Goal: Task Accomplishment & Management: Manage account settings

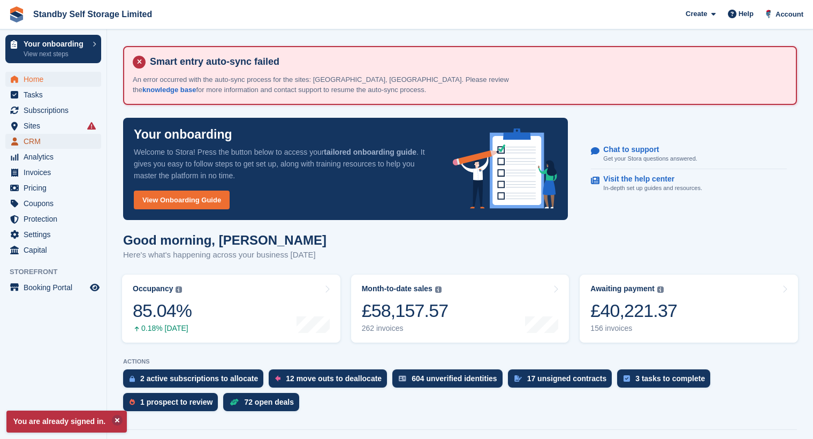
click at [45, 142] on span "CRM" at bounding box center [56, 141] width 64 height 15
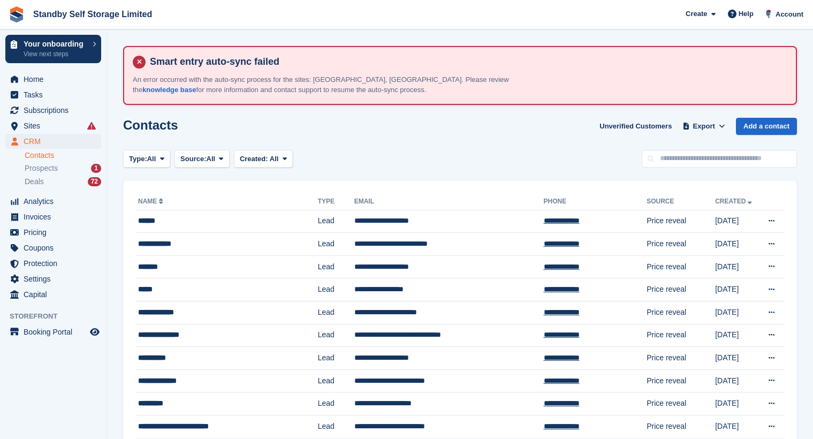
click at [61, 169] on div "Prospects 1" at bounding box center [63, 168] width 76 height 10
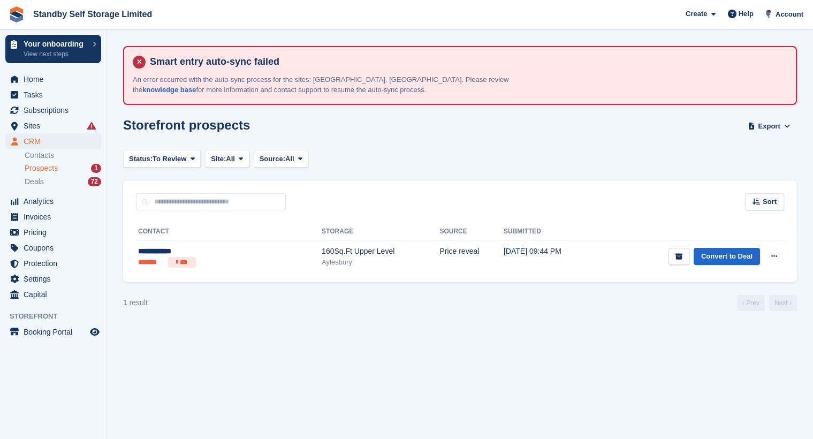
click at [395, 131] on div "Storefront prospects Export Export Prospects Export a CSV of all Prospects whic…" at bounding box center [459, 133] width 673 height 30
click at [57, 168] on span "Prospects" at bounding box center [41, 168] width 33 height 10
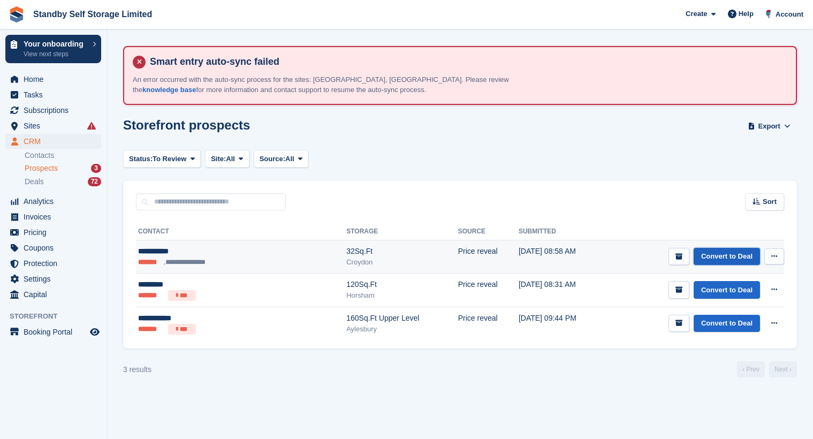
click at [719, 248] on link "Convert to Deal" at bounding box center [726, 257] width 66 height 18
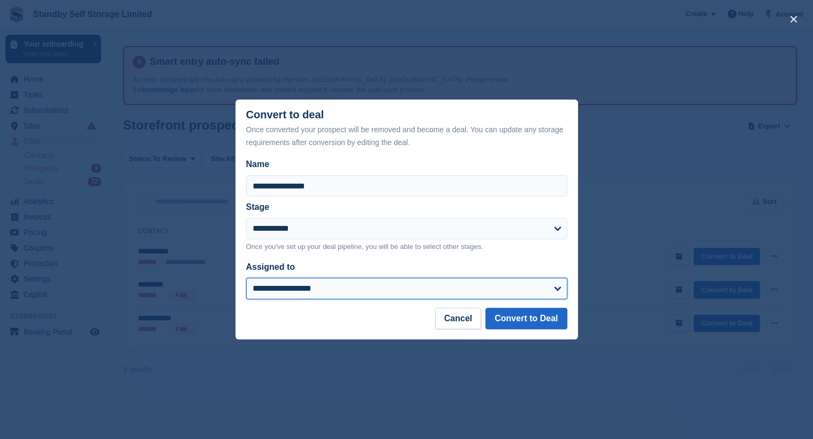
click at [367, 280] on select "**********" at bounding box center [406, 288] width 321 height 21
select select "****"
click at [246, 278] on select "**********" at bounding box center [406, 288] width 321 height 21
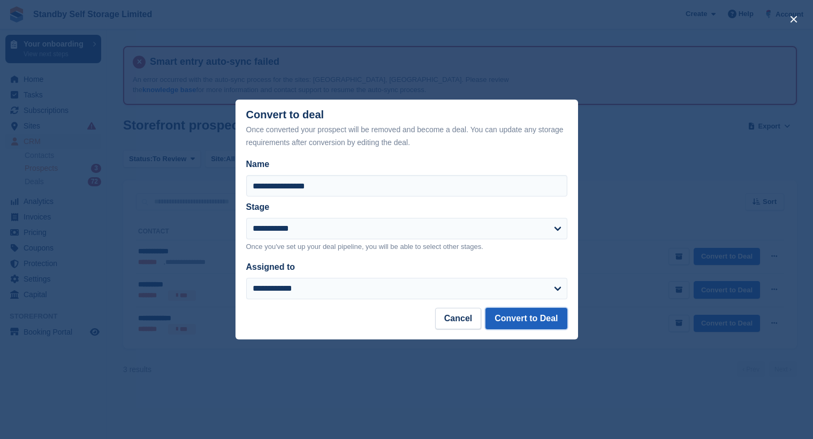
click at [535, 312] on button "Convert to Deal" at bounding box center [525, 318] width 81 height 21
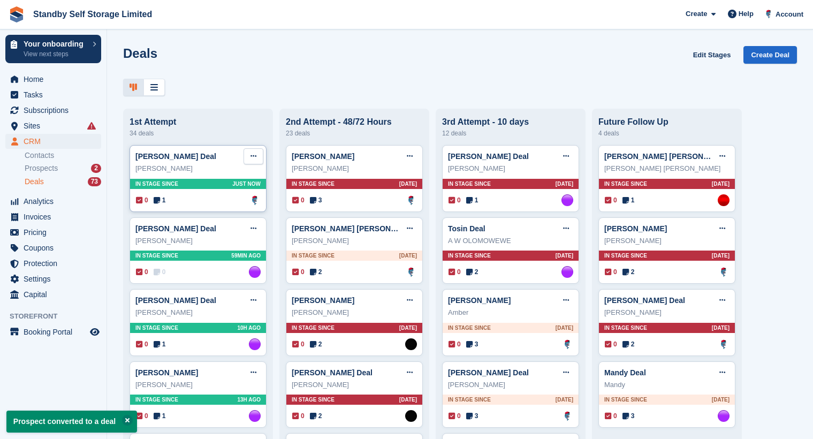
click at [252, 159] on icon at bounding box center [253, 155] width 6 height 7
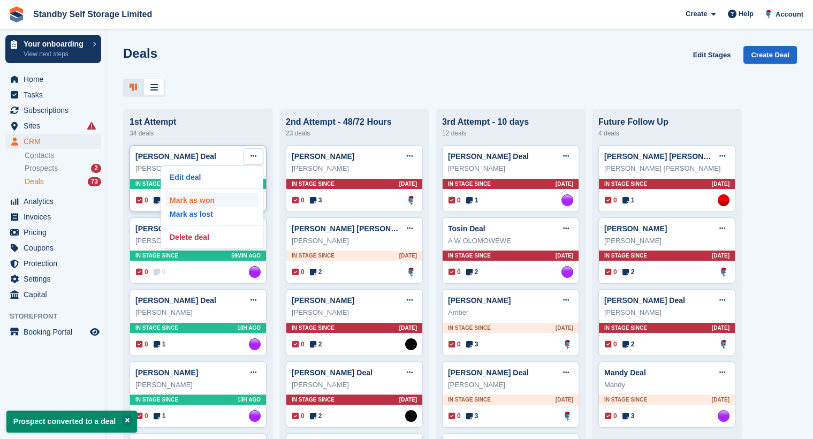
click at [247, 199] on p "Mark as won" at bounding box center [211, 200] width 93 height 14
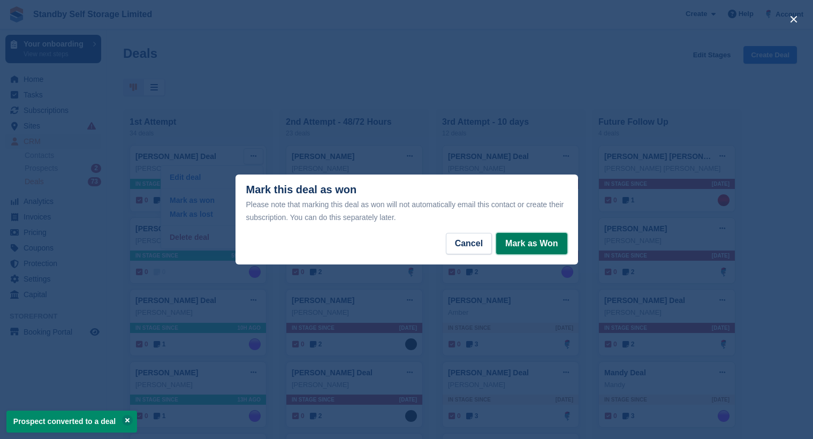
click at [516, 241] on button "Mark as Won" at bounding box center [531, 243] width 71 height 21
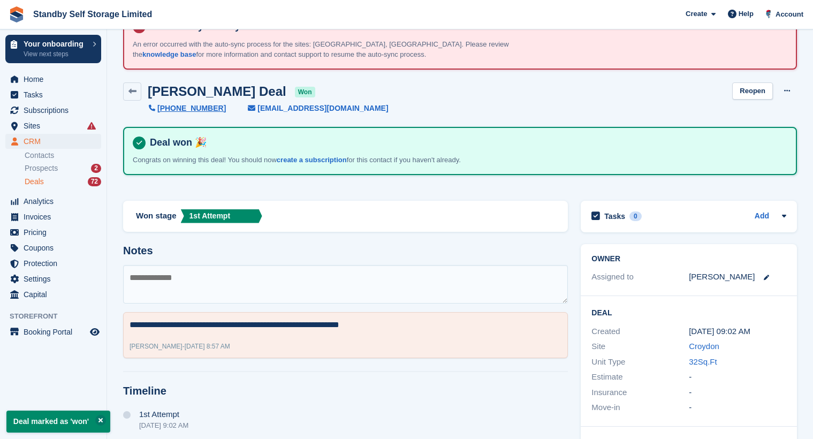
scroll to position [53, 0]
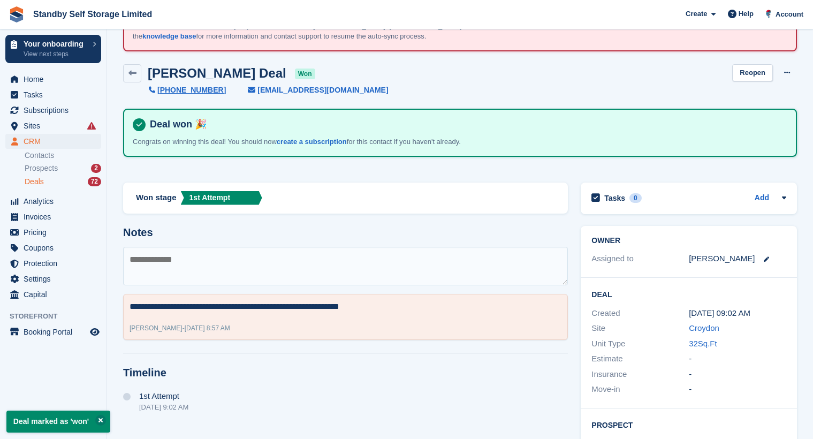
click at [48, 184] on div "Deals 72" at bounding box center [63, 182] width 76 height 10
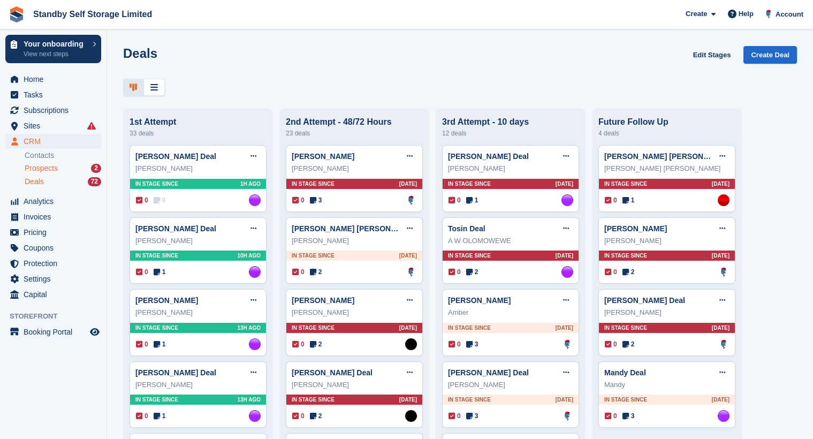
click at [63, 164] on div "Prospects 2" at bounding box center [63, 168] width 76 height 10
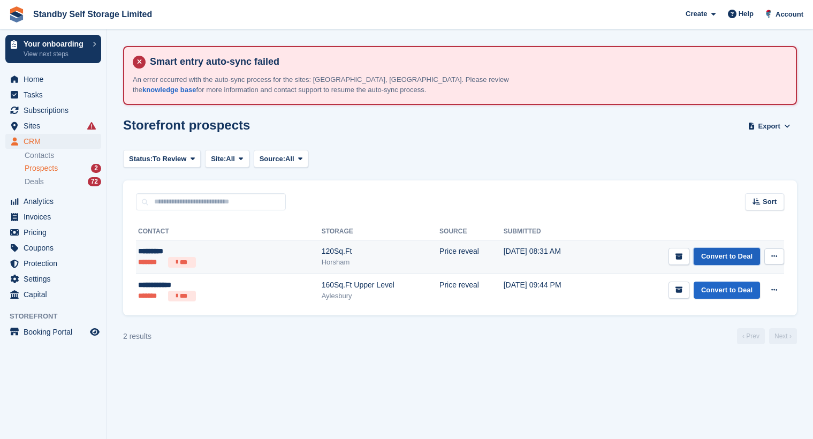
click at [706, 257] on link "Convert to Deal" at bounding box center [726, 257] width 66 height 18
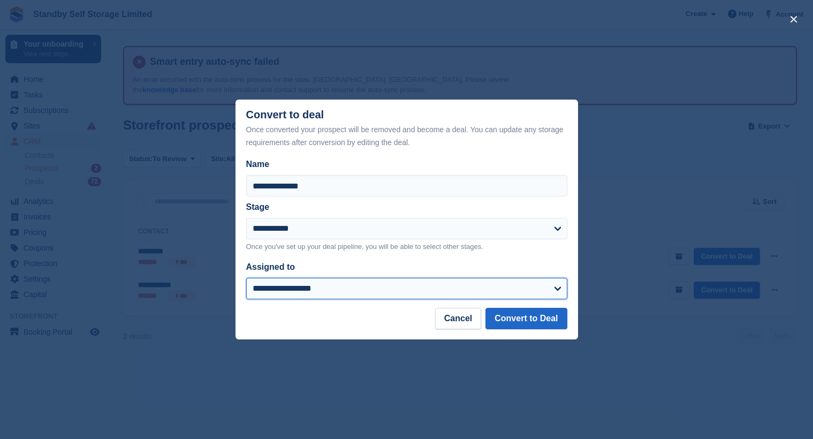
click at [327, 283] on select "**********" at bounding box center [406, 288] width 321 height 21
select select "****"
click at [246, 278] on select "**********" at bounding box center [406, 288] width 321 height 21
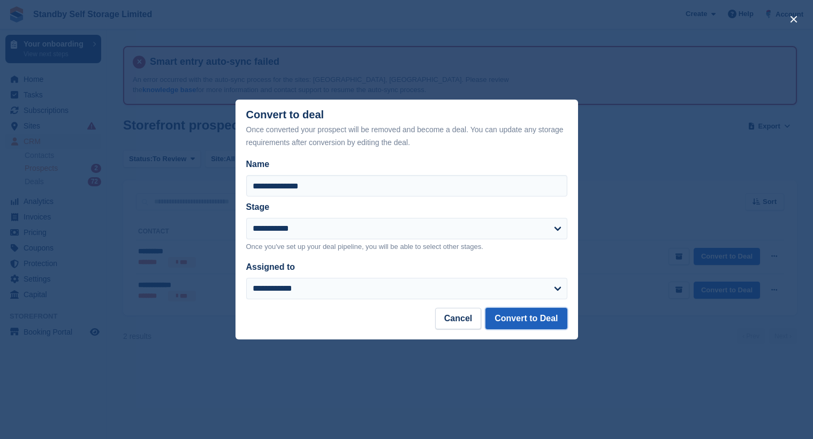
click at [547, 318] on button "Convert to Deal" at bounding box center [525, 318] width 81 height 21
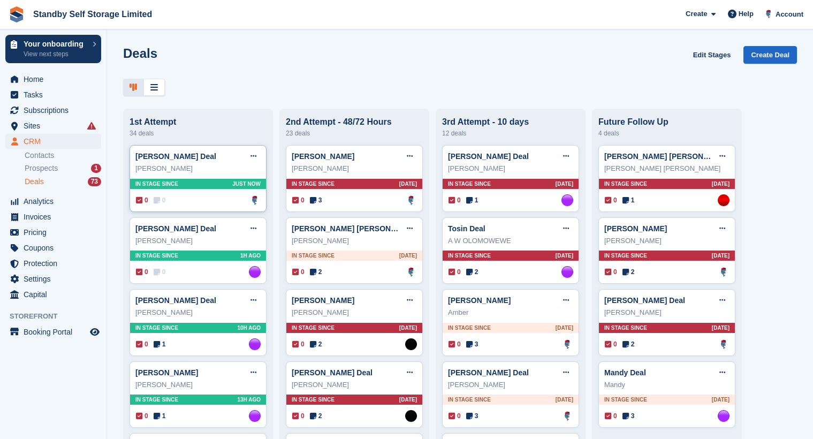
click at [211, 203] on div "0 0 Assigned to Glenn Fisher" at bounding box center [198, 200] width 125 height 12
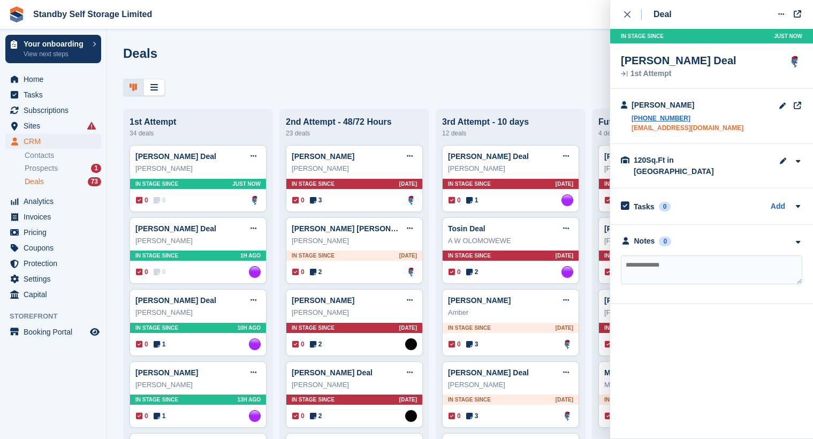
click at [658, 129] on link "jhonwick@gmail.com" at bounding box center [687, 128] width 112 height 10
click at [674, 124] on link "jhonwick@gmail.com" at bounding box center [687, 128] width 112 height 10
click at [700, 255] on textarea at bounding box center [711, 269] width 181 height 29
type textarea "**********"
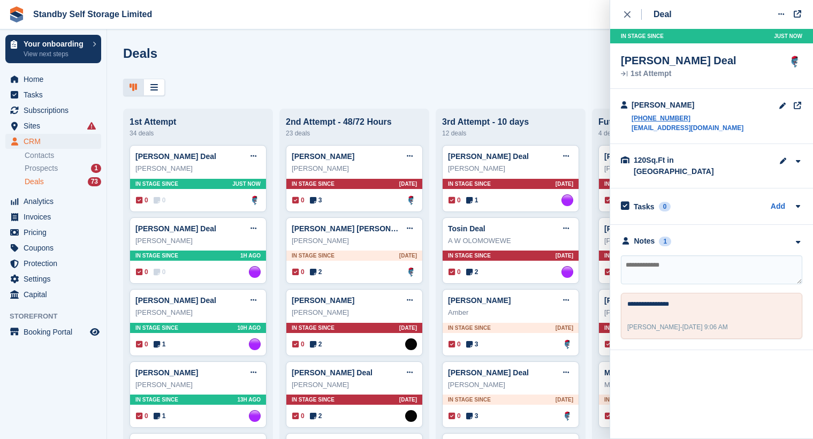
click at [75, 179] on div "Deals 73" at bounding box center [63, 182] width 76 height 10
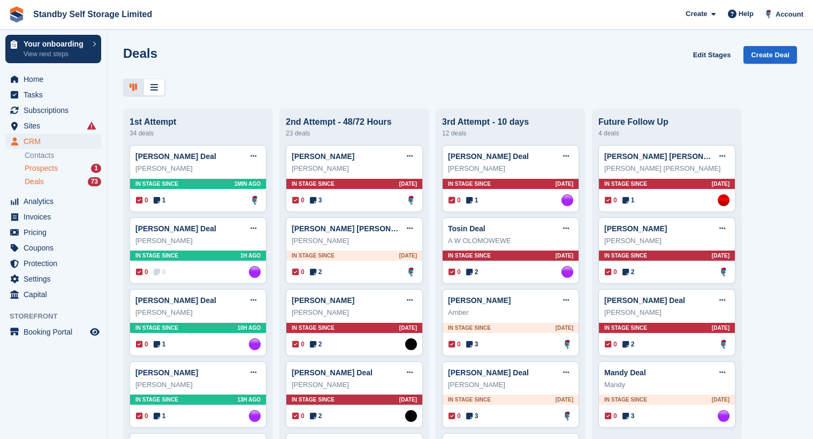
click at [53, 164] on span "Prospects" at bounding box center [41, 168] width 33 height 10
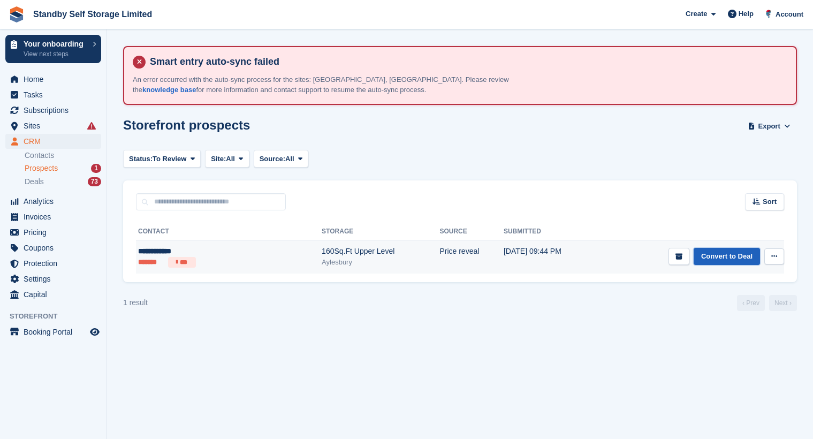
click at [725, 261] on link "Convert to Deal" at bounding box center [726, 257] width 66 height 18
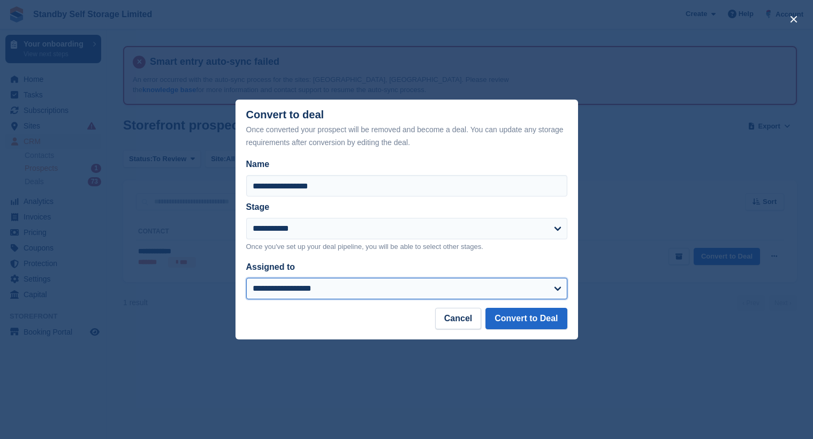
drag, startPoint x: 304, startPoint y: 290, endPoint x: 310, endPoint y: 280, distance: 12.2
click at [304, 290] on select "**********" at bounding box center [406, 288] width 321 height 21
select select "****"
click at [246, 278] on select "**********" at bounding box center [406, 288] width 321 height 21
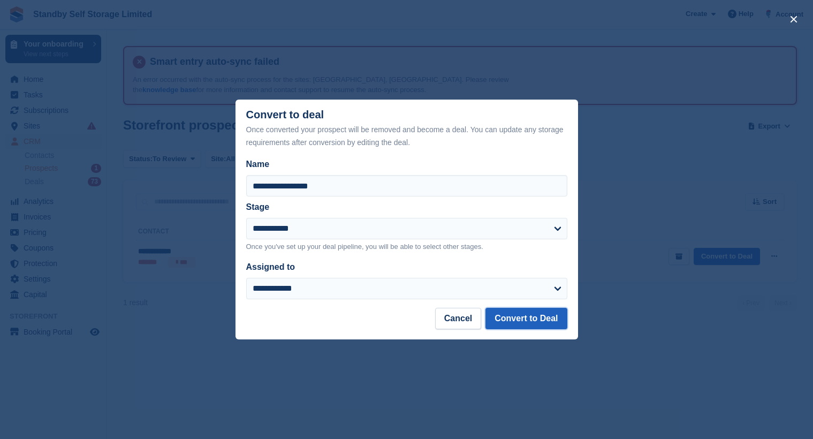
click at [546, 310] on button "Convert to Deal" at bounding box center [525, 318] width 81 height 21
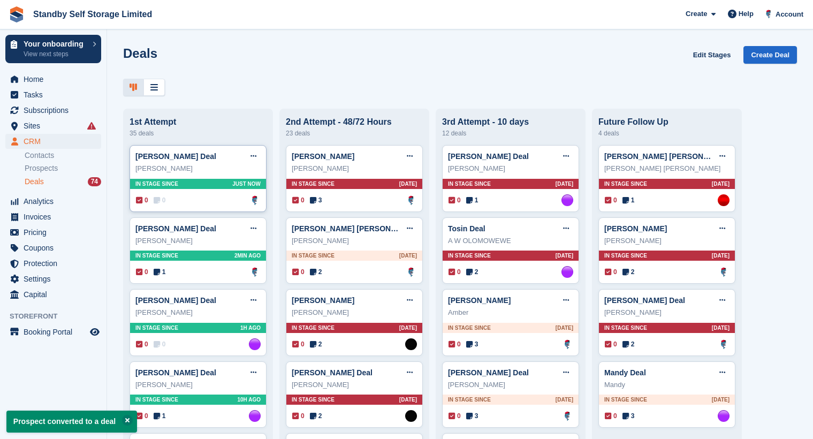
click at [234, 209] on div "Alice Hedley Deal Edit deal Mark as won Mark as lost Delete deal Alice Hedley I…" at bounding box center [197, 178] width 137 height 67
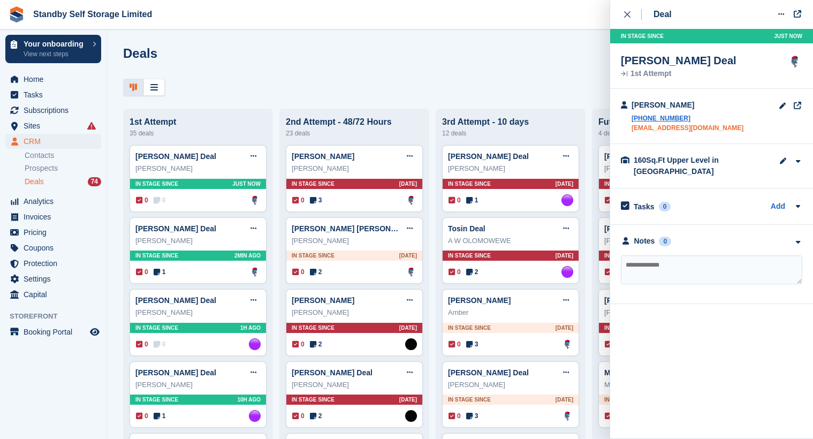
click at [713, 126] on link "alicelouisehedley@gmail.com" at bounding box center [687, 128] width 112 height 10
click at [671, 264] on textarea at bounding box center [711, 269] width 181 height 29
type textarea "**********"
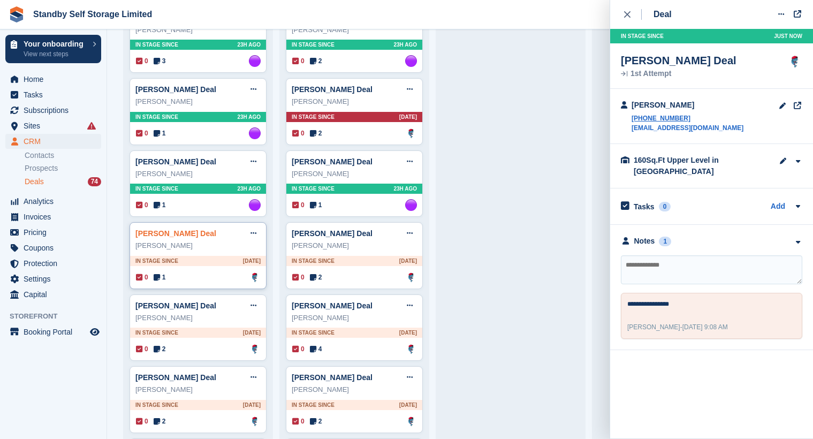
scroll to position [1230, 0]
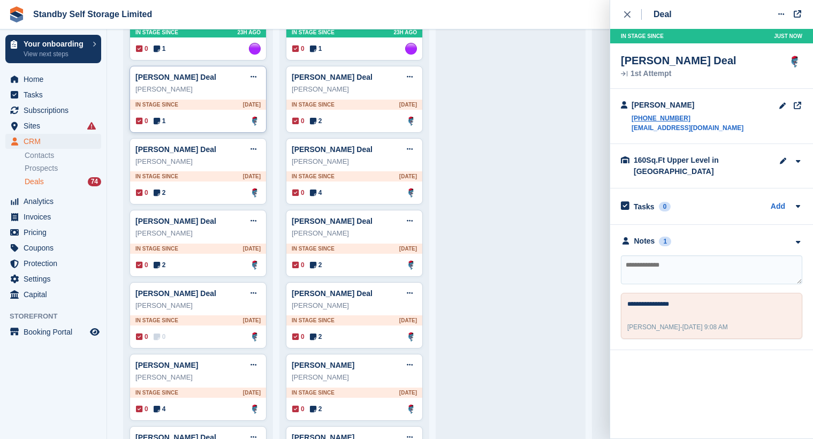
click at [198, 122] on div "0 1 Assigned to Glenn Fisher" at bounding box center [198, 121] width 125 height 12
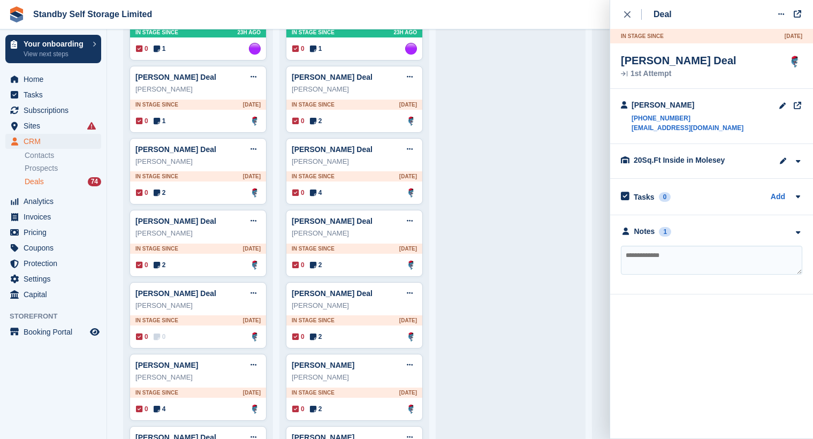
click at [645, 225] on div "**********" at bounding box center [711, 254] width 203 height 79
click at [646, 229] on div "Notes" at bounding box center [644, 231] width 21 height 11
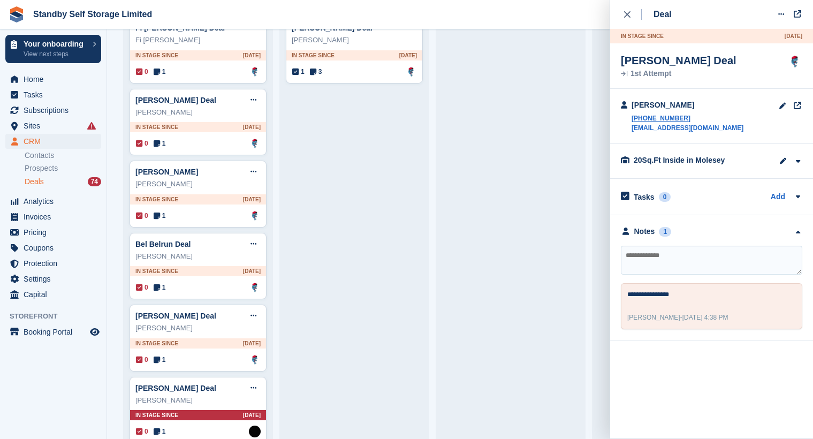
scroll to position [1712, 0]
click at [216, 146] on div "0 1 Assigned to Glenn Fisher" at bounding box center [198, 143] width 125 height 12
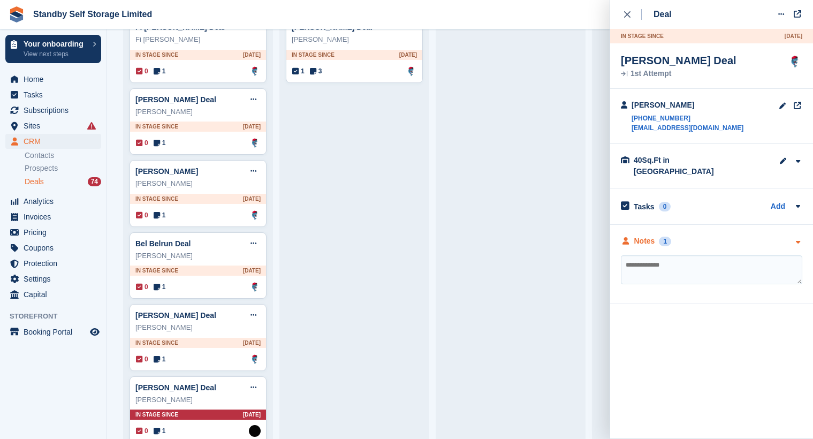
click at [655, 235] on div "Notes 1" at bounding box center [646, 240] width 50 height 11
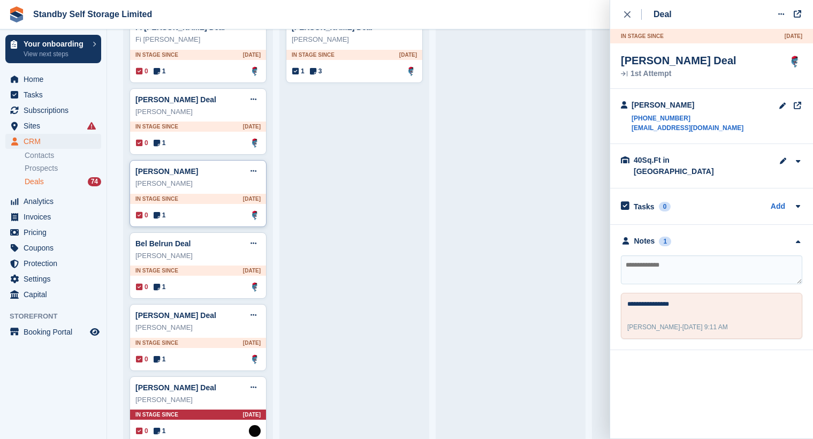
click at [181, 213] on div "0 1 Assigned to Glenn Fisher" at bounding box center [198, 215] width 125 height 12
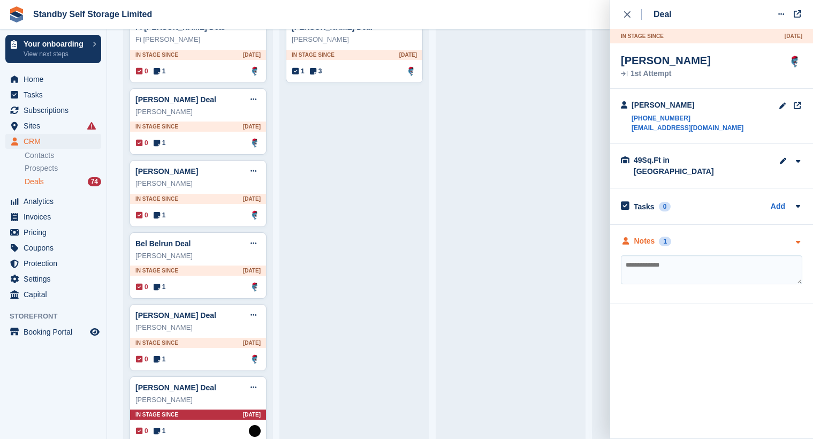
click at [636, 235] on div "Notes" at bounding box center [644, 240] width 21 height 11
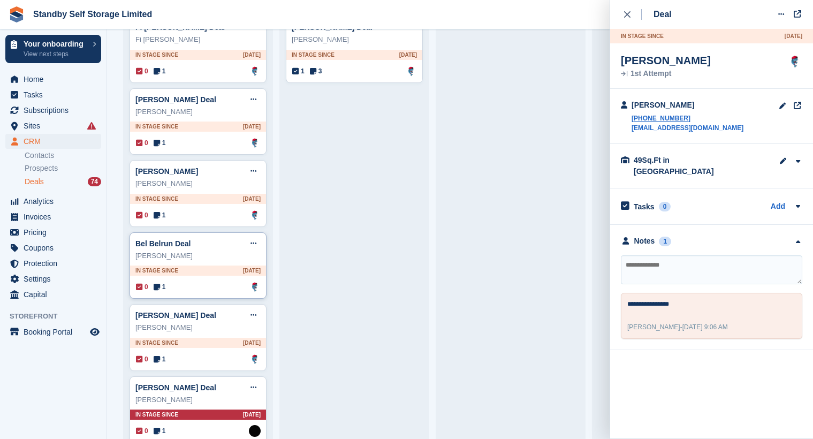
click at [220, 280] on div "Bel Belrun Deal Edit deal Mark as won Mark as lost Delete deal Bel Belrun In st…" at bounding box center [197, 265] width 137 height 67
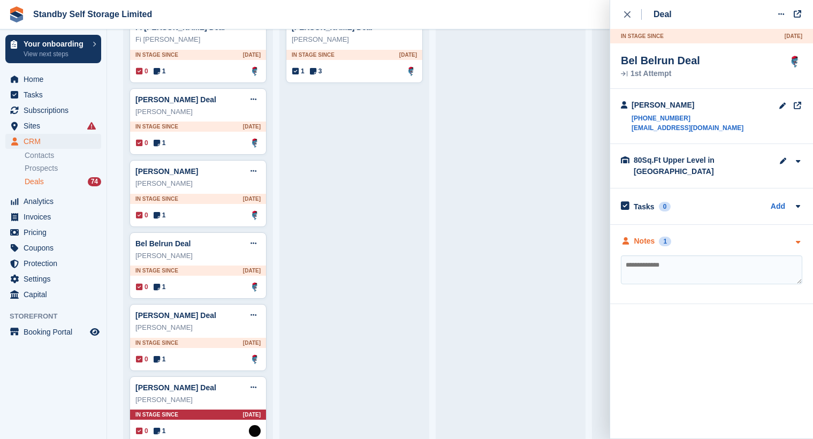
click at [649, 235] on div "Notes" at bounding box center [644, 240] width 21 height 11
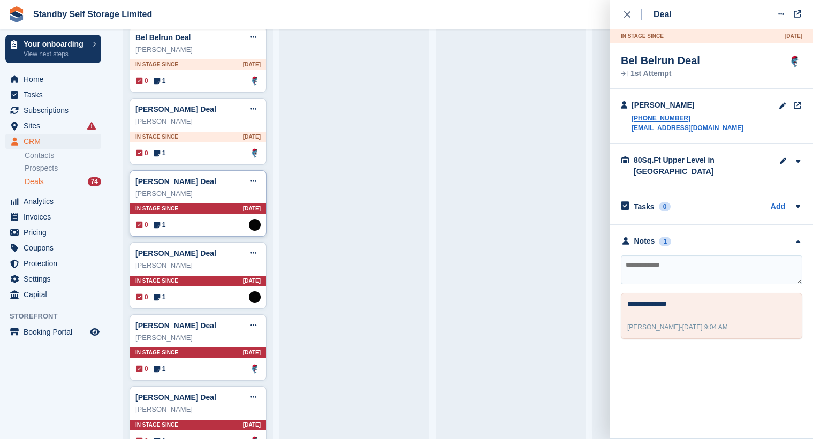
scroll to position [2033, 0]
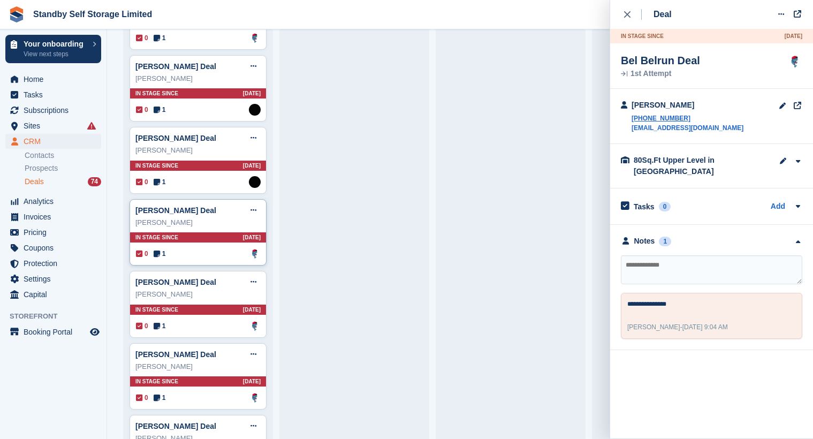
click at [221, 246] on div "AJ Jensen Deal Edit deal Mark as won Mark as lost Delete deal AJ Jensen In stag…" at bounding box center [197, 232] width 137 height 67
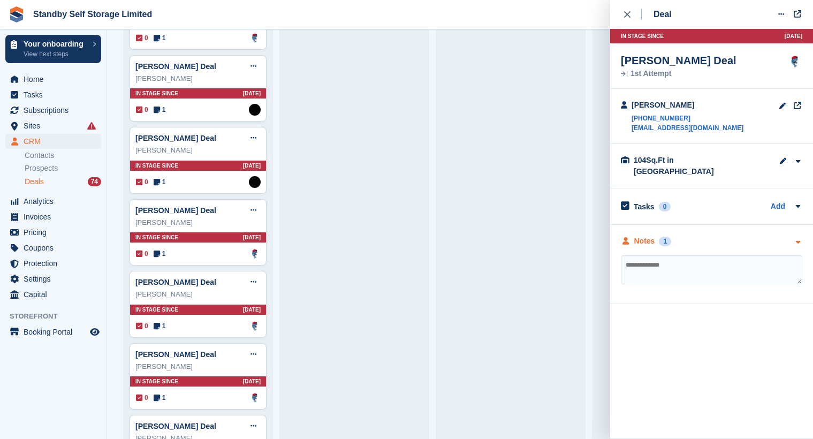
click at [652, 235] on div "Notes" at bounding box center [644, 240] width 21 height 11
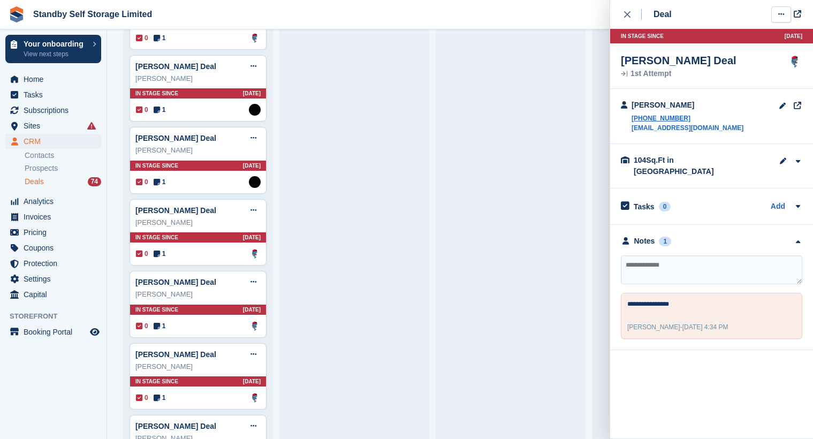
click at [774, 16] on button at bounding box center [781, 14] width 20 height 16
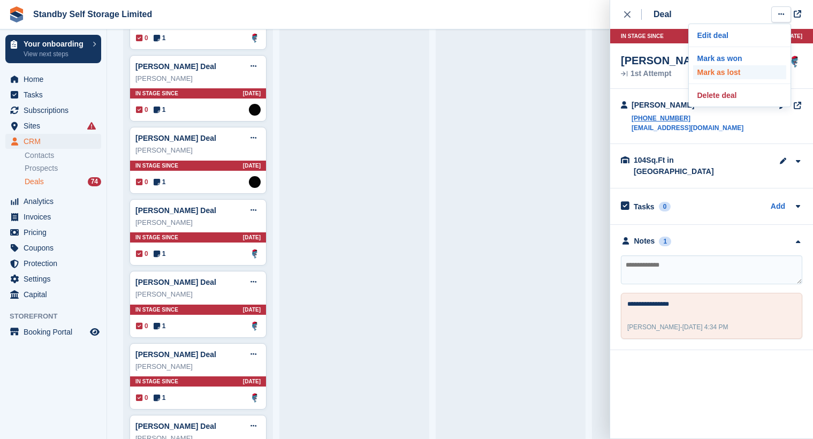
click at [763, 71] on p "Mark as lost" at bounding box center [739, 72] width 93 height 14
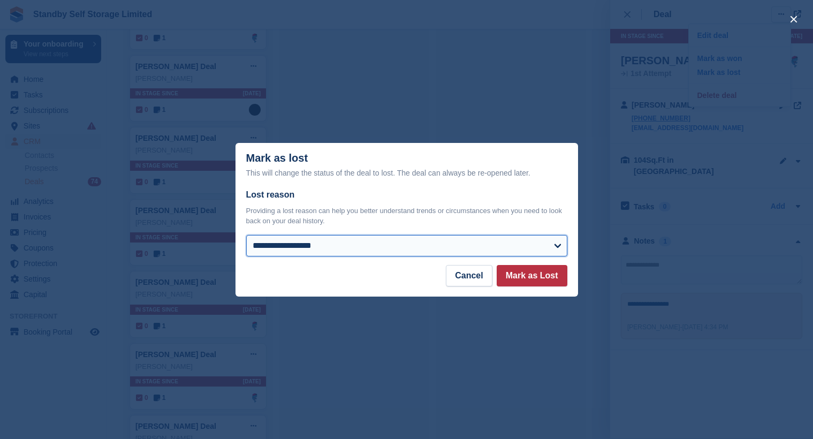
click at [534, 237] on select "**********" at bounding box center [406, 245] width 321 height 21
click at [533, 236] on select "**********" at bounding box center [406, 245] width 321 height 21
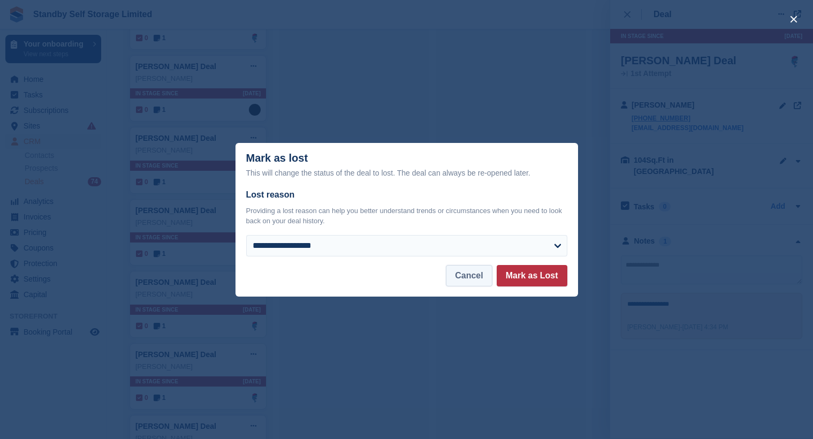
click at [492, 271] on button "Cancel" at bounding box center [469, 275] width 46 height 21
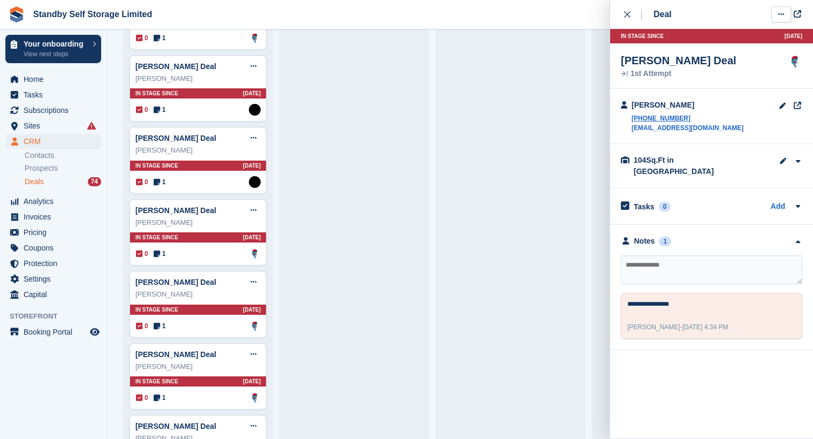
click at [782, 10] on button at bounding box center [781, 14] width 20 height 16
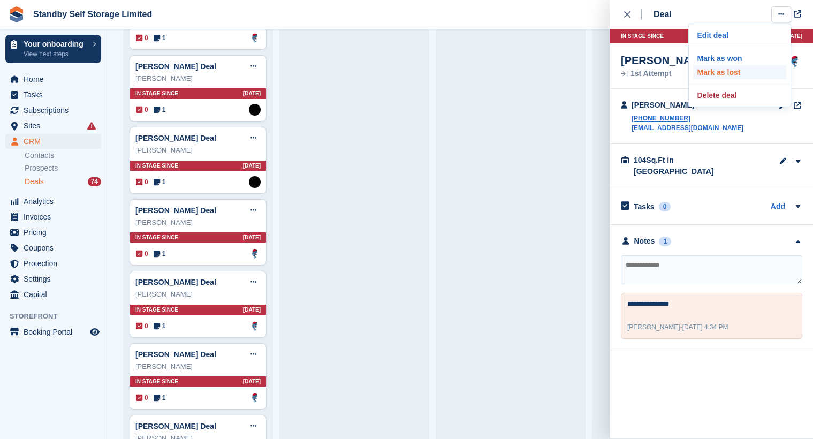
click at [757, 73] on p "Mark as lost" at bounding box center [739, 72] width 93 height 14
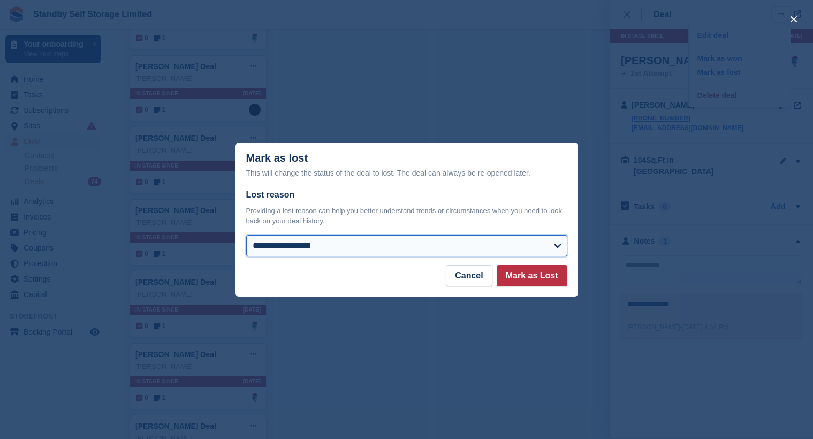
click at [399, 240] on select "**********" at bounding box center [406, 245] width 321 height 21
select select "**********"
click at [246, 235] on select "**********" at bounding box center [406, 245] width 321 height 21
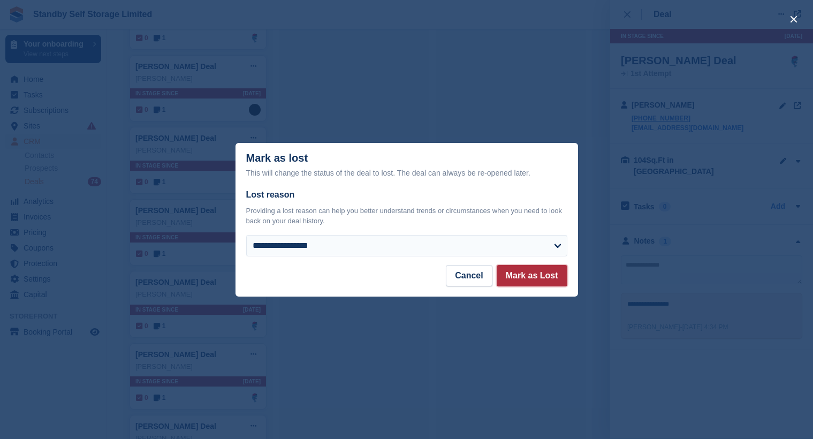
click at [520, 278] on button "Mark as Lost" at bounding box center [531, 275] width 71 height 21
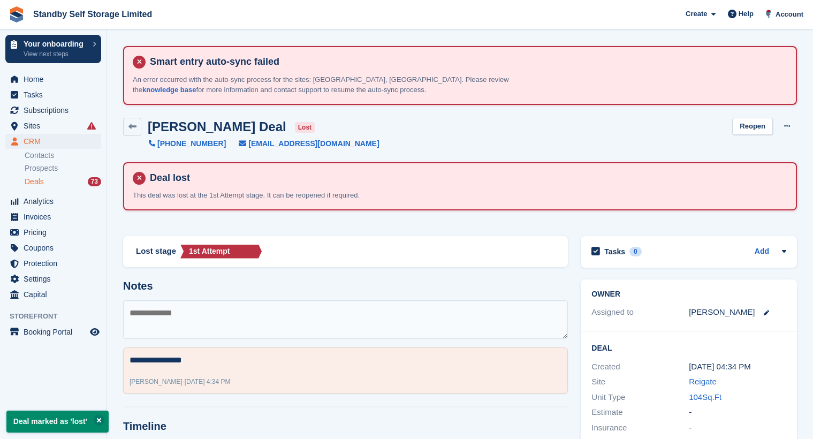
click at [44, 185] on div "Deals 73" at bounding box center [63, 182] width 76 height 10
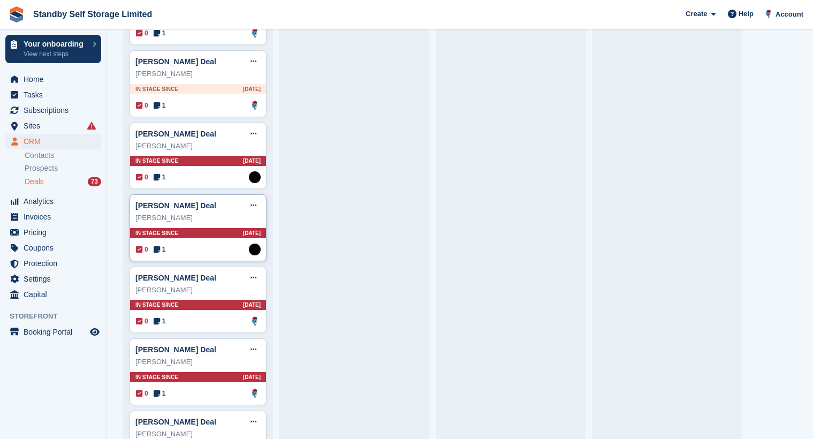
scroll to position [2033, 0]
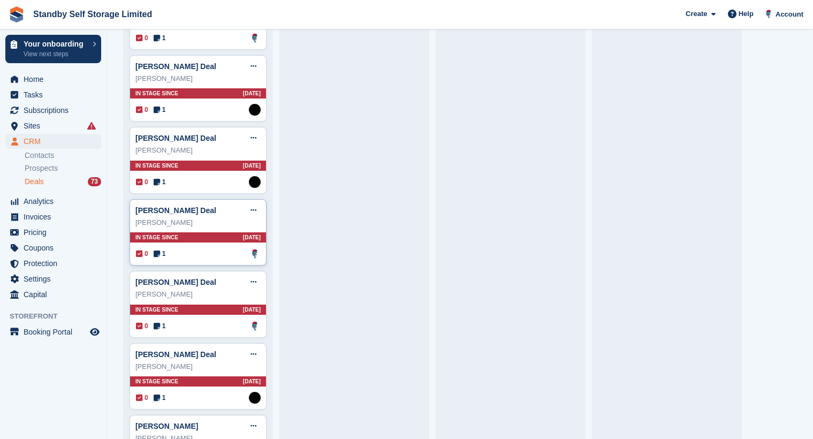
click at [207, 259] on div "0 1 Assigned to Glenn Fisher" at bounding box center [198, 254] width 125 height 12
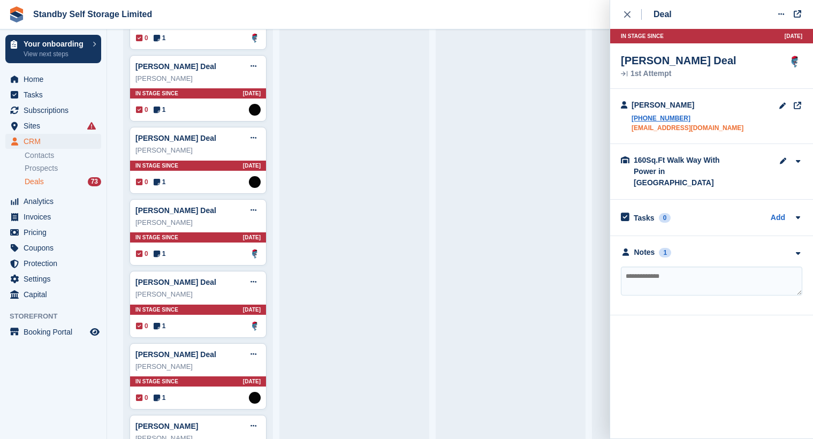
click at [702, 124] on link "jddowney59@gmail.com" at bounding box center [687, 128] width 112 height 10
click at [656, 271] on textarea at bounding box center [711, 280] width 181 height 29
type textarea "**********"
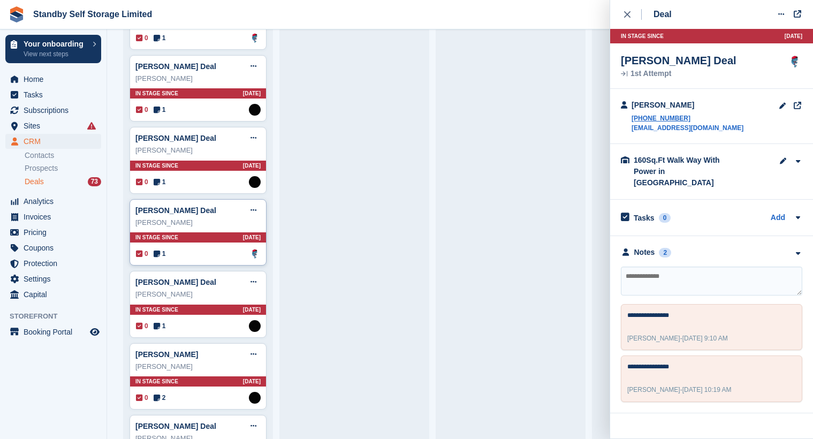
click at [230, 249] on div "Mr Enrique Pontes Deal Edit deal Mark as won Mark as lost Delete deal Mr Enriqu…" at bounding box center [197, 232] width 137 height 67
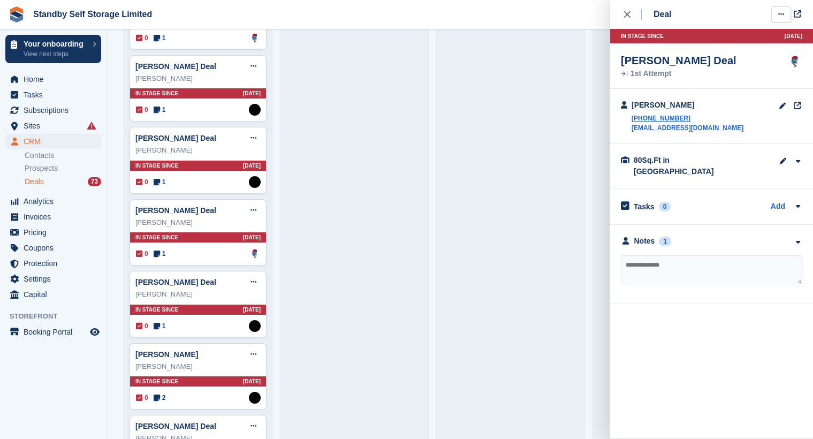
click at [781, 16] on icon at bounding box center [781, 14] width 6 height 7
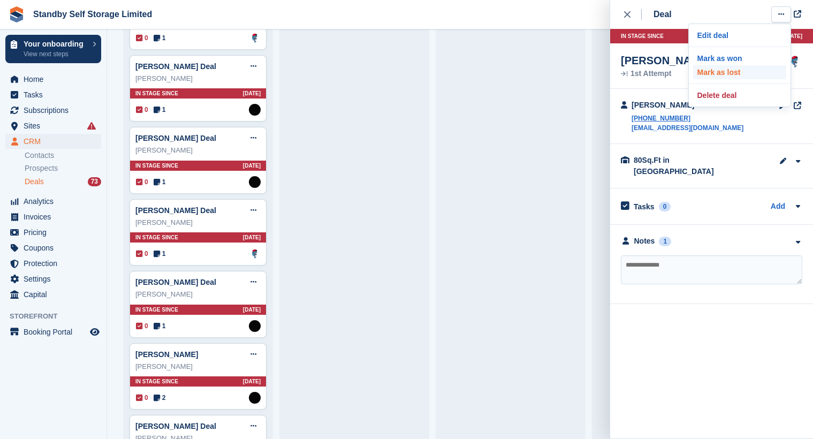
click at [747, 71] on p "Mark as lost" at bounding box center [739, 72] width 93 height 14
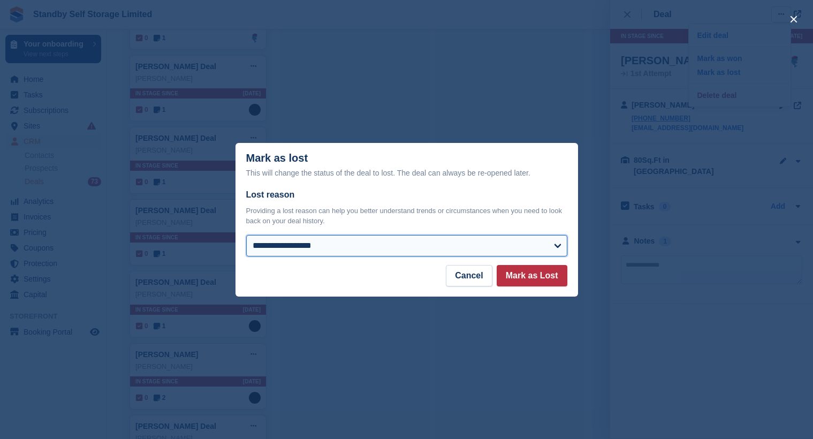
drag, startPoint x: 434, startPoint y: 246, endPoint x: 434, endPoint y: 239, distance: 7.0
click at [434, 246] on select "**********" at bounding box center [406, 245] width 321 height 21
select select "**********"
click at [246, 235] on select "**********" at bounding box center [406, 245] width 321 height 21
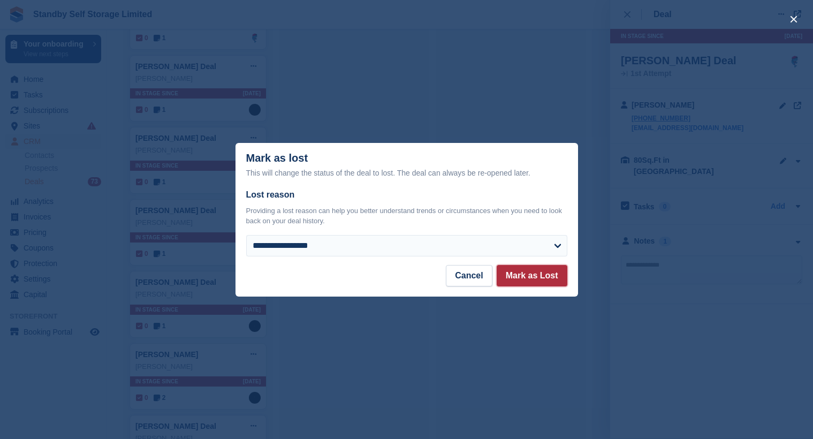
click at [527, 271] on button "Mark as Lost" at bounding box center [531, 275] width 71 height 21
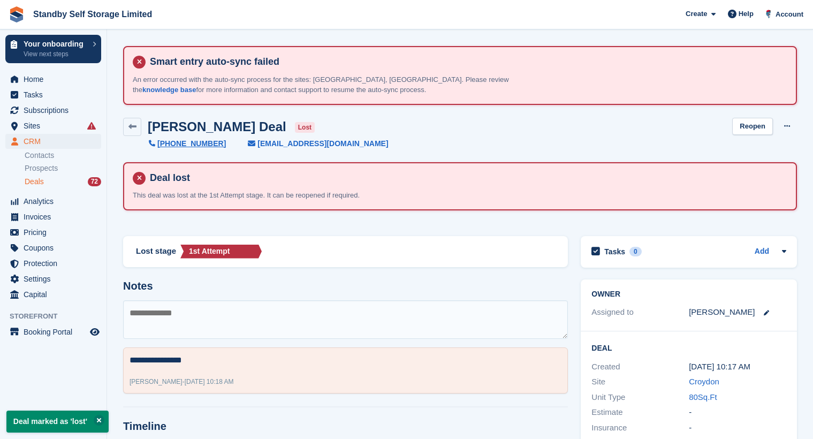
click at [48, 183] on div "Deals 72" at bounding box center [63, 182] width 76 height 10
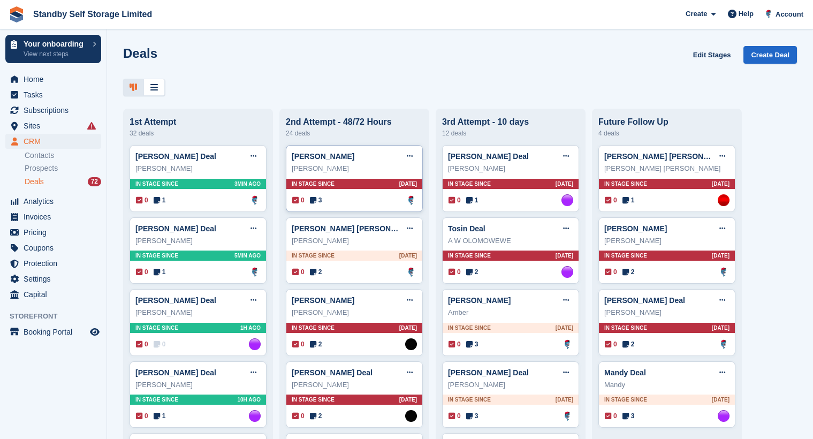
click at [393, 196] on div "0 3 Assigned to Glenn Fisher" at bounding box center [354, 200] width 125 height 12
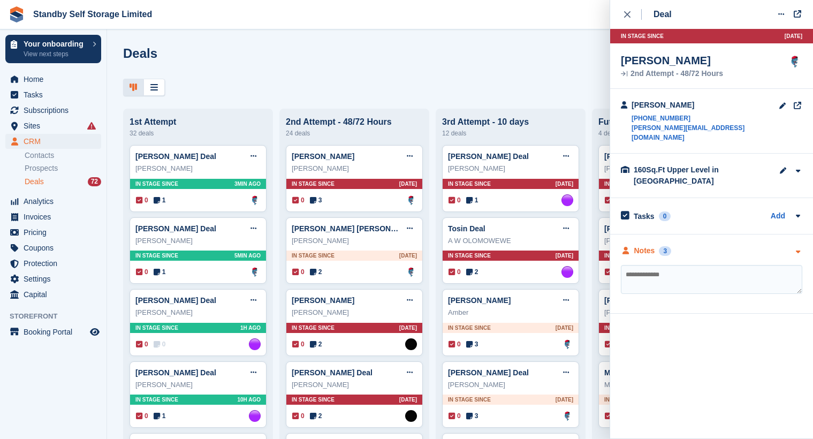
click at [638, 245] on div "Notes" at bounding box center [644, 250] width 21 height 11
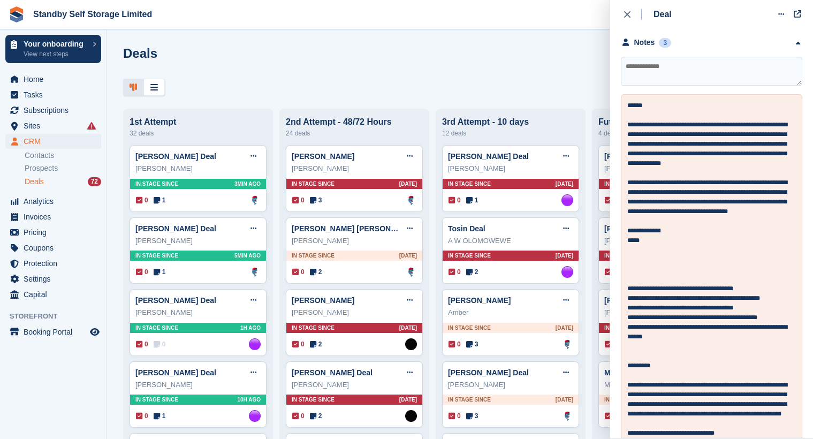
scroll to position [214, 0]
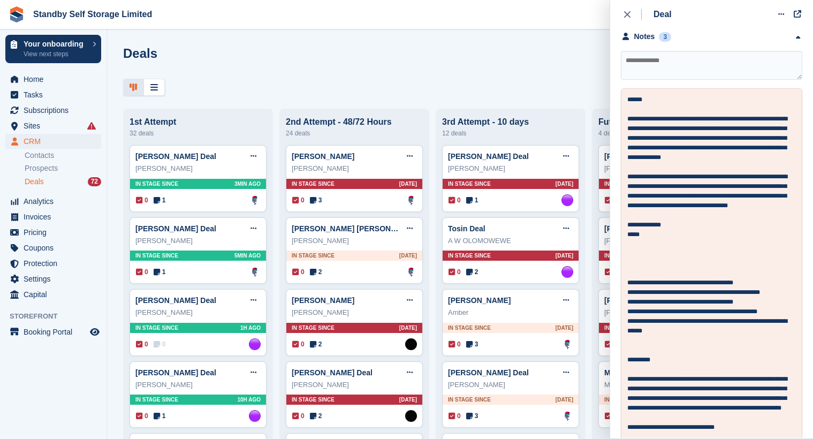
click at [630, 16] on div "close" at bounding box center [633, 14] width 18 height 11
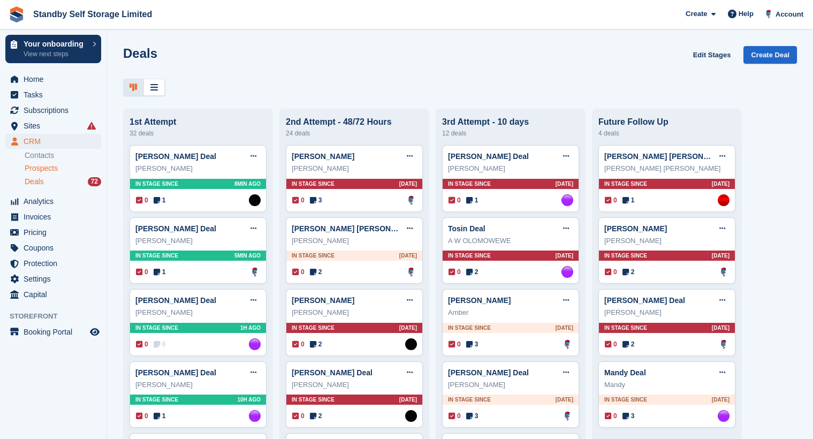
click at [55, 174] on ul "Contacts Prospects Deals 72" at bounding box center [66, 168] width 82 height 39
click at [56, 169] on span "Prospects" at bounding box center [41, 168] width 33 height 10
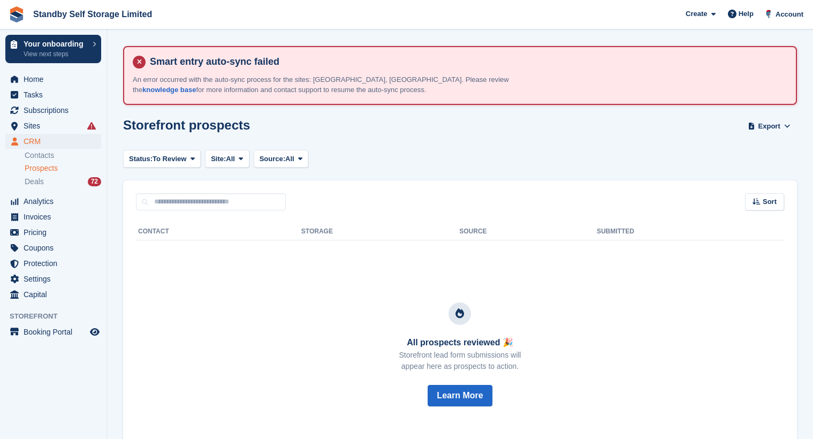
click at [43, 168] on span "Prospects" at bounding box center [41, 168] width 33 height 10
click at [48, 155] on link "Contacts" at bounding box center [63, 155] width 76 height 10
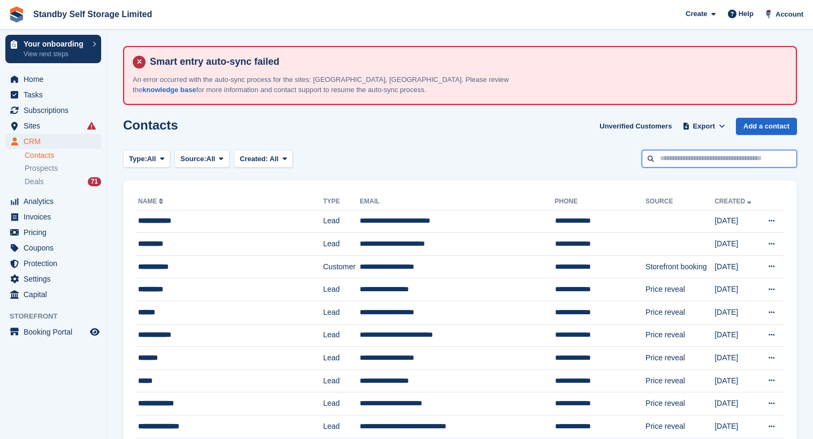
click at [658, 164] on input "text" at bounding box center [718, 159] width 155 height 18
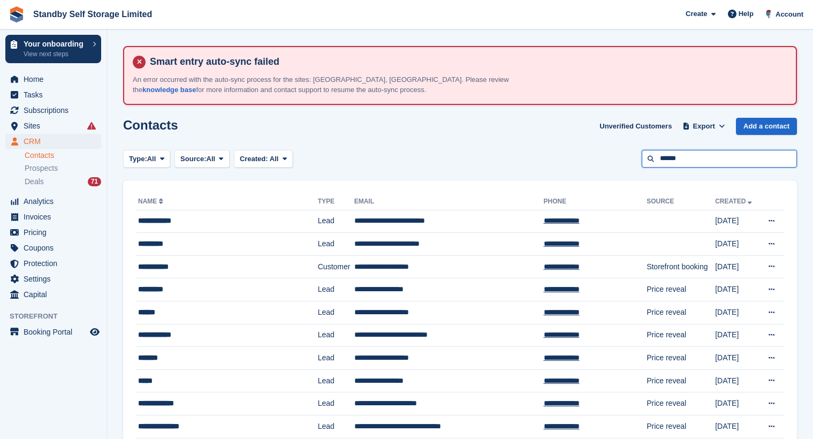
type input "******"
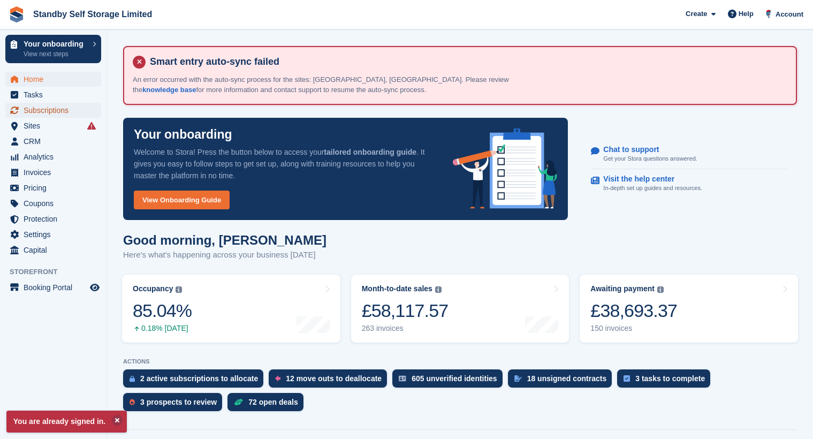
click at [50, 106] on span "Subscriptions" at bounding box center [56, 110] width 64 height 15
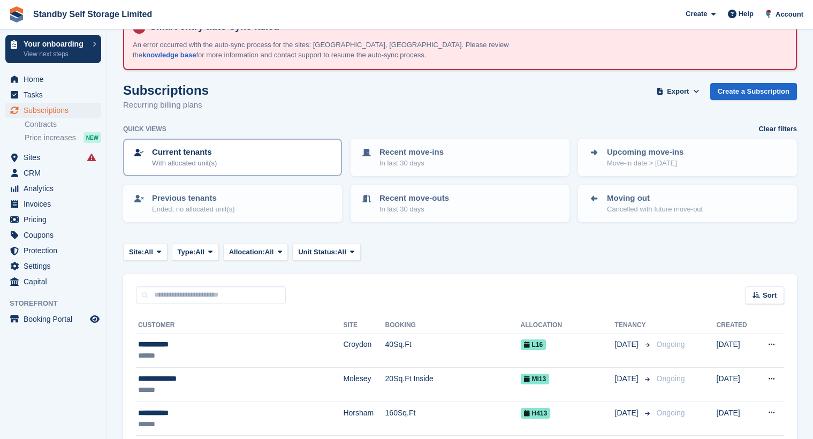
scroll to position [53, 0]
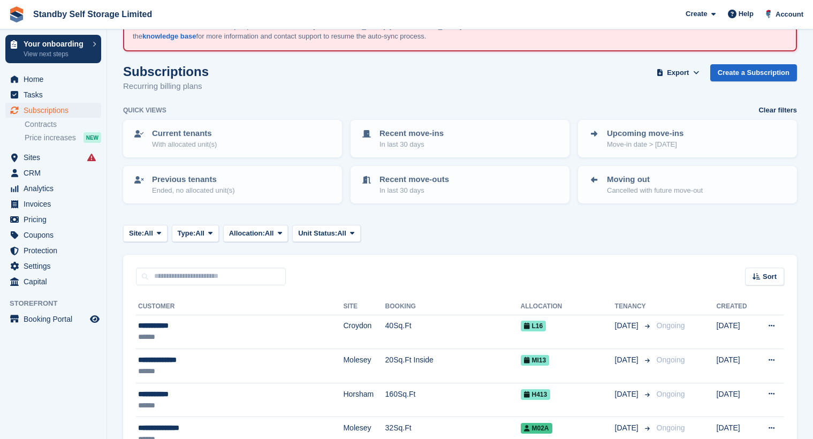
click at [175, 281] on input "text" at bounding box center [211, 276] width 150 height 18
type input "******"
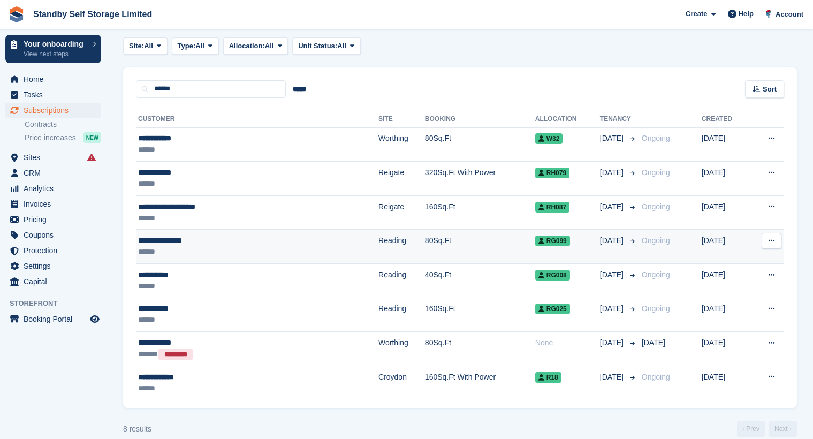
scroll to position [255, 0]
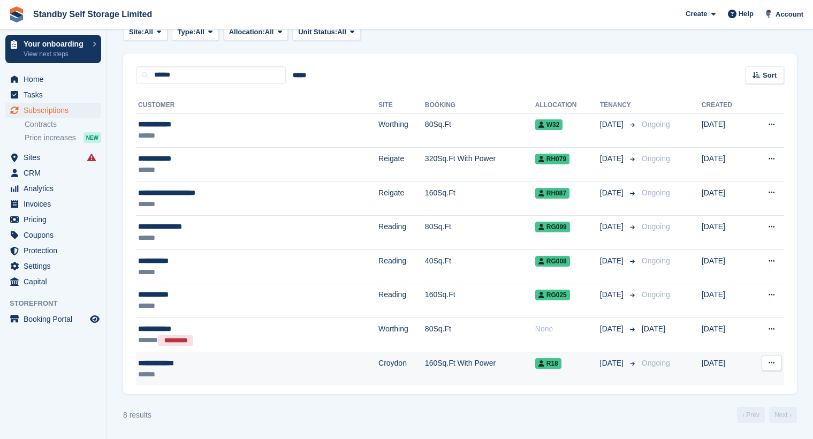
click at [201, 369] on div "******" at bounding box center [215, 374] width 154 height 11
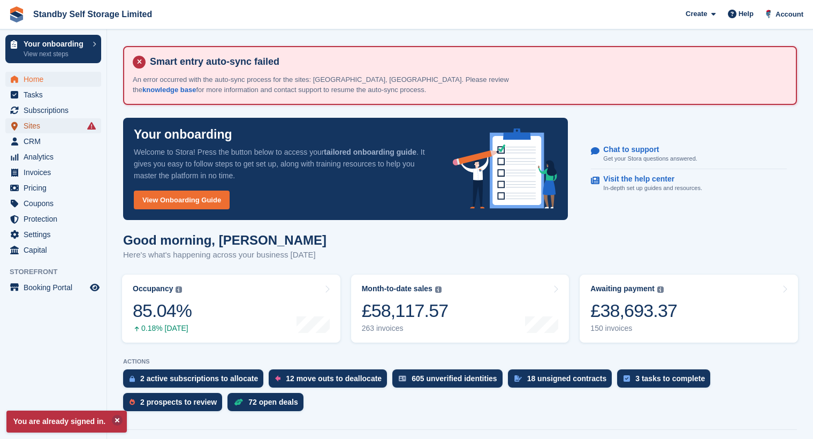
click at [45, 122] on span "Sites" at bounding box center [56, 125] width 64 height 15
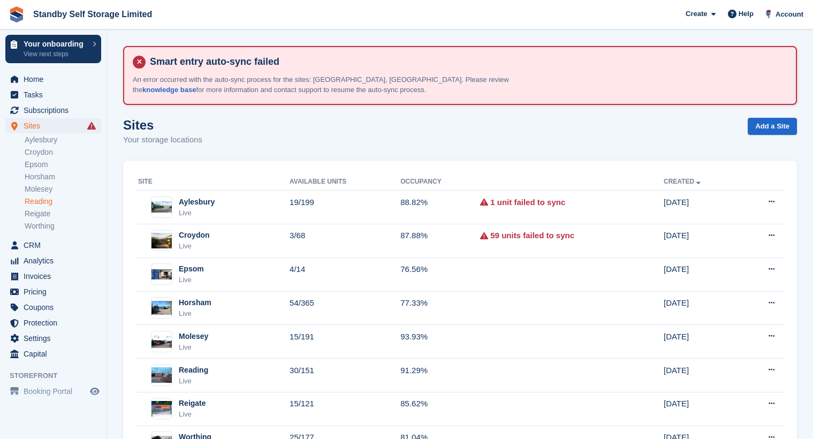
click at [40, 204] on link "Reading" at bounding box center [63, 201] width 76 height 10
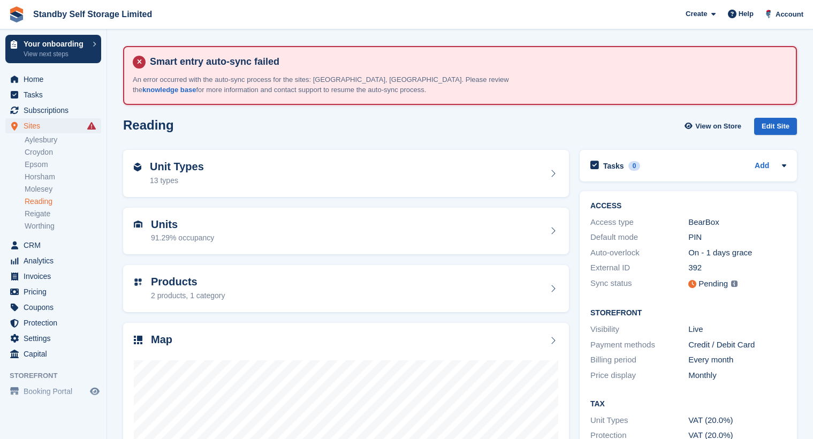
click at [281, 188] on div "Unit Types 13 types" at bounding box center [346, 173] width 446 height 47
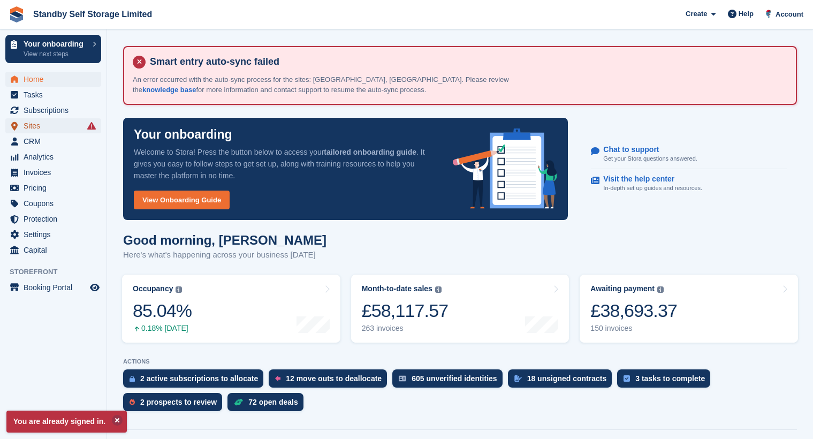
click at [40, 121] on span "Sites" at bounding box center [56, 125] width 64 height 15
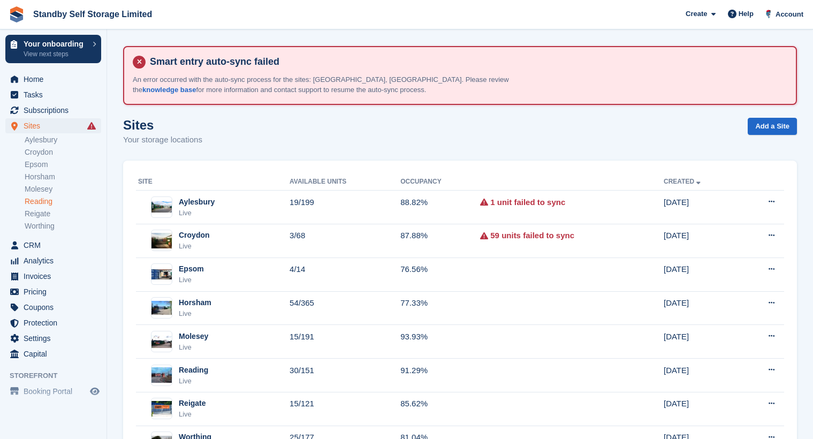
click at [53, 202] on link "Reading" at bounding box center [63, 201] width 76 height 10
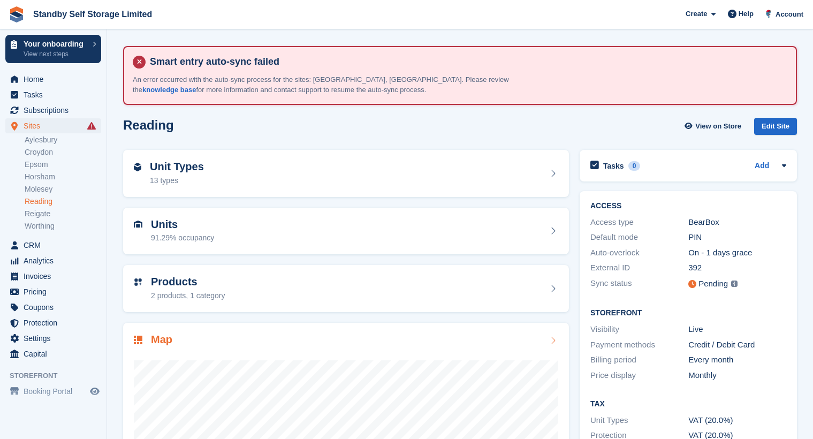
click at [291, 338] on div "Map" at bounding box center [346, 340] width 424 height 14
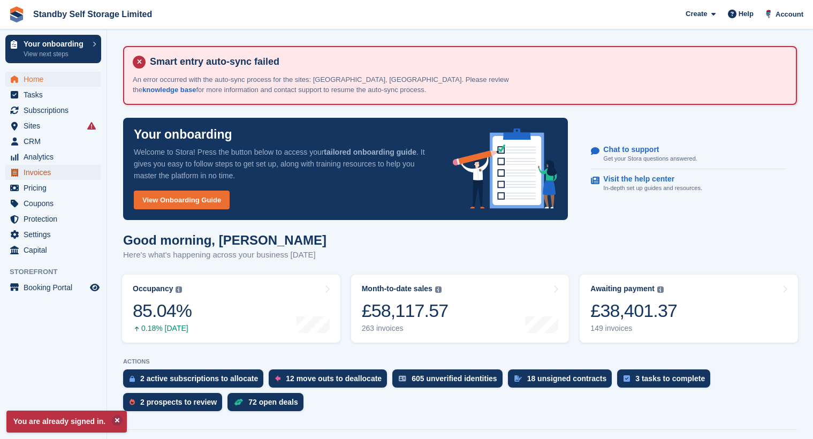
click at [42, 178] on span "Invoices" at bounding box center [56, 172] width 64 height 15
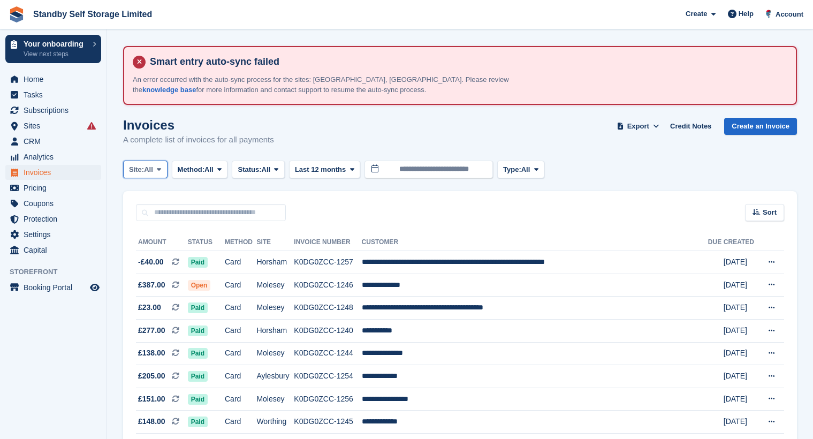
click at [157, 173] on span at bounding box center [159, 169] width 9 height 9
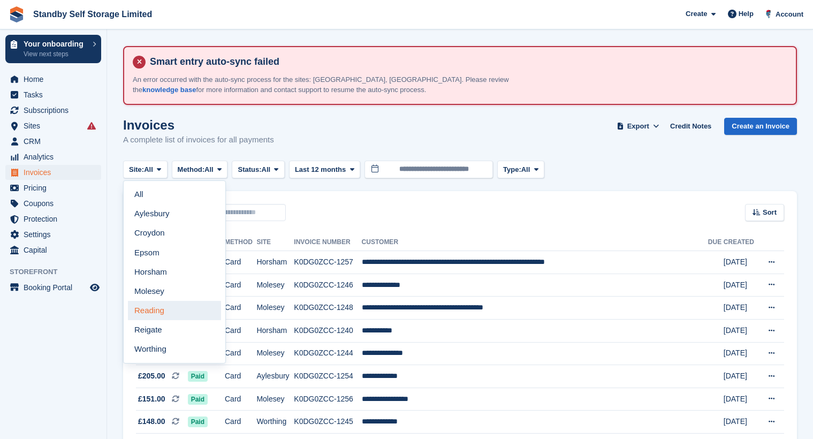
click at [163, 310] on link "Reading" at bounding box center [174, 310] width 93 height 19
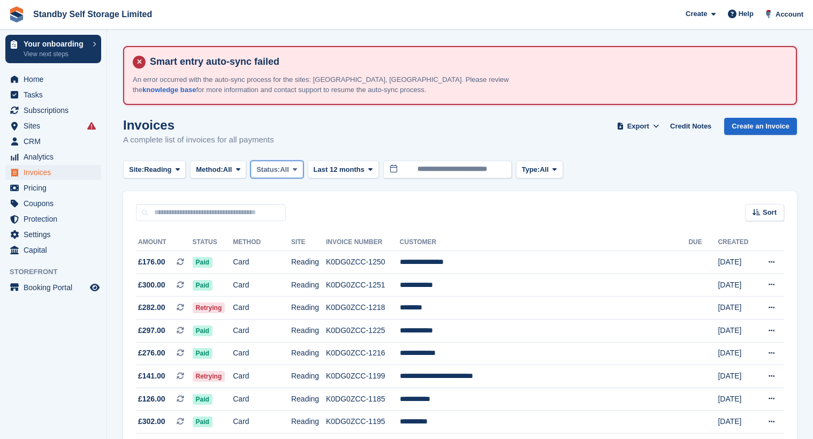
click at [274, 167] on span "Status:" at bounding box center [268, 169] width 24 height 11
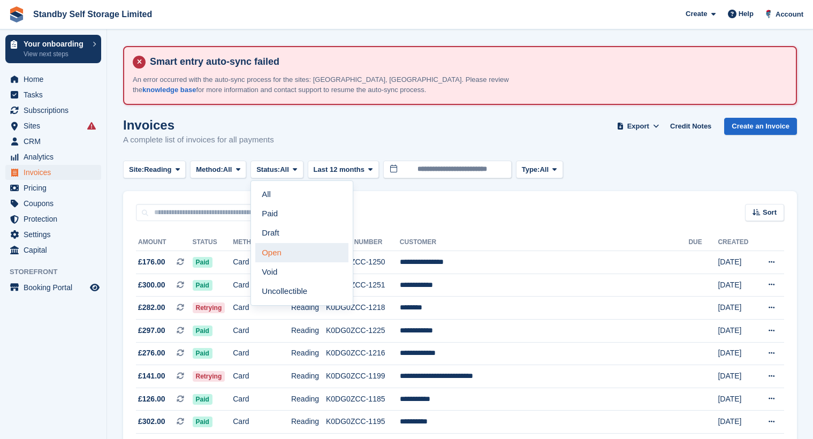
click at [298, 248] on link "Open" at bounding box center [301, 252] width 93 height 19
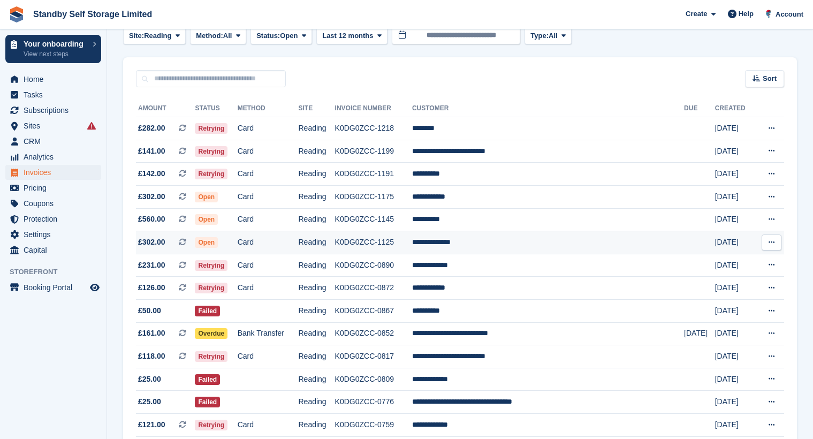
scroll to position [152, 0]
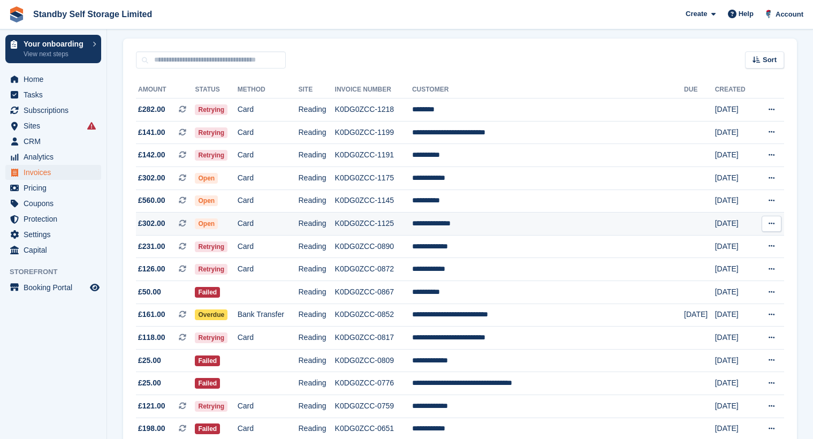
click at [377, 221] on td "K0DG0ZCC-1125" at bounding box center [373, 223] width 77 height 23
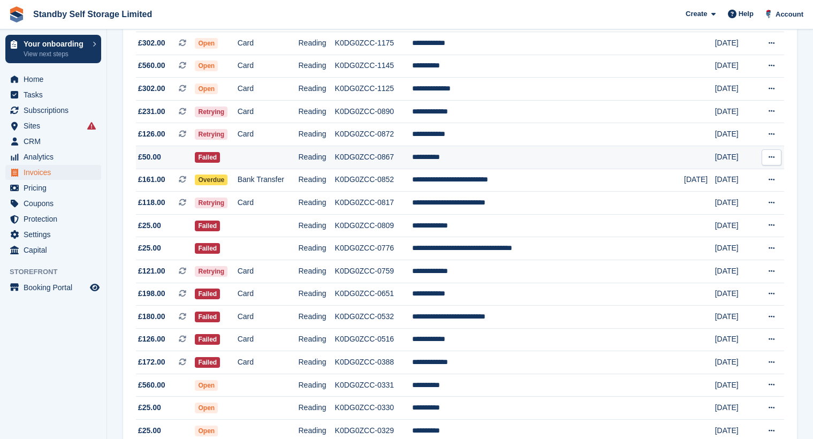
scroll to position [313, 0]
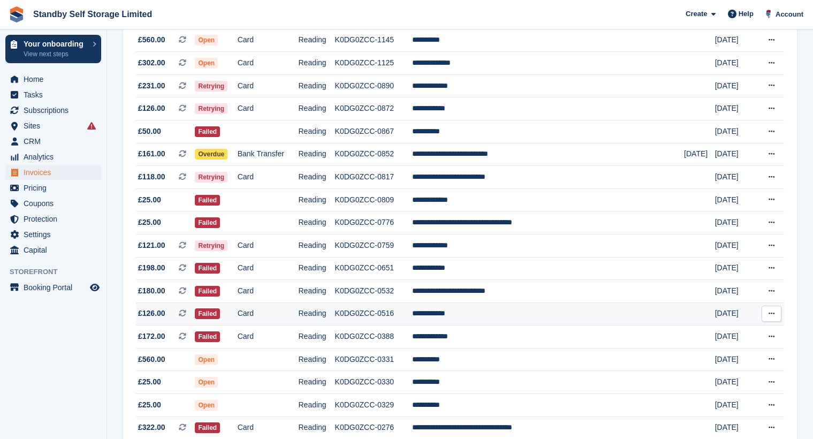
click at [412, 313] on td "K0DG0ZCC-0516" at bounding box center [373, 313] width 77 height 23
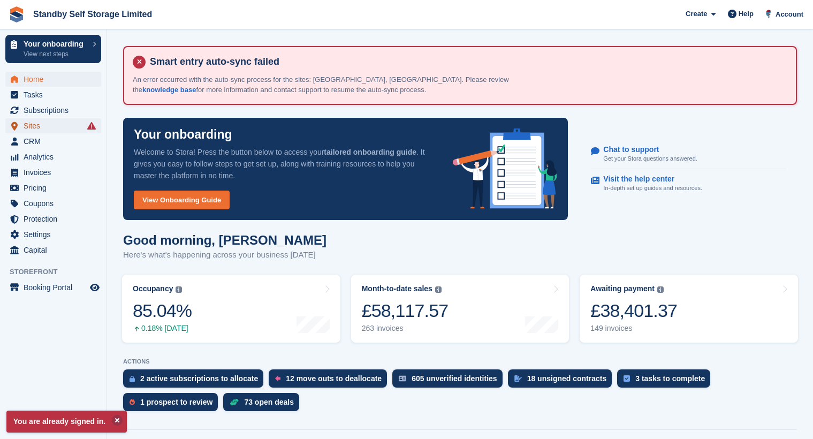
click at [30, 125] on span "Sites" at bounding box center [56, 125] width 64 height 15
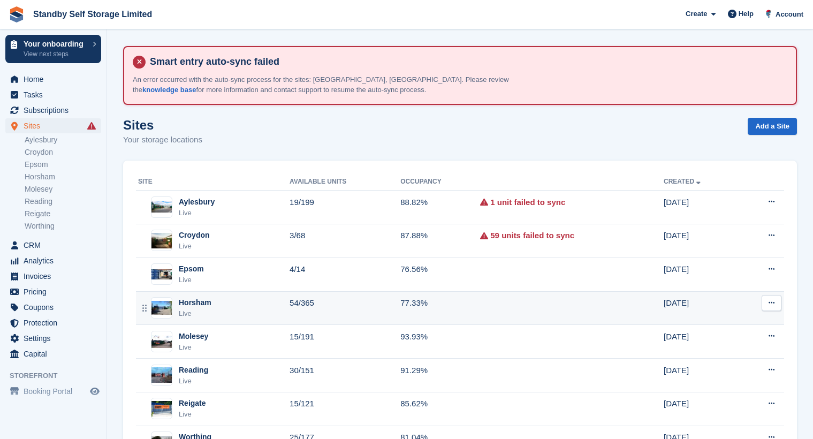
click at [259, 300] on div "Horsham Live" at bounding box center [213, 308] width 151 height 22
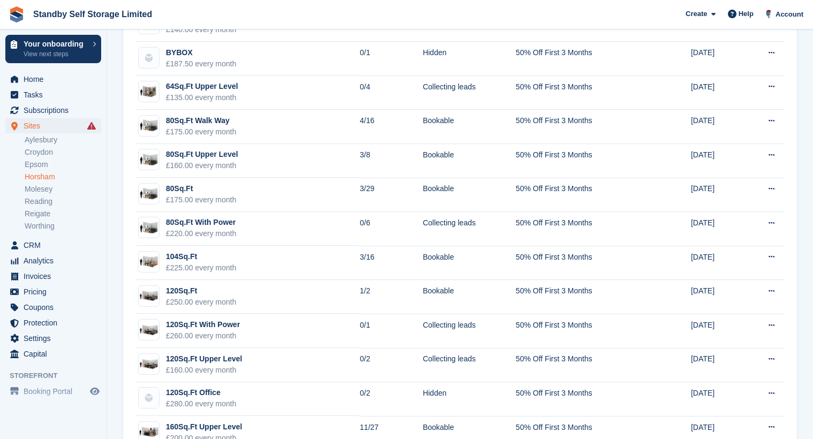
scroll to position [588, 0]
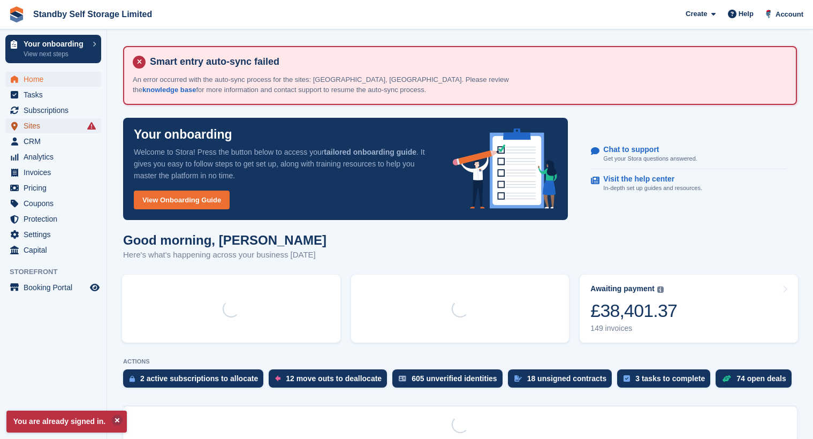
click at [38, 126] on span "Sites" at bounding box center [56, 125] width 64 height 15
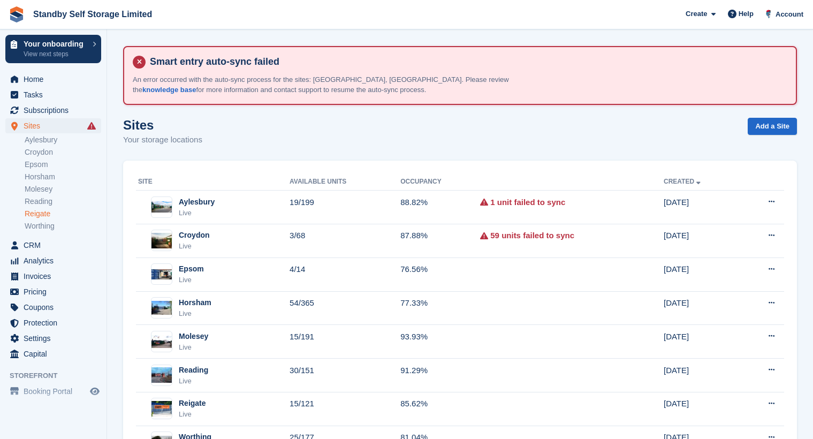
click at [56, 209] on link "Reigate" at bounding box center [63, 214] width 76 height 10
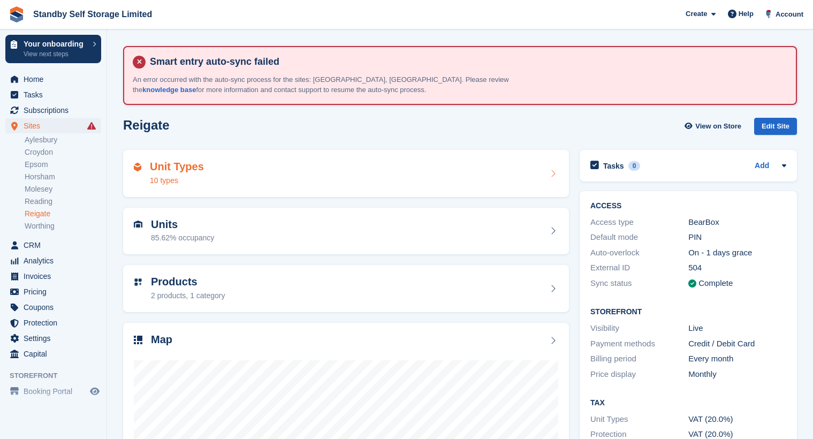
click at [271, 178] on div "Unit Types 10 types" at bounding box center [346, 173] width 424 height 26
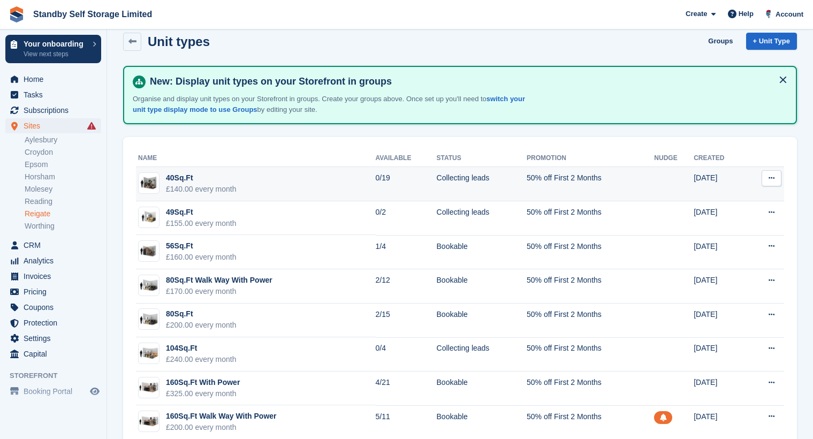
scroll to position [107, 0]
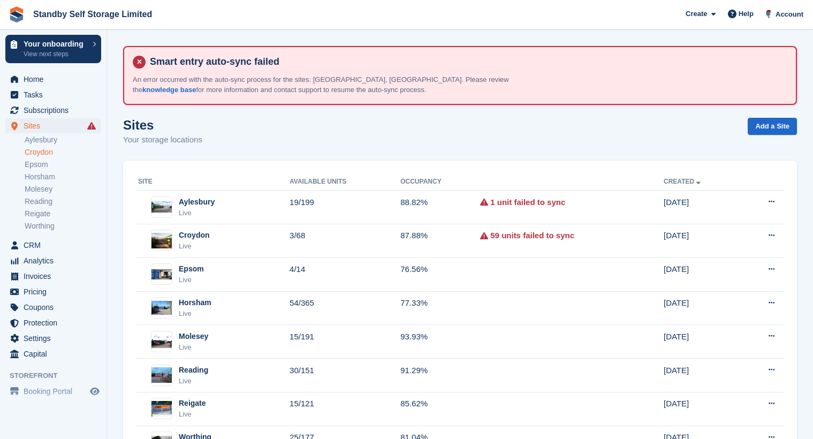
click at [43, 153] on link "Croydon" at bounding box center [63, 152] width 76 height 10
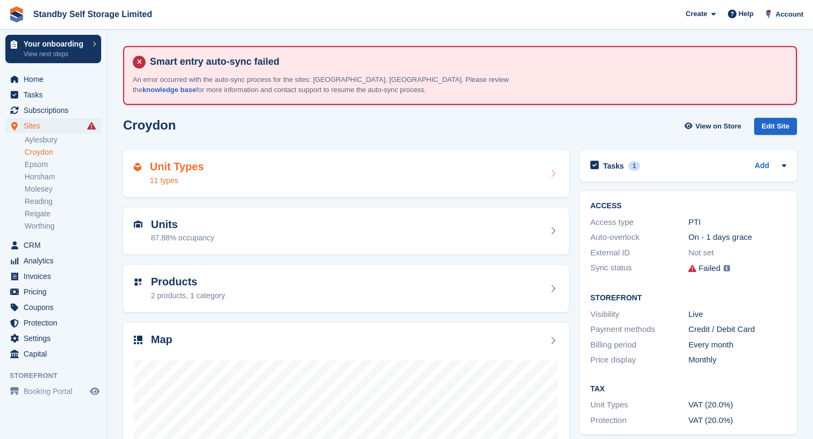
click at [211, 180] on div "Unit Types 11 types" at bounding box center [346, 173] width 424 height 26
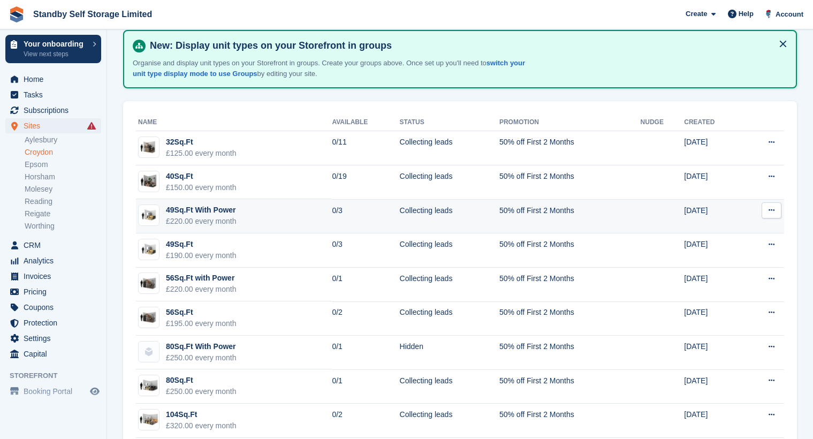
scroll to position [160, 0]
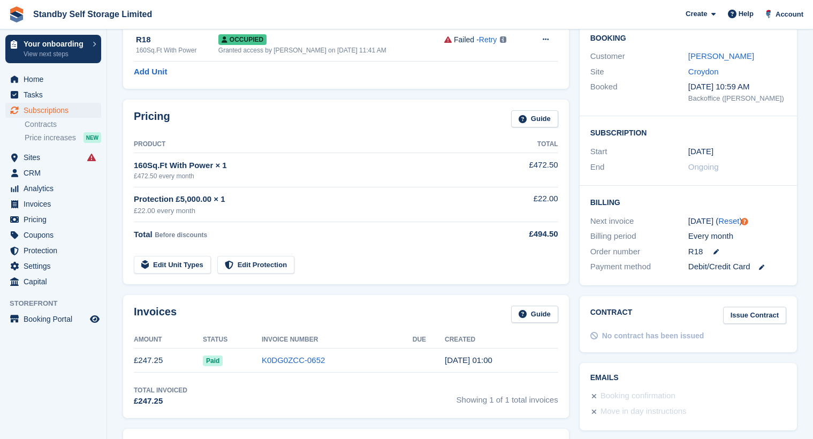
scroll to position [160, 0]
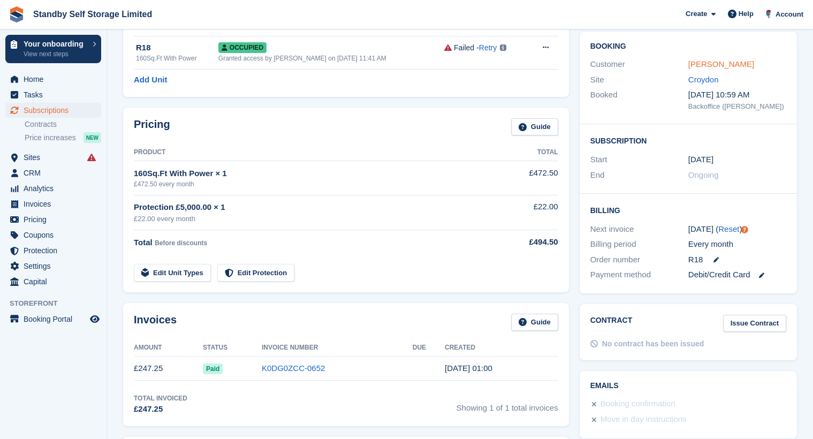
click at [711, 62] on link "Angela Kanjal" at bounding box center [721, 63] width 66 height 9
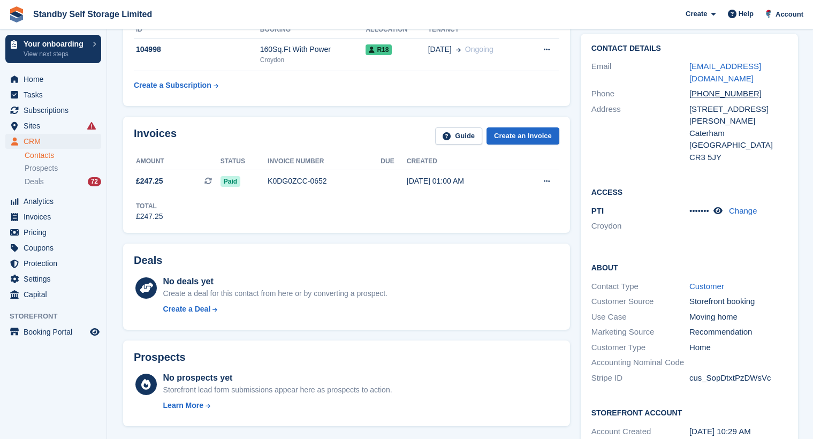
scroll to position [160, 0]
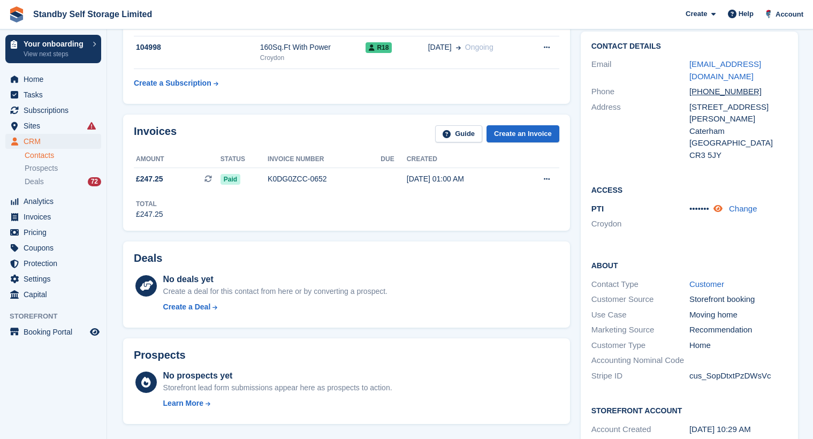
click at [718, 204] on link at bounding box center [718, 208] width 11 height 9
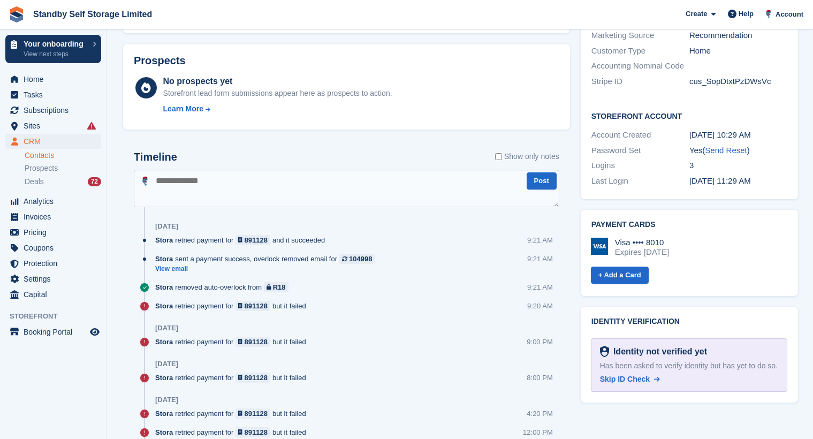
scroll to position [321, 0]
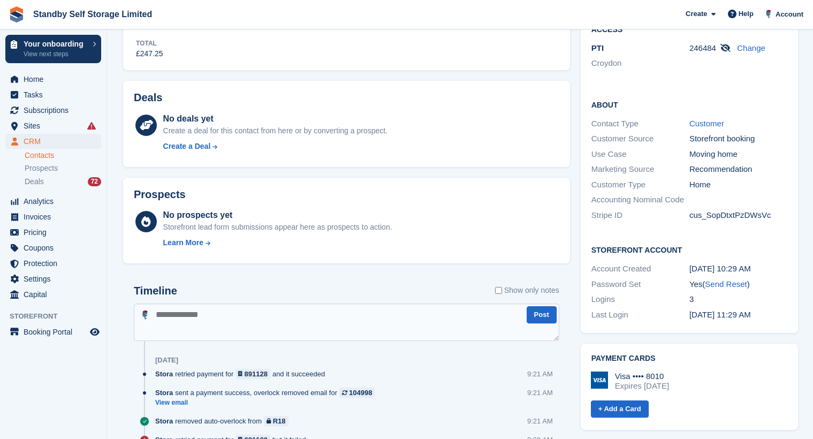
click at [511, 288] on label "Show only notes" at bounding box center [527, 290] width 64 height 11
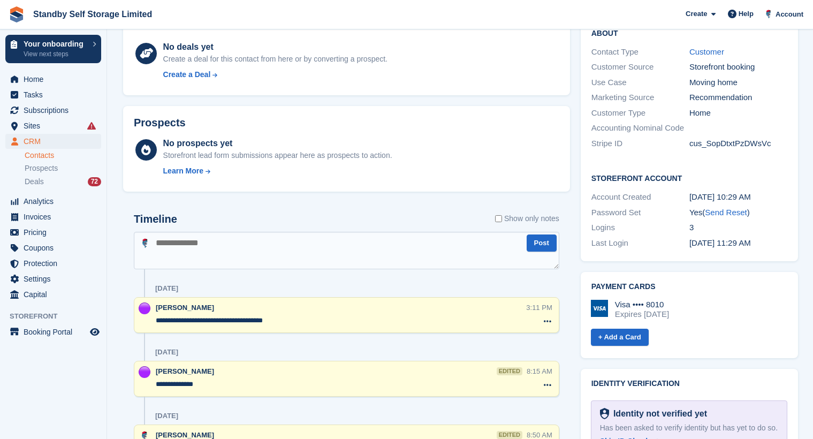
scroll to position [481, 0]
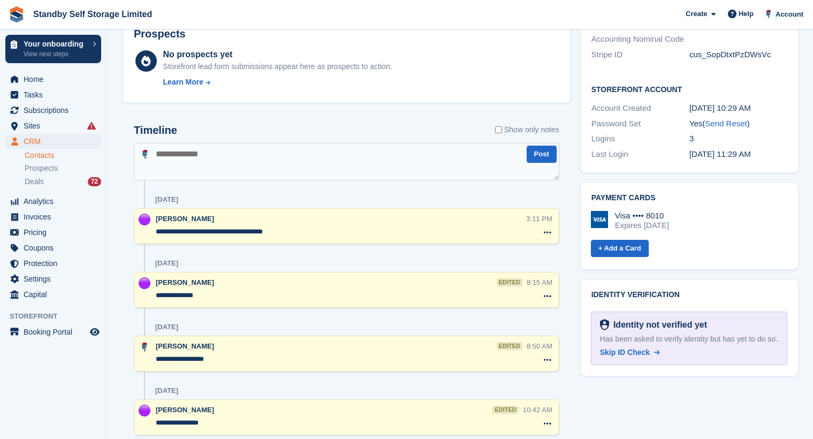
click at [243, 187] on div "**********" at bounding box center [346, 279] width 425 height 311
click at [62, 110] on span "Subscriptions" at bounding box center [56, 110] width 64 height 15
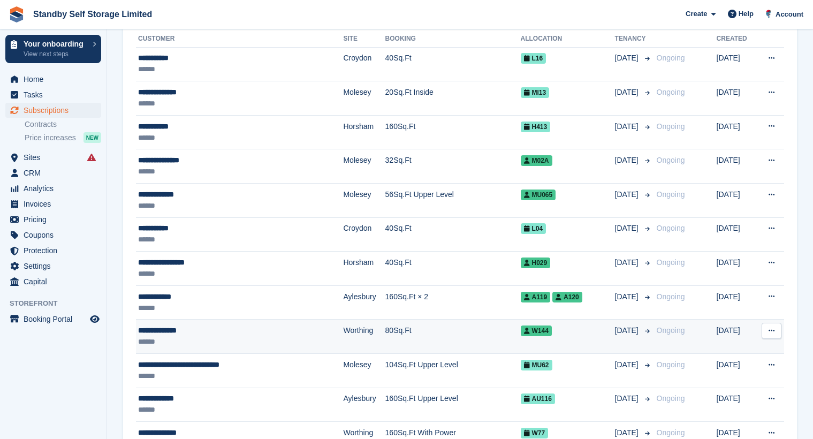
scroll to position [214, 0]
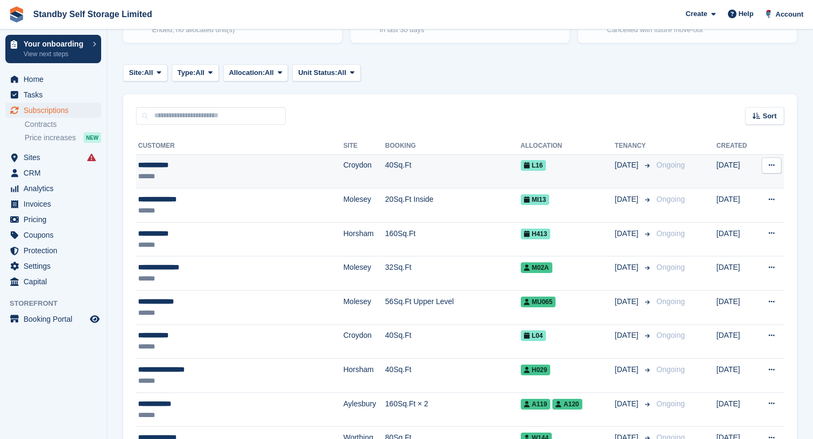
click at [215, 171] on div "******" at bounding box center [218, 176] width 160 height 11
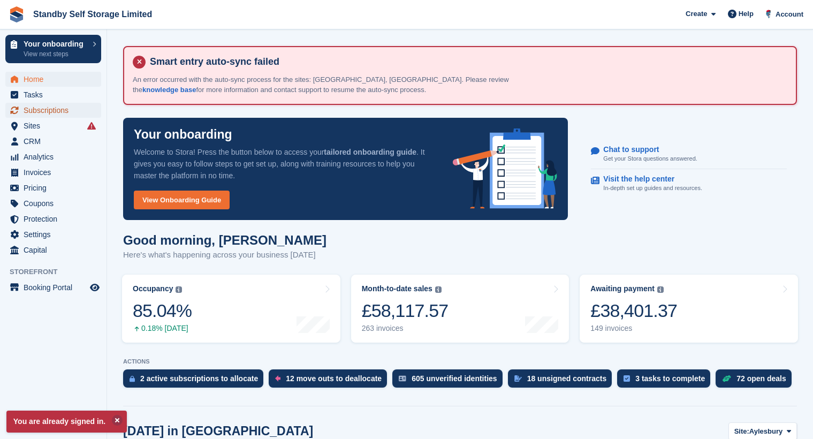
drag, startPoint x: 39, startPoint y: 106, endPoint x: 54, endPoint y: 116, distance: 17.8
click at [39, 106] on span "Subscriptions" at bounding box center [56, 110] width 64 height 15
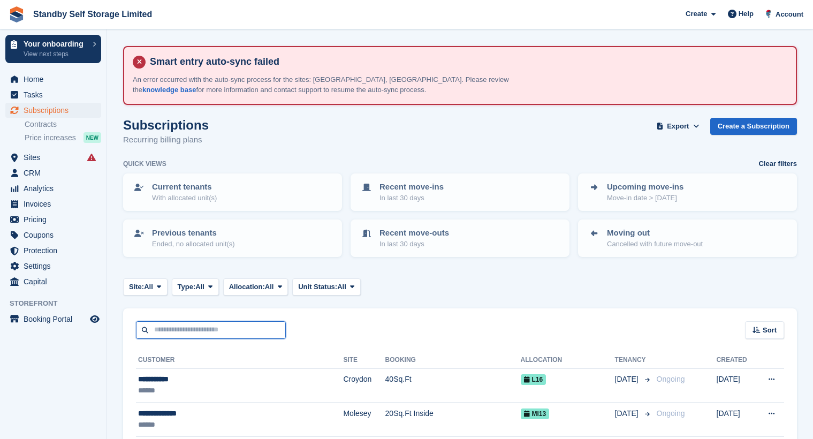
drag, startPoint x: 0, startPoint y: 0, endPoint x: 204, endPoint y: 333, distance: 390.9
click at [205, 333] on input "text" at bounding box center [211, 330] width 150 height 18
type input "**"
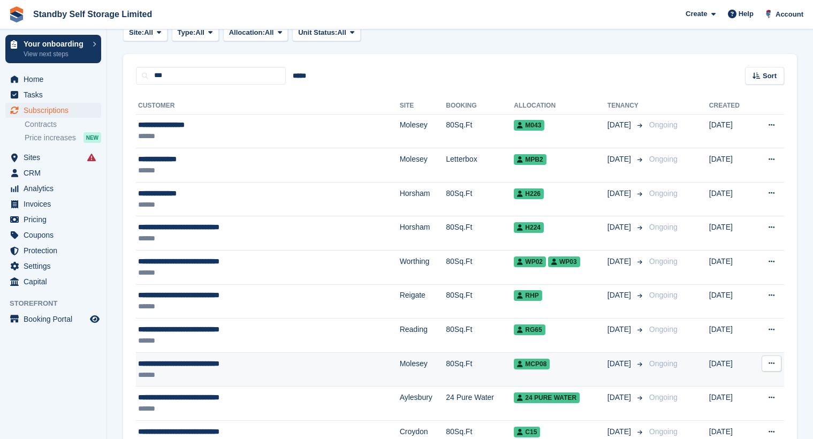
scroll to position [267, 0]
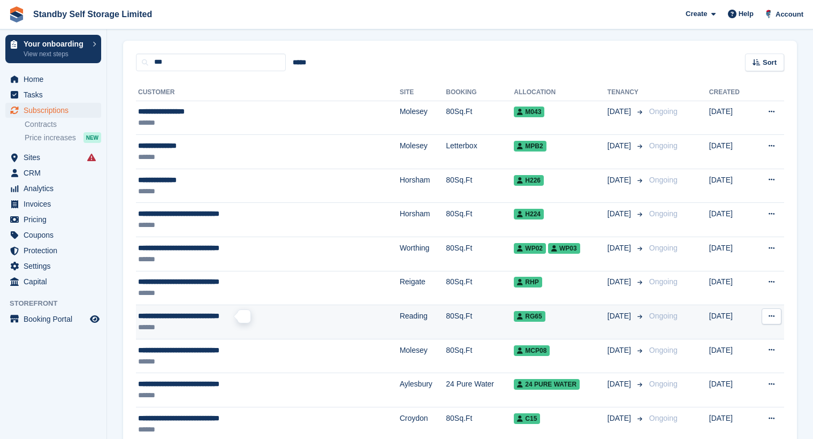
click at [198, 317] on span "**********" at bounding box center [178, 315] width 81 height 7
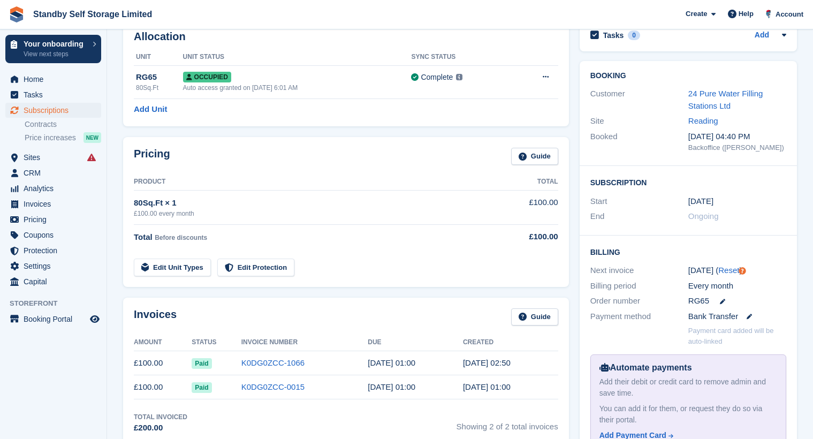
scroll to position [53, 0]
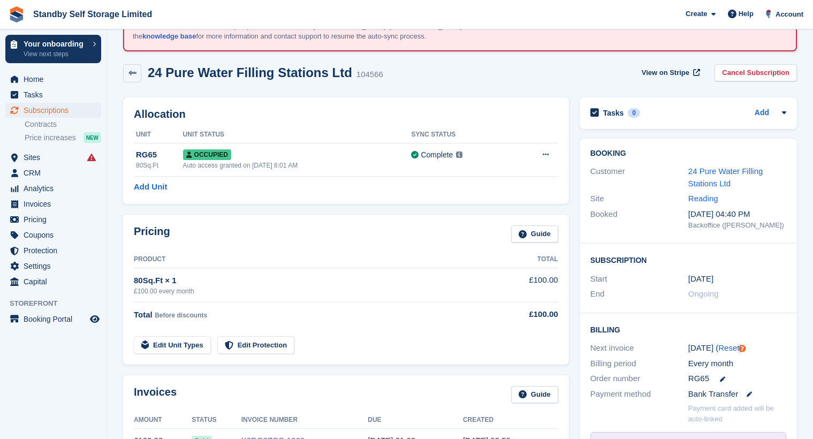
click at [721, 164] on div "Customer 24 Pure Water Filling Stations Ltd" at bounding box center [688, 177] width 196 height 27
click at [721, 170] on link "24 Pure Water Filling Stations Ltd" at bounding box center [725, 176] width 75 height 21
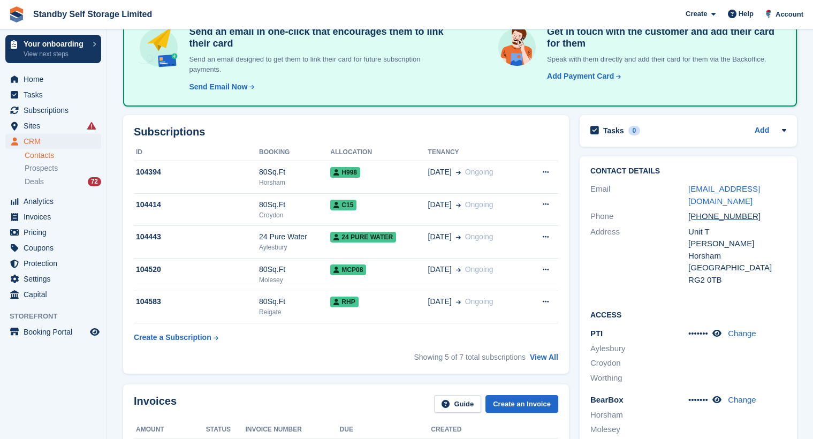
scroll to position [160, 0]
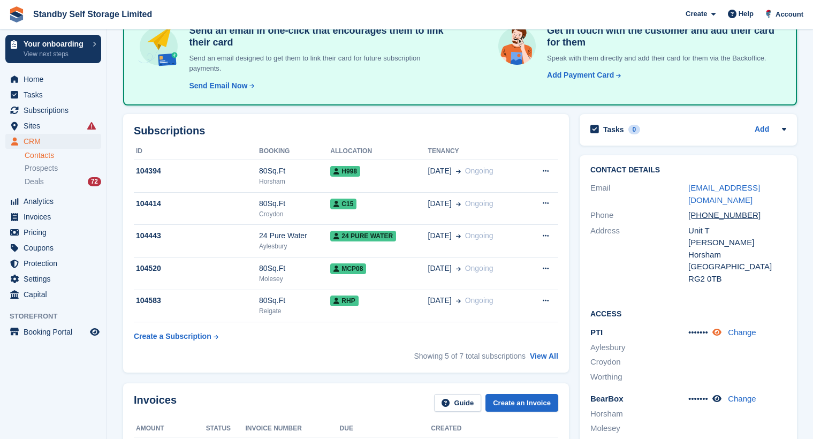
click at [719, 335] on icon at bounding box center [716, 332] width 9 height 8
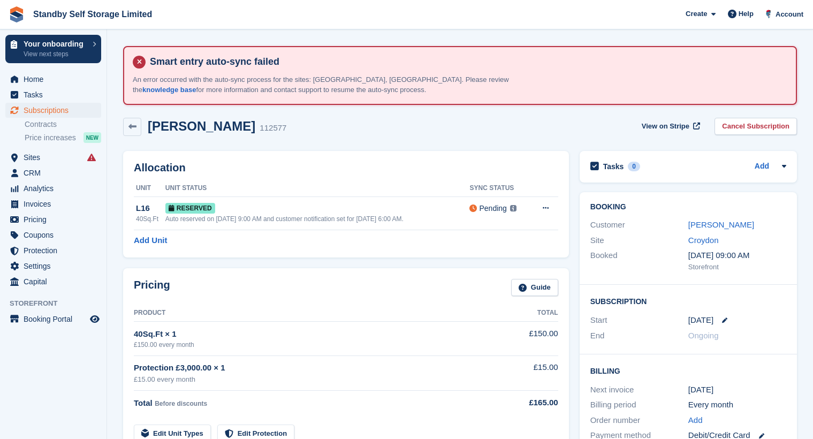
click at [732, 226] on div "Chris Omale" at bounding box center [737, 225] width 98 height 12
click at [720, 222] on link "Chris Omale" at bounding box center [721, 224] width 66 height 9
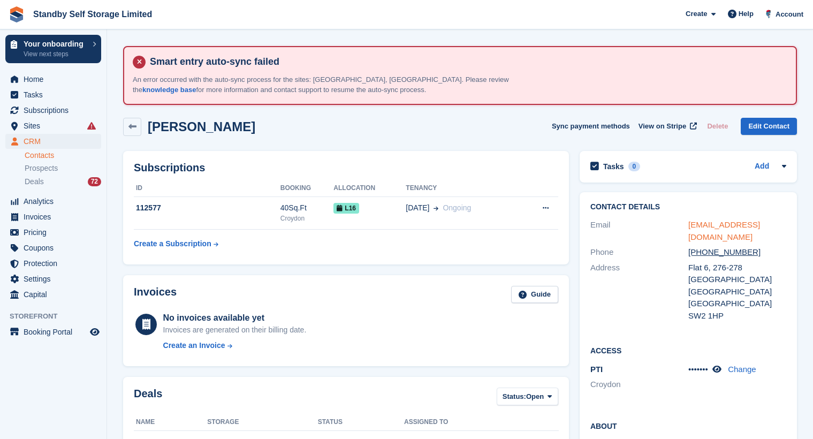
click at [724, 223] on link "chrisomale@gmail.com" at bounding box center [724, 230] width 72 height 21
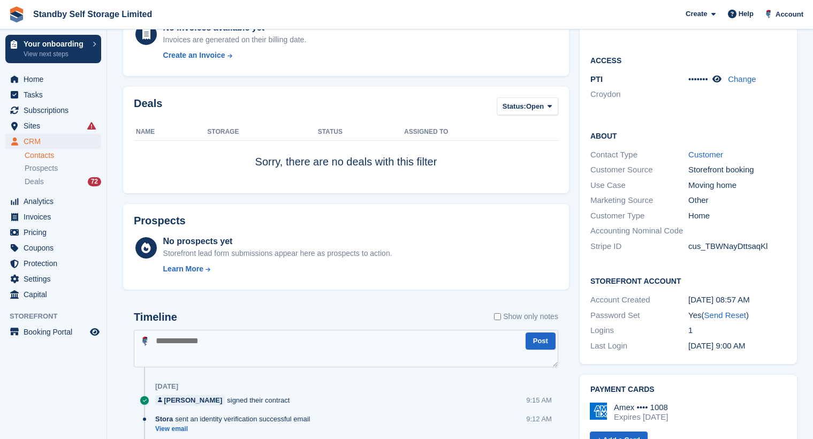
scroll to position [321, 0]
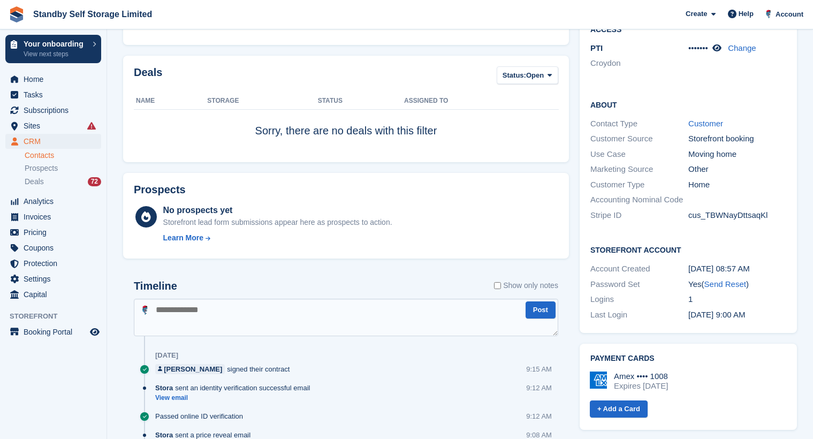
click at [193, 314] on textarea at bounding box center [346, 316] width 424 height 37
type textarea "**********"
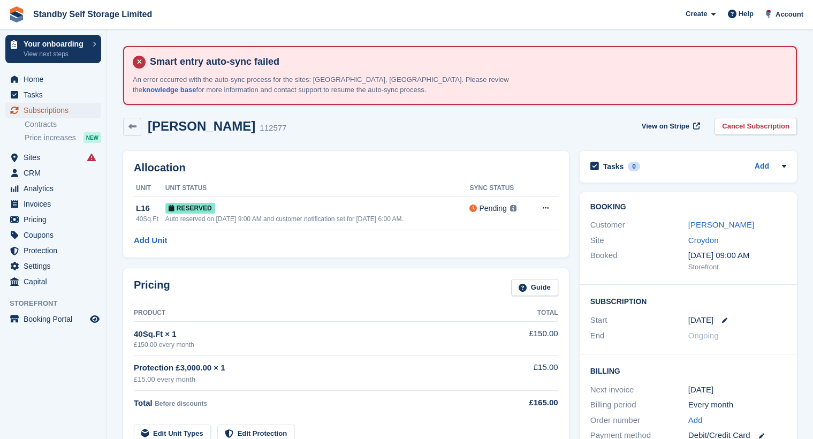
click at [60, 109] on span "Subscriptions" at bounding box center [56, 110] width 64 height 15
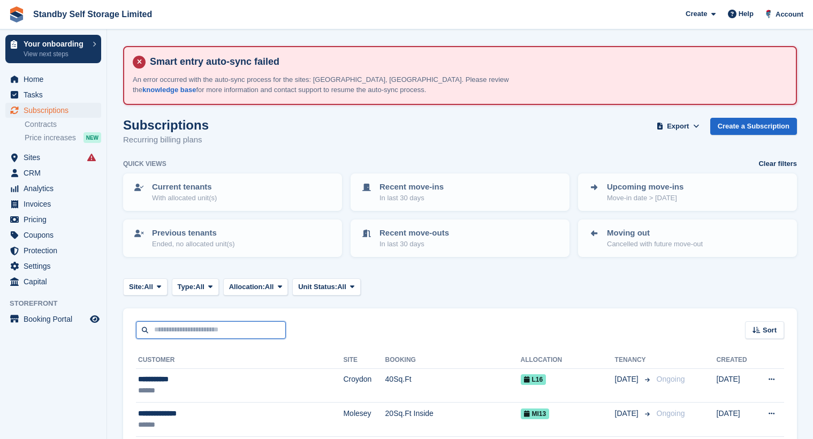
click at [186, 335] on input "text" at bounding box center [211, 330] width 150 height 18
type input "*****"
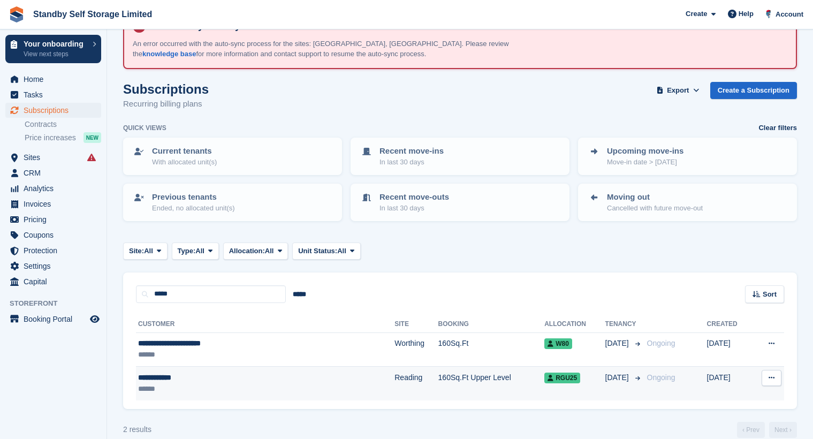
scroll to position [51, 0]
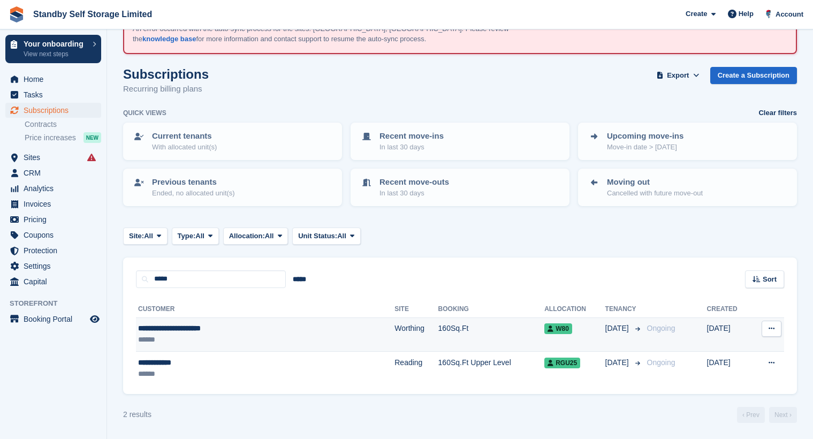
click at [252, 338] on div "******" at bounding box center [225, 339] width 175 height 11
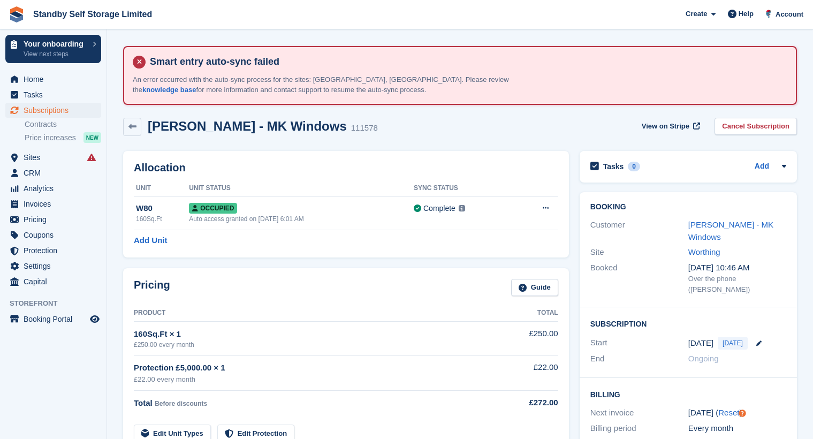
click at [125, 285] on div "Pricing Guide Product Total 160Sq.Ft × 1 £250.00 every month £250.00 Protection…" at bounding box center [346, 360] width 446 height 185
click at [57, 106] on span "Subscriptions" at bounding box center [56, 110] width 64 height 15
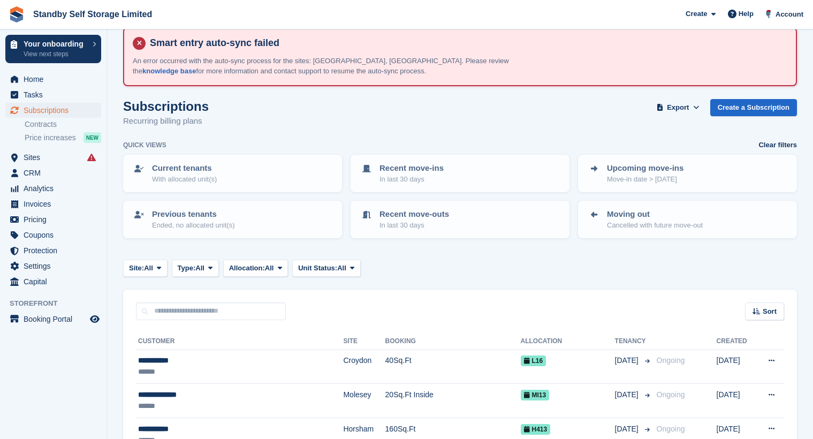
scroll to position [267, 0]
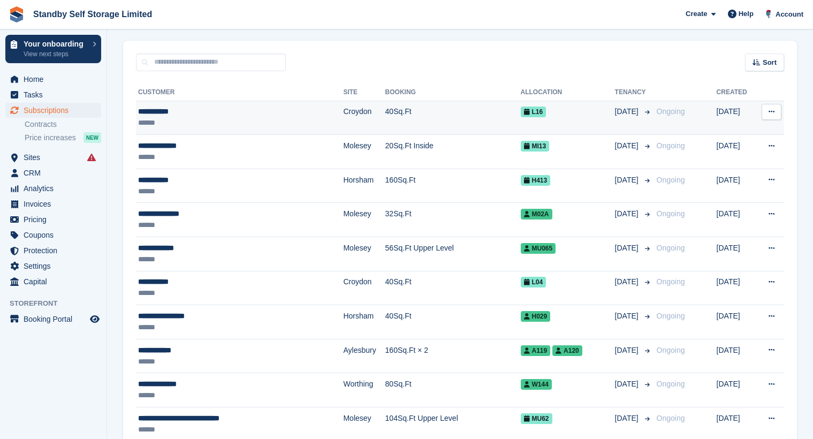
click at [452, 124] on td "40Sq.Ft" at bounding box center [452, 118] width 135 height 34
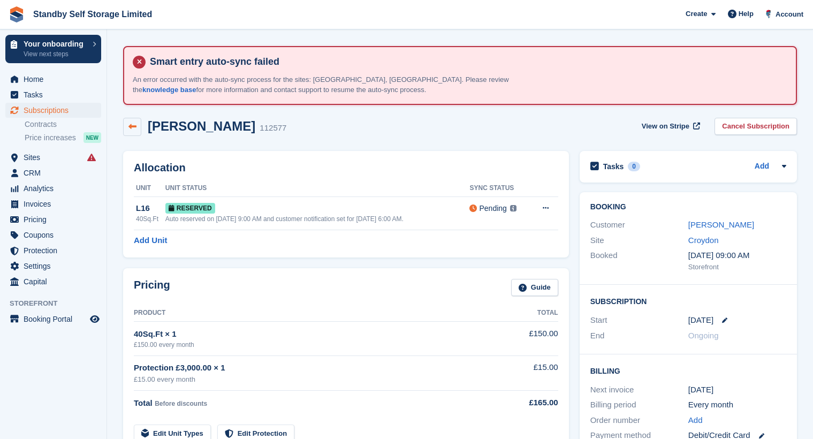
click at [139, 121] on link at bounding box center [132, 127] width 18 height 18
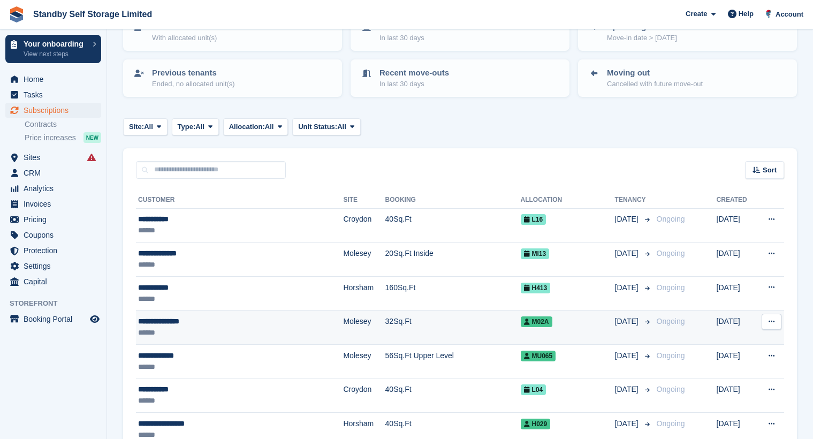
scroll to position [160, 0]
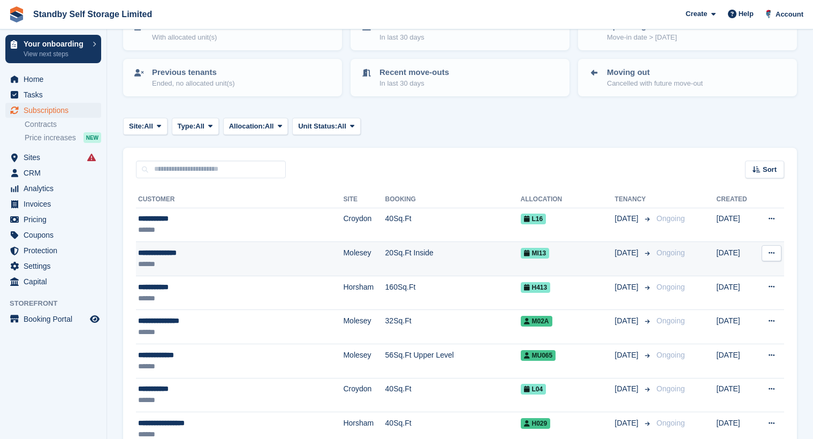
click at [385, 260] on td "20Sq.Ft Inside" at bounding box center [452, 259] width 135 height 34
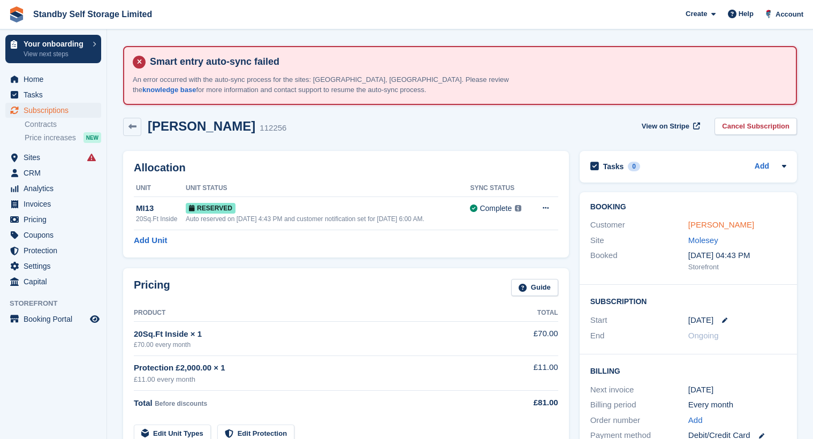
click at [733, 227] on link "Nelson Gouveia" at bounding box center [721, 224] width 66 height 9
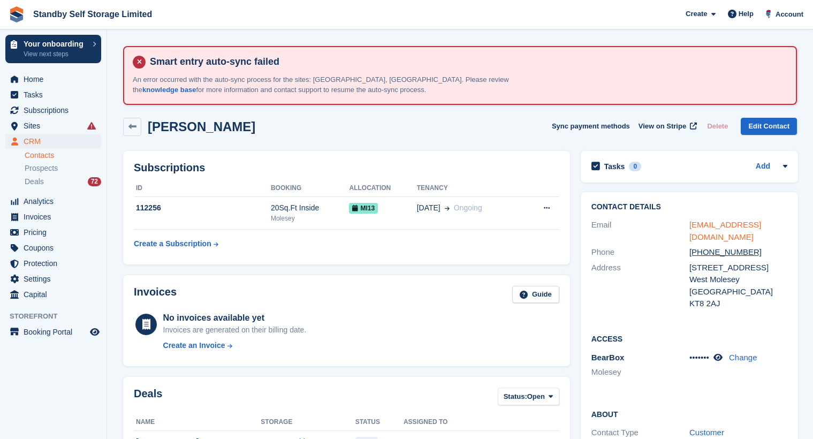
click at [705, 225] on link "nelsongouveia@msn.com" at bounding box center [725, 230] width 72 height 21
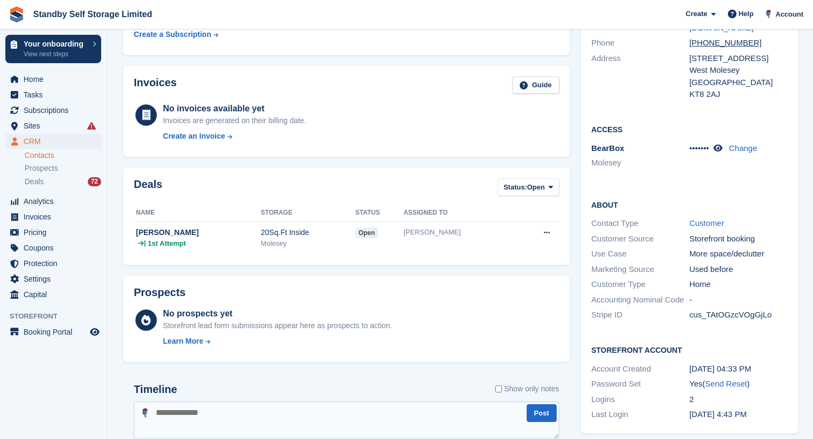
scroll to position [214, 0]
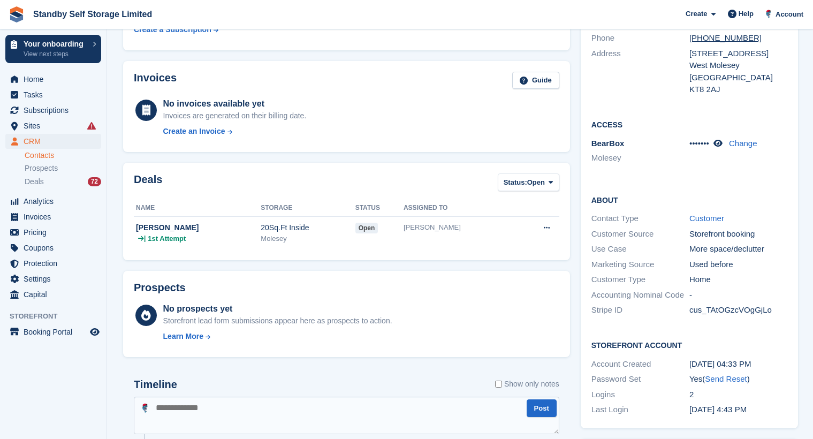
click at [169, 410] on textarea at bounding box center [346, 414] width 425 height 37
type textarea "**********"
click at [56, 105] on span "Subscriptions" at bounding box center [56, 110] width 64 height 15
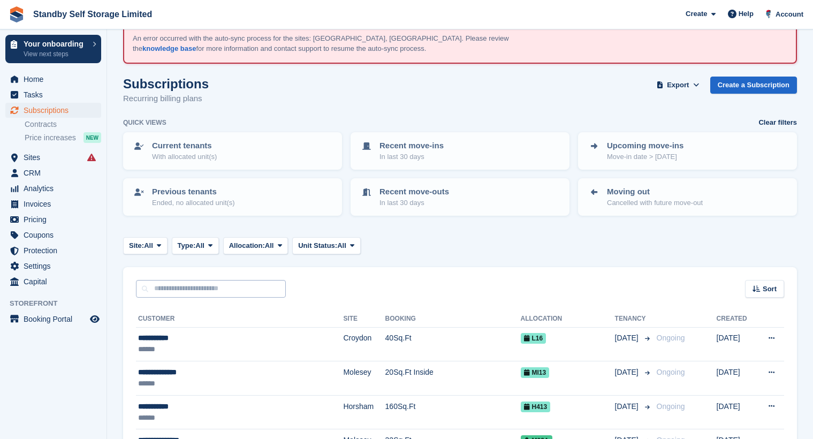
scroll to position [160, 0]
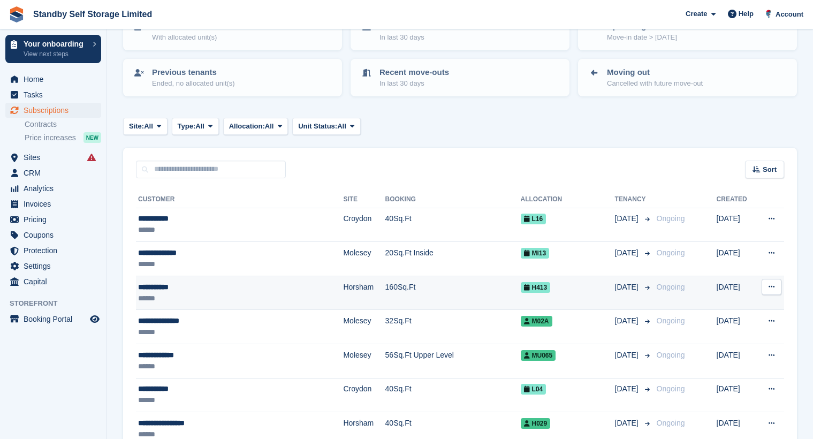
click at [221, 294] on div "******" at bounding box center [218, 298] width 160 height 11
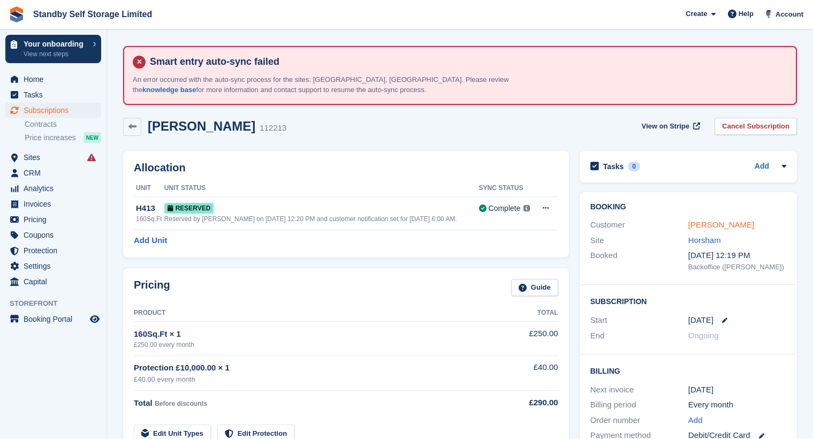
click at [716, 225] on link "[PERSON_NAME]" at bounding box center [721, 224] width 66 height 9
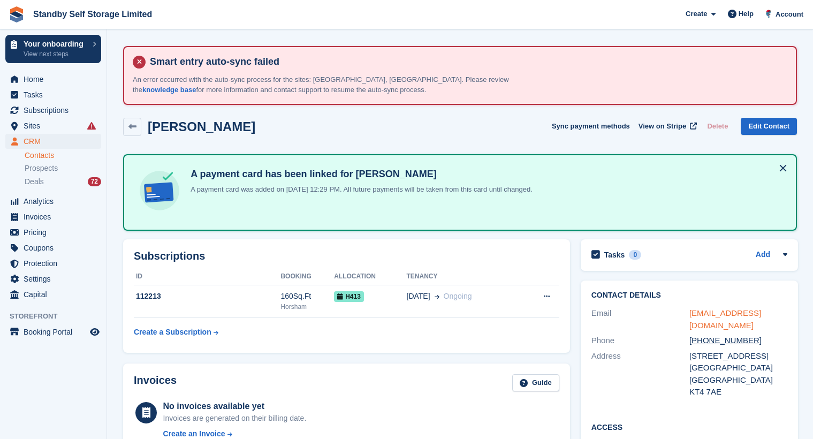
click at [721, 311] on link "[EMAIL_ADDRESS][DOMAIN_NAME]" at bounding box center [725, 318] width 72 height 21
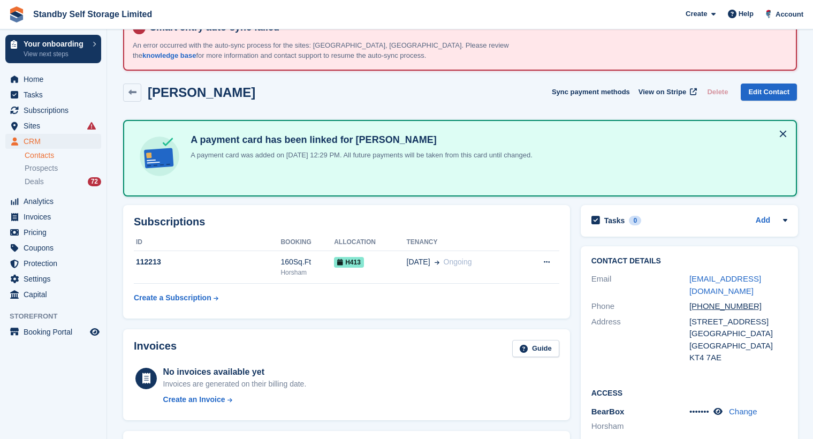
scroll to position [267, 0]
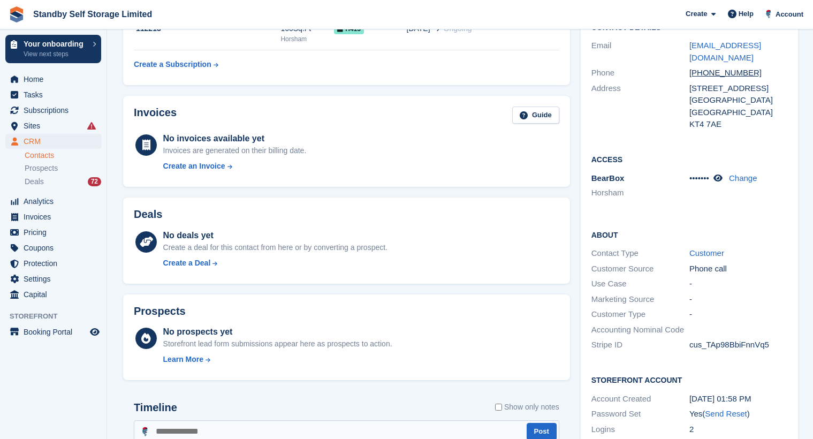
click at [189, 423] on textarea at bounding box center [346, 438] width 425 height 37
type textarea "**********"
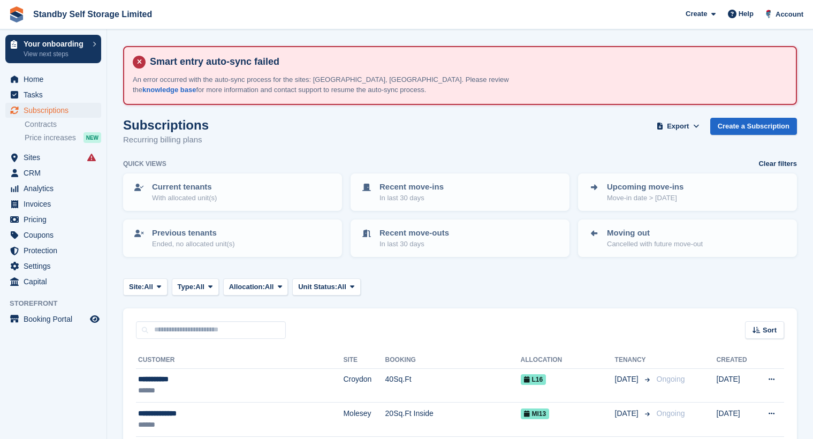
scroll to position [160, 0]
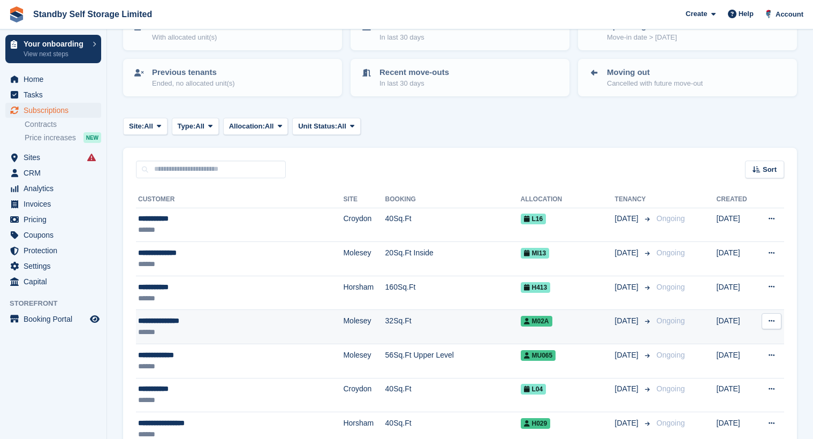
click at [343, 323] on td "Molesey" at bounding box center [364, 327] width 42 height 34
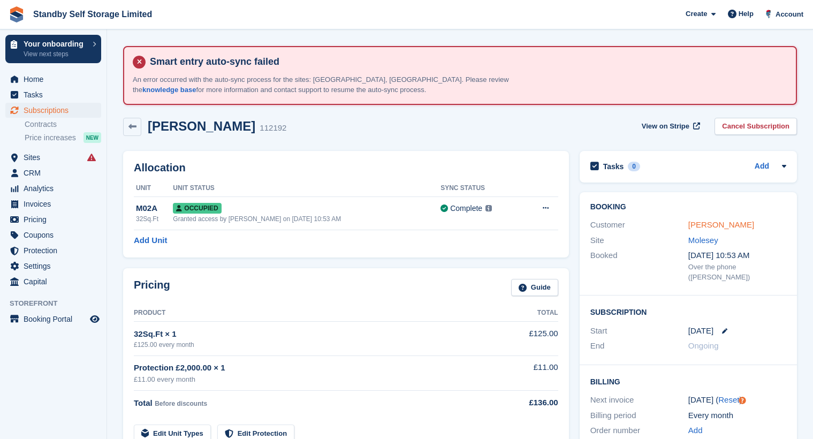
click at [732, 226] on link "[PERSON_NAME]" at bounding box center [721, 224] width 66 height 9
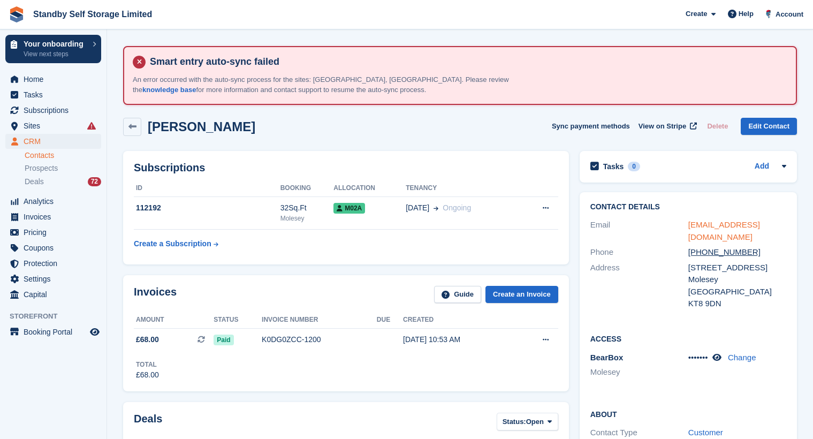
click at [709, 225] on link "[EMAIL_ADDRESS][DOMAIN_NAME]" at bounding box center [724, 230] width 72 height 21
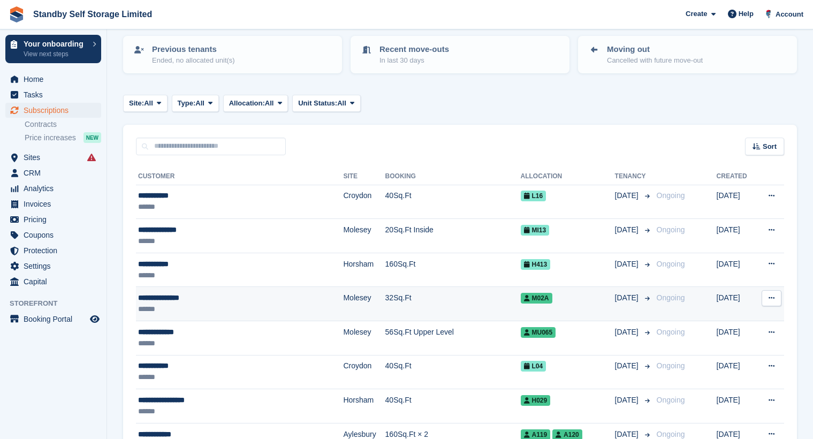
scroll to position [214, 0]
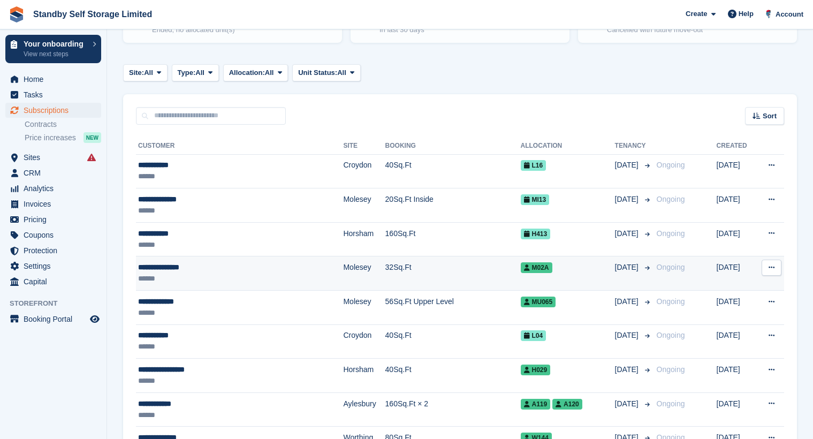
drag, startPoint x: 426, startPoint y: 272, endPoint x: 434, endPoint y: 272, distance: 8.6
click at [426, 272] on td "32Sq.Ft" at bounding box center [452, 273] width 135 height 34
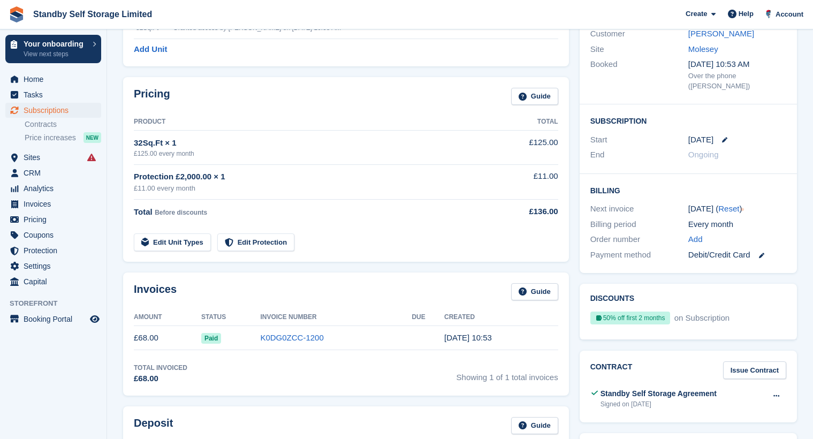
scroll to position [53, 0]
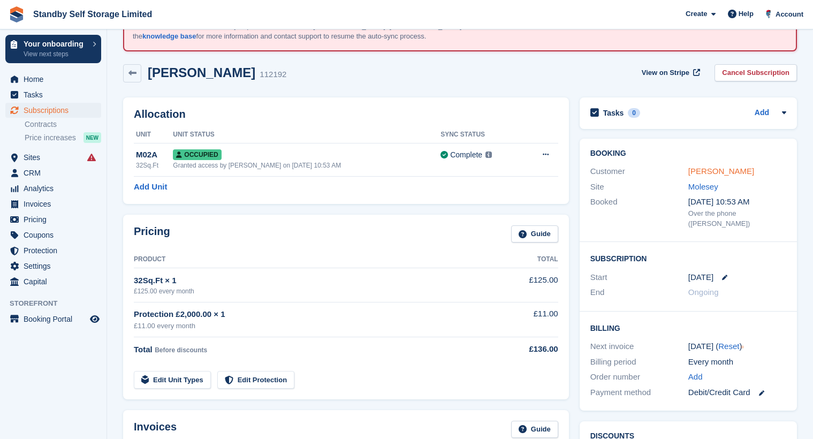
click at [727, 166] on link "[PERSON_NAME]" at bounding box center [721, 170] width 66 height 9
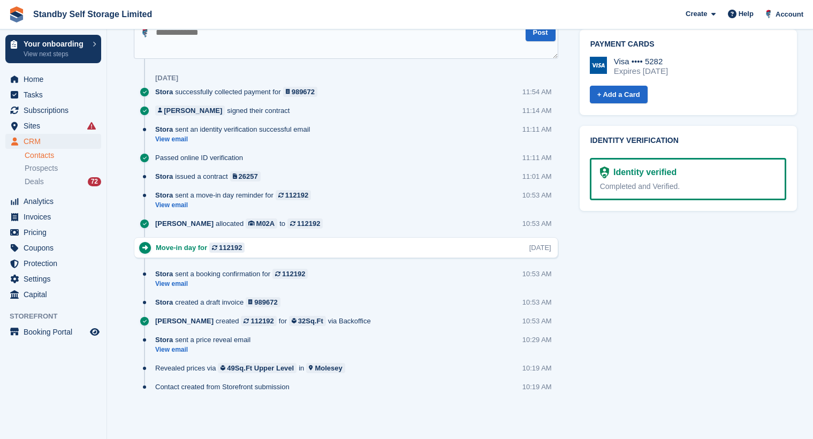
scroll to position [302, 0]
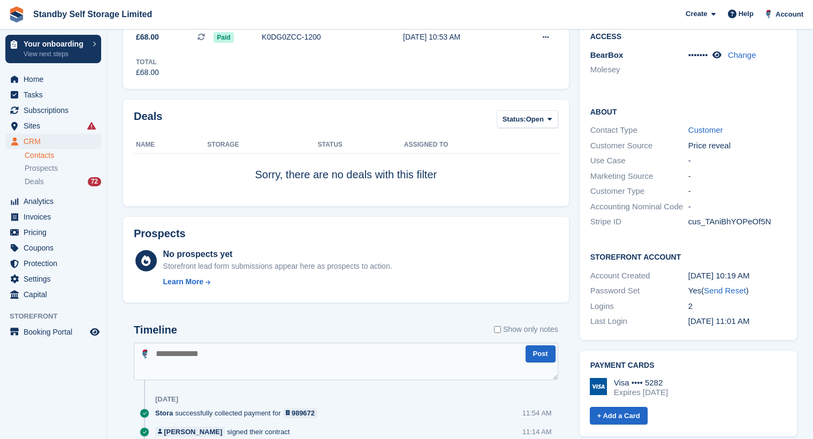
click at [196, 366] on textarea at bounding box center [346, 360] width 424 height 37
type textarea "**********"
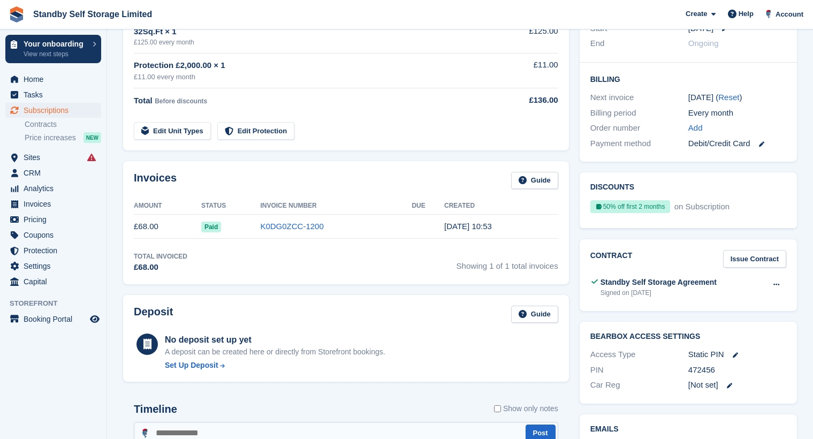
scroll to position [53, 0]
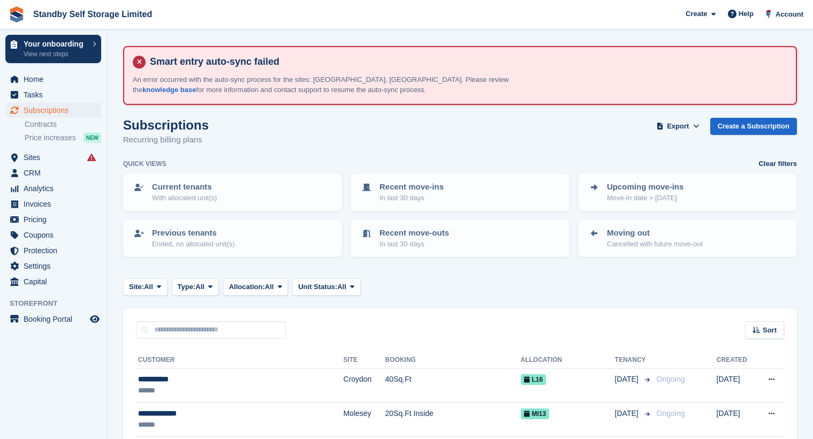
scroll to position [214, 0]
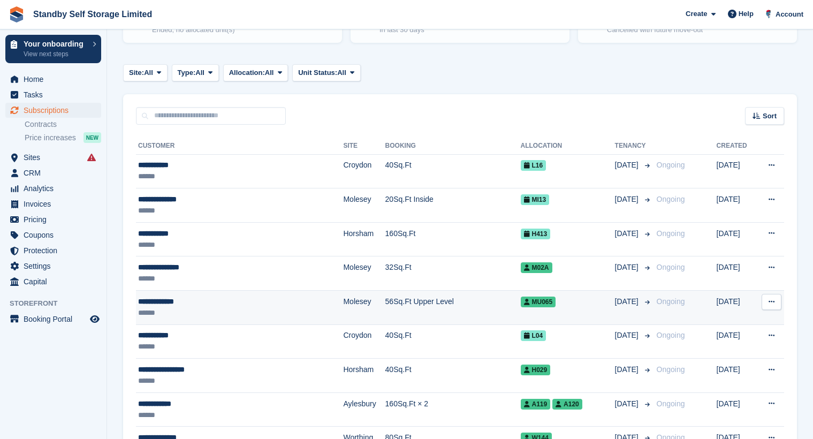
click at [385, 303] on td "56Sq.Ft Upper Level" at bounding box center [452, 307] width 135 height 34
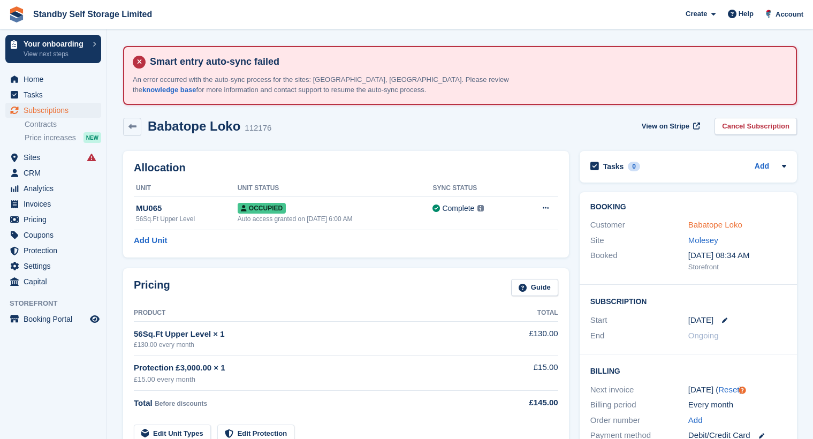
click at [720, 226] on link "Babatope Loko" at bounding box center [715, 224] width 54 height 9
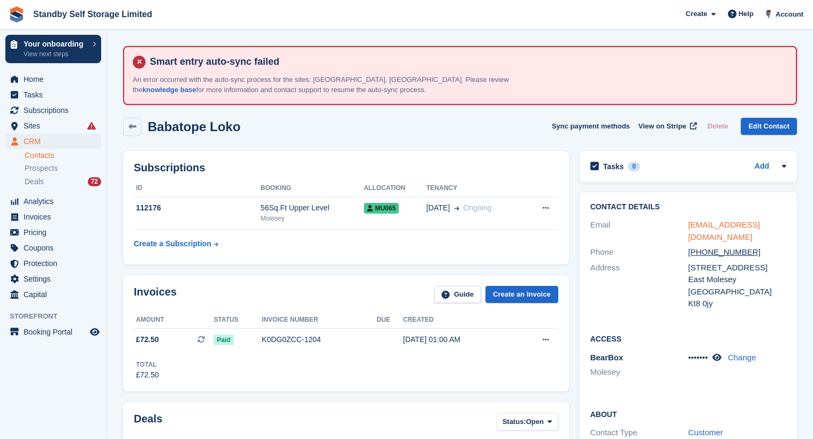
click at [712, 221] on link "87loko@gmail.com" at bounding box center [724, 230] width 72 height 21
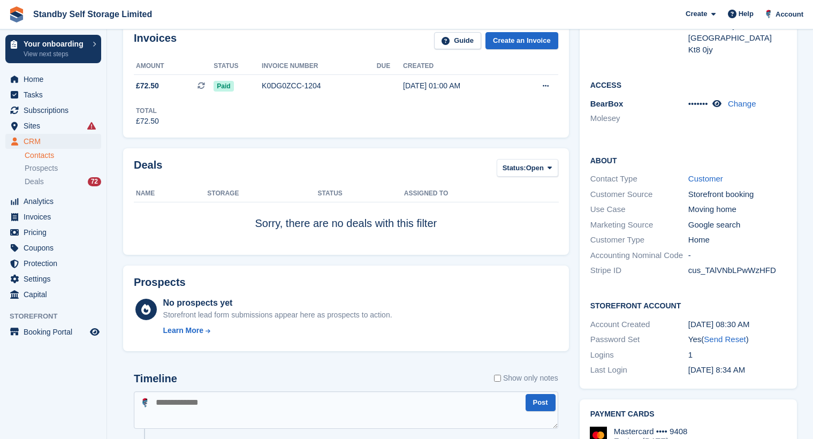
scroll to position [267, 0]
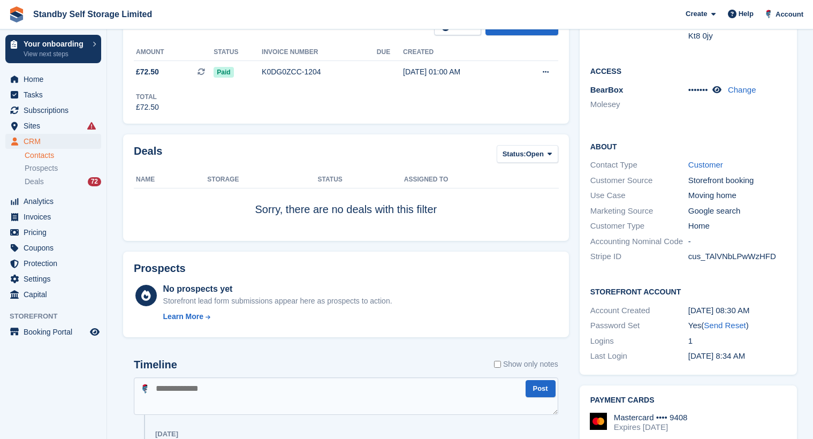
click at [171, 395] on textarea at bounding box center [346, 395] width 424 height 37
type textarea "**********"
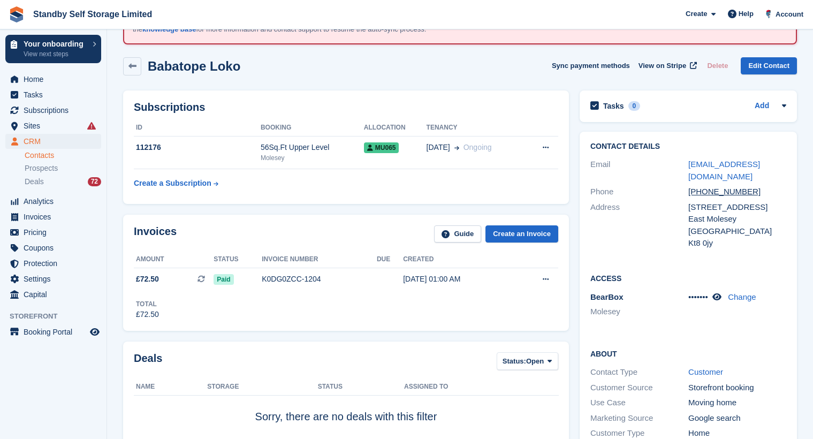
scroll to position [0, 0]
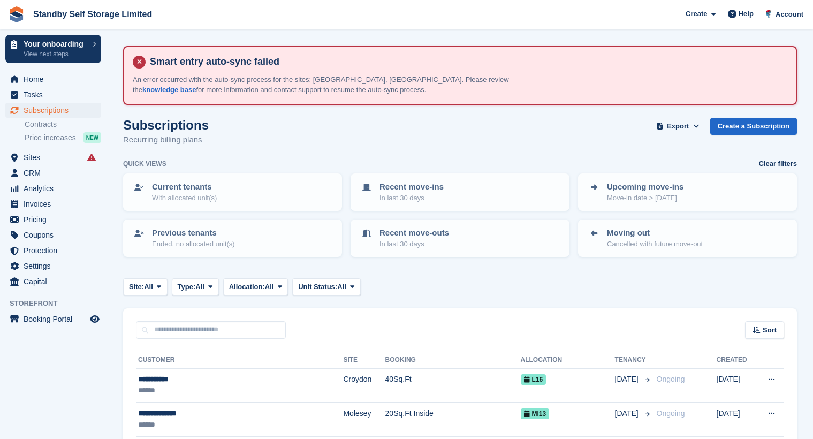
scroll to position [214, 0]
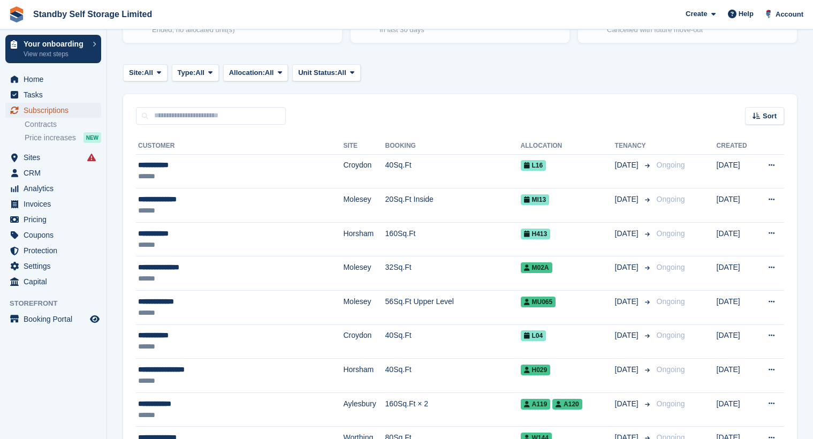
click at [55, 104] on span "Subscriptions" at bounding box center [56, 110] width 64 height 15
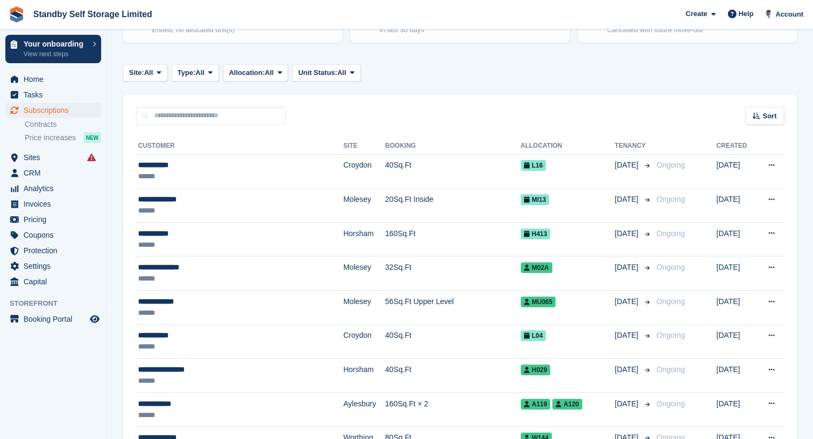
scroll to position [0, 0]
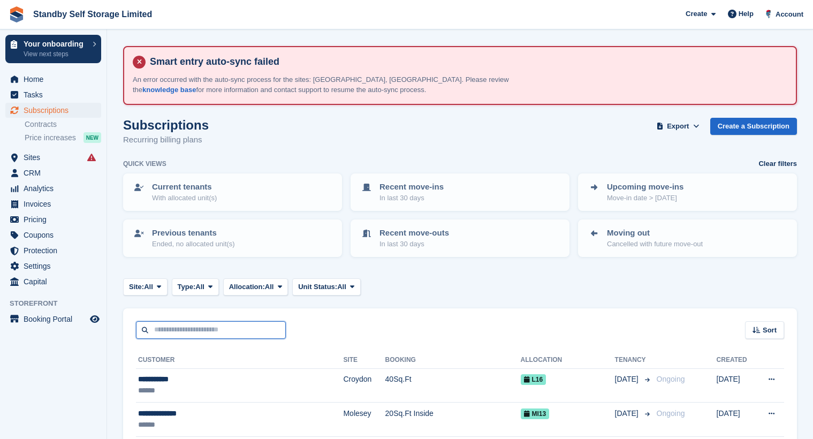
drag, startPoint x: 216, startPoint y: 333, endPoint x: 226, endPoint y: 332, distance: 9.6
click at [216, 333] on input "text" at bounding box center [211, 330] width 150 height 18
type input "******"
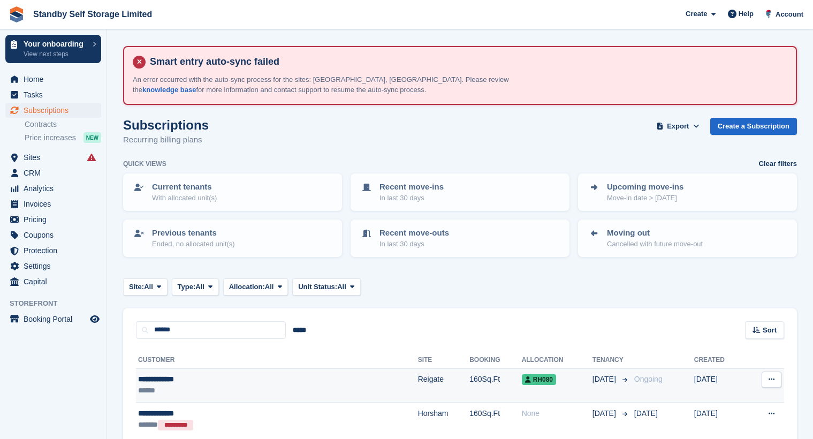
click at [418, 392] on td "Reigate" at bounding box center [444, 385] width 52 height 34
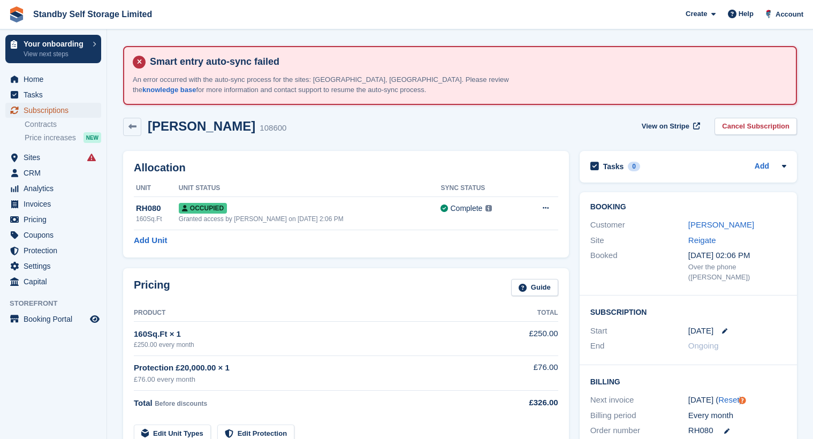
click at [57, 110] on span "Subscriptions" at bounding box center [56, 110] width 64 height 15
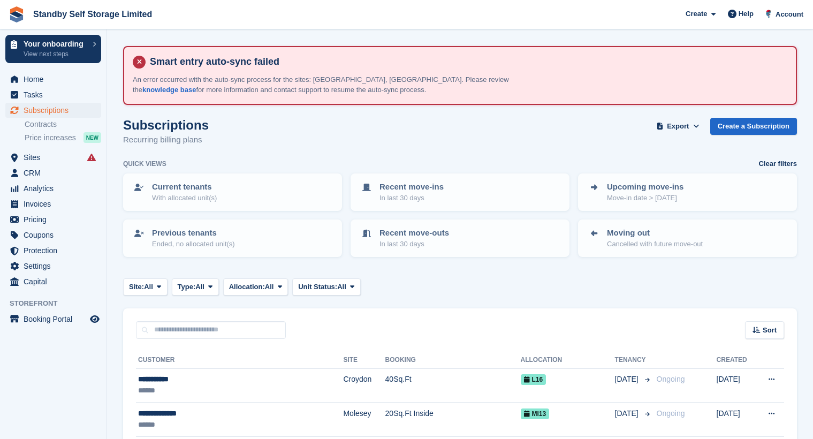
click at [340, 318] on div "Sort Sort by Customer name Date created Move in date Move out date Created (old…" at bounding box center [459, 323] width 673 height 30
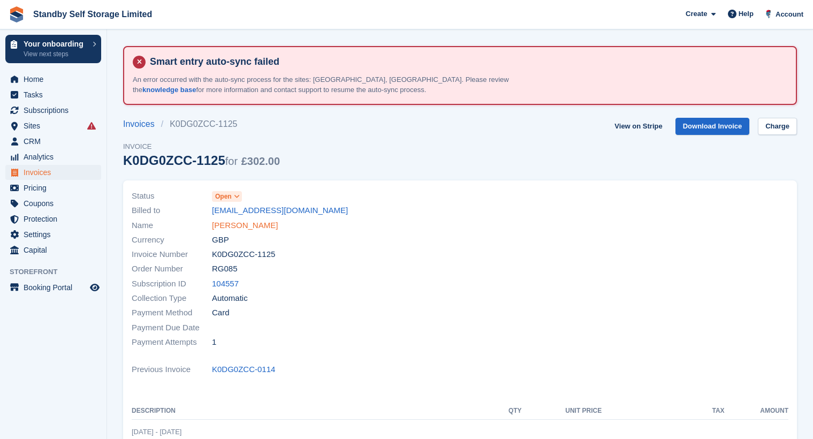
click at [241, 225] on link "Kean Middleton" at bounding box center [245, 225] width 66 height 12
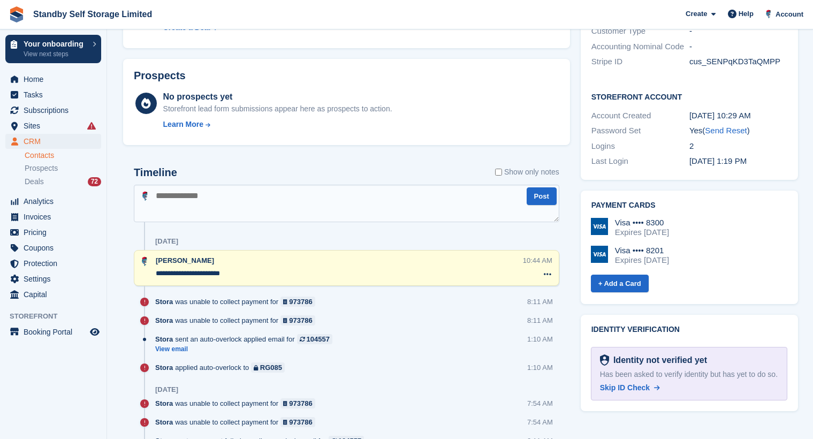
scroll to position [481, 0]
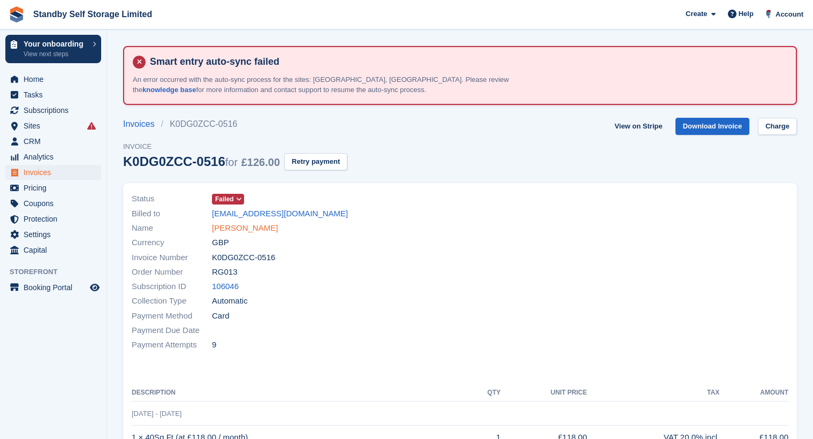
click at [247, 229] on link "[PERSON_NAME]" at bounding box center [245, 228] width 66 height 12
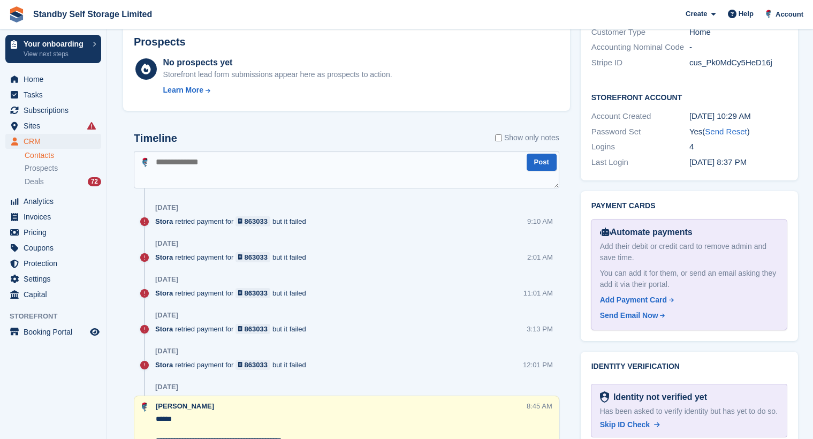
scroll to position [588, 0]
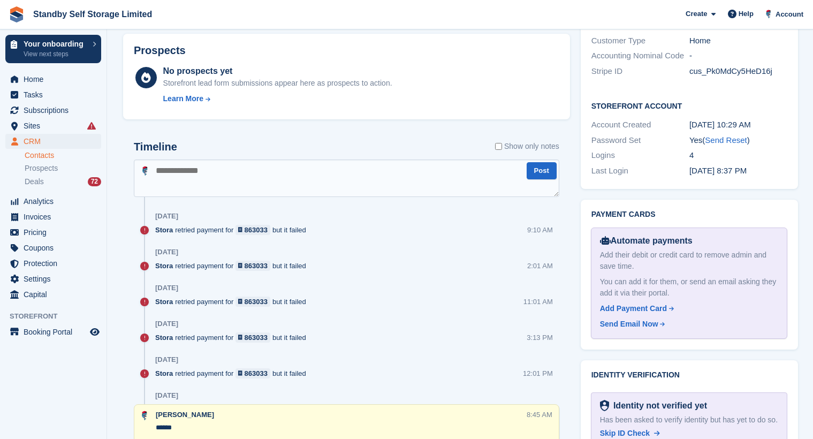
click at [529, 149] on label "Show only notes" at bounding box center [527, 146] width 64 height 11
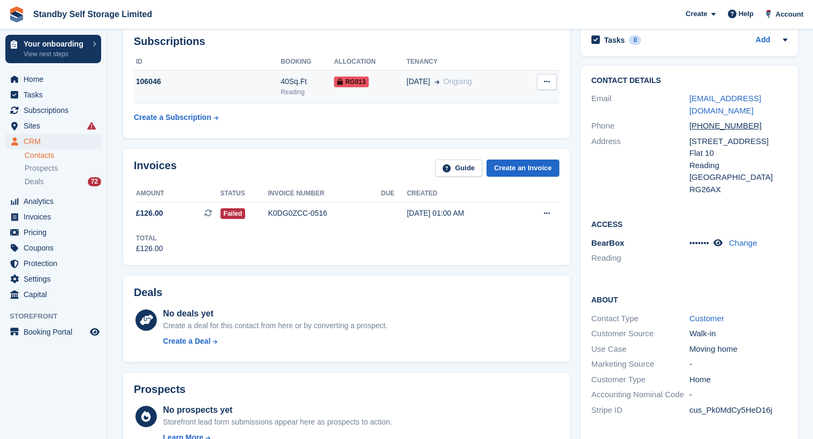
scroll to position [267, 0]
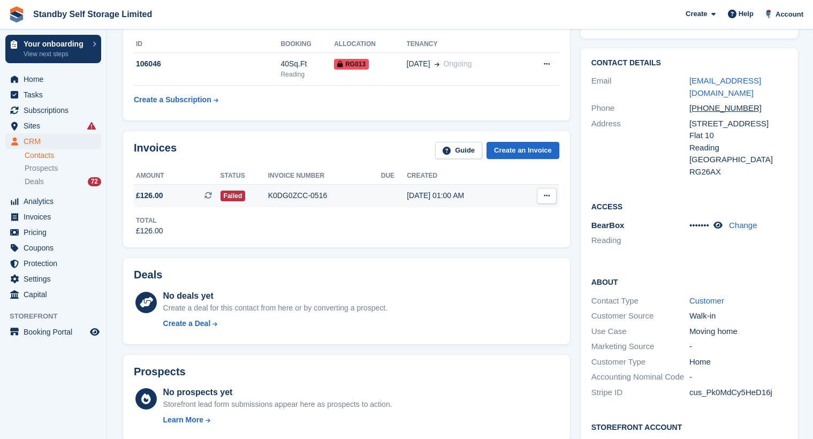
click at [301, 197] on div "K0DG0ZCC-0516" at bounding box center [324, 195] width 113 height 11
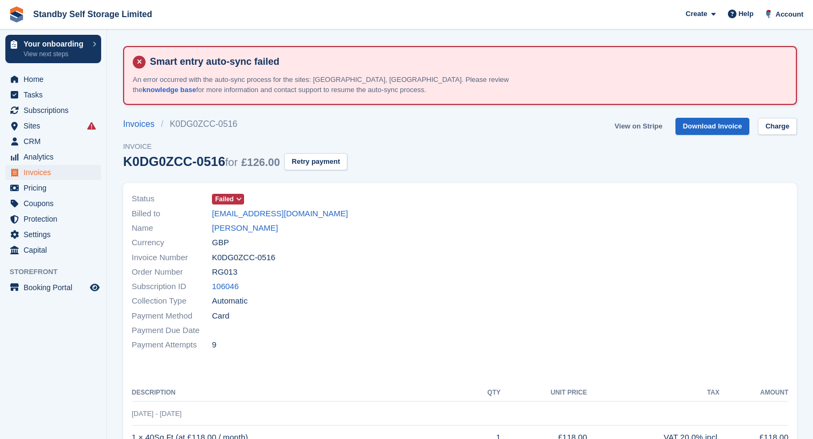
click at [659, 121] on link "View on Stripe" at bounding box center [638, 127] width 56 height 18
click at [772, 122] on link "Charge" at bounding box center [776, 127] width 39 height 18
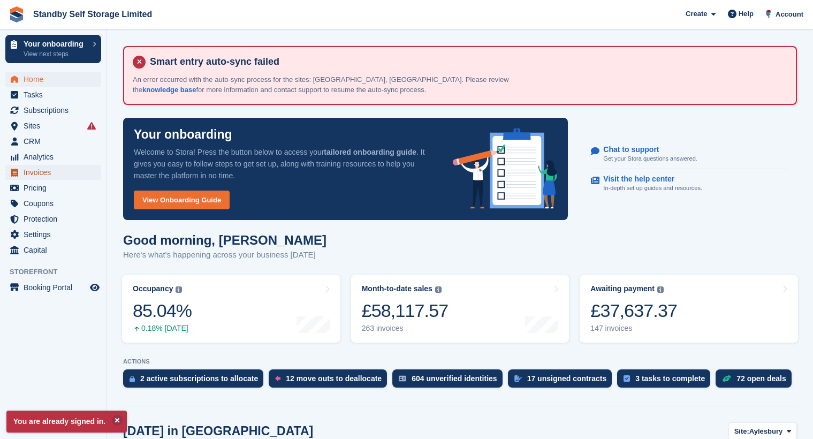
click at [52, 172] on span "Invoices" at bounding box center [56, 172] width 64 height 15
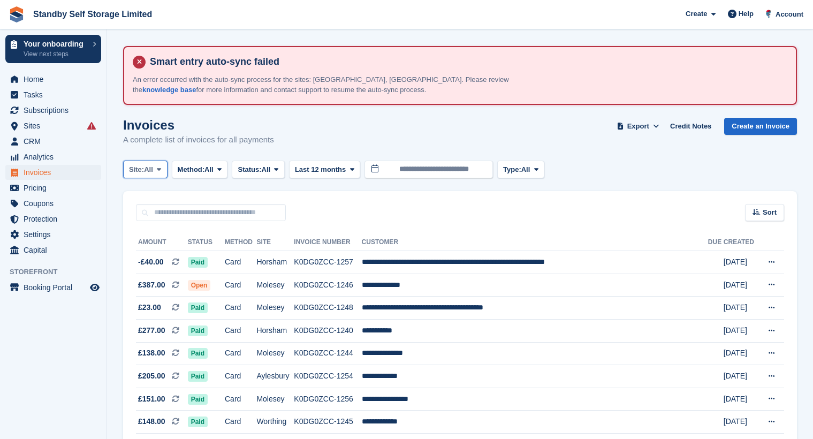
drag, startPoint x: 0, startPoint y: 0, endPoint x: 142, endPoint y: 175, distance: 225.9
click at [142, 175] on button "Site: All" at bounding box center [145, 169] width 44 height 18
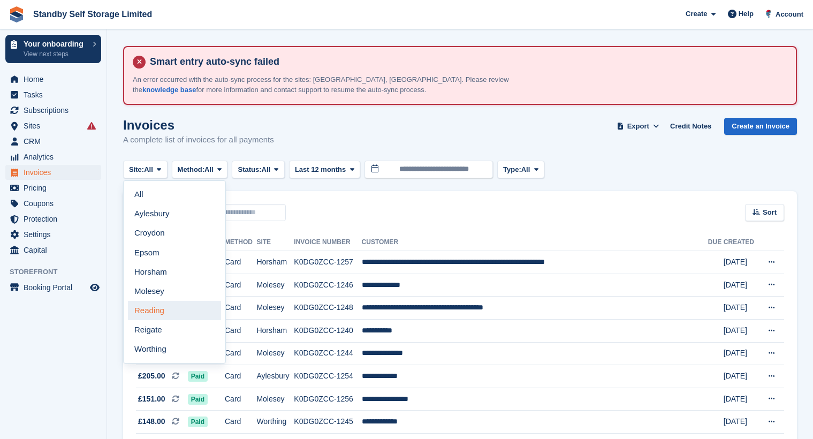
click at [158, 313] on link "Reading" at bounding box center [174, 310] width 93 height 19
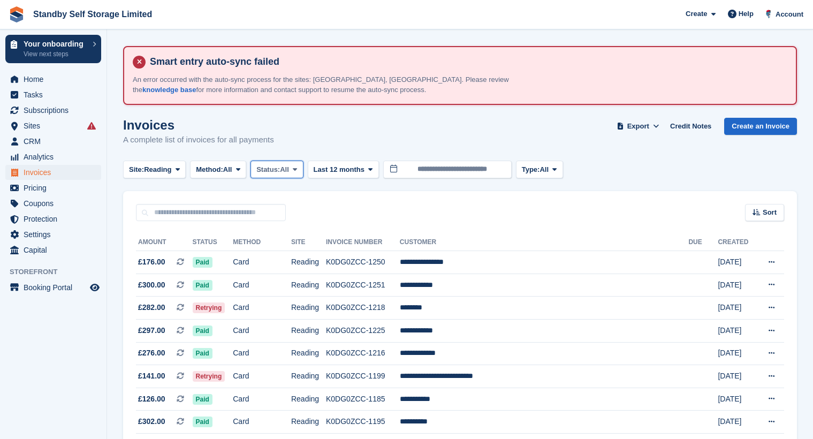
click at [299, 167] on span at bounding box center [294, 169] width 9 height 9
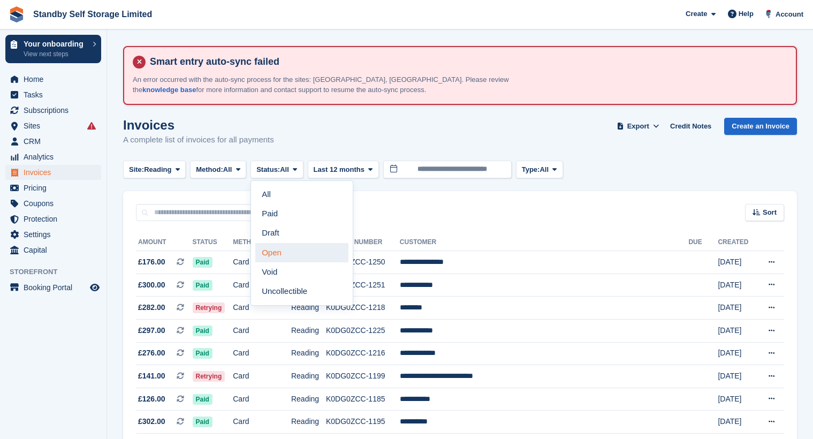
click at [286, 250] on link "Open" at bounding box center [301, 252] width 93 height 19
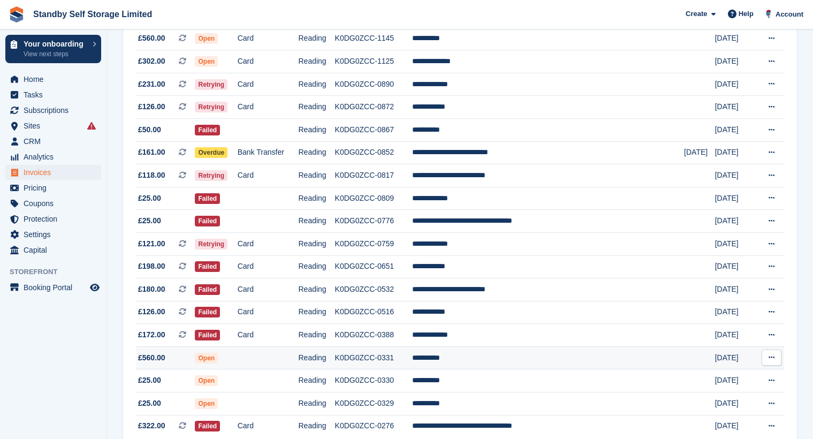
scroll to position [321, 0]
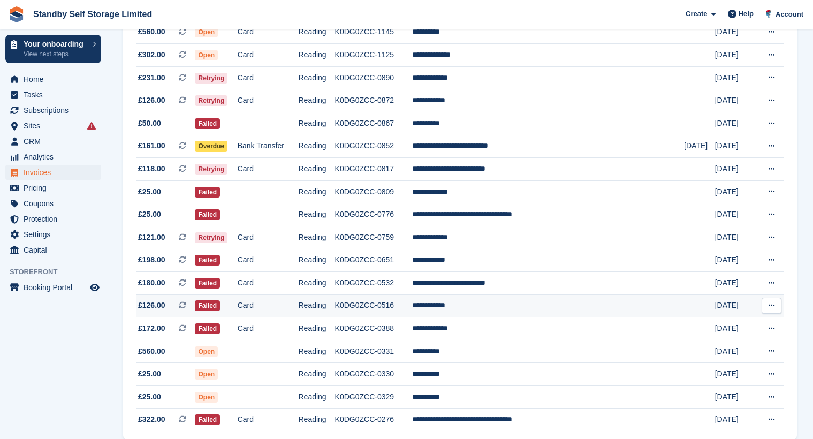
click at [500, 304] on td "**********" at bounding box center [548, 305] width 272 height 23
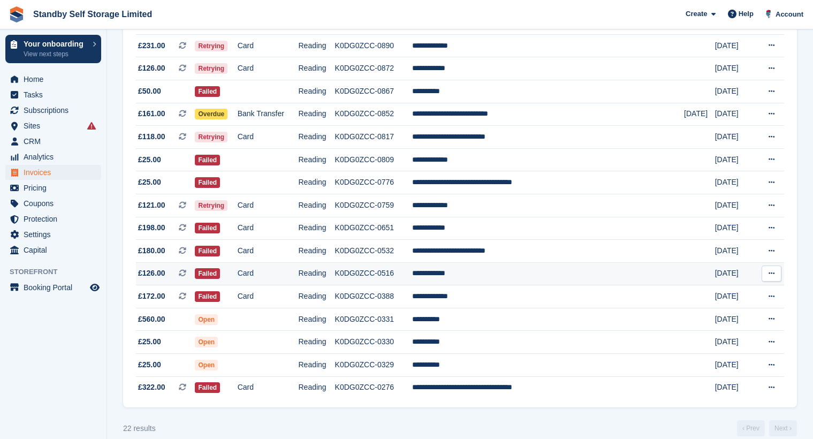
scroll to position [366, 0]
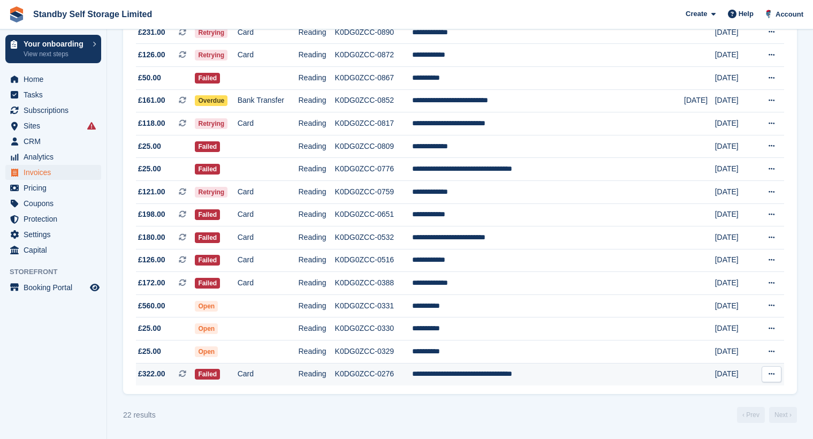
click at [412, 374] on td "K0DG0ZCC-0276" at bounding box center [373, 374] width 77 height 22
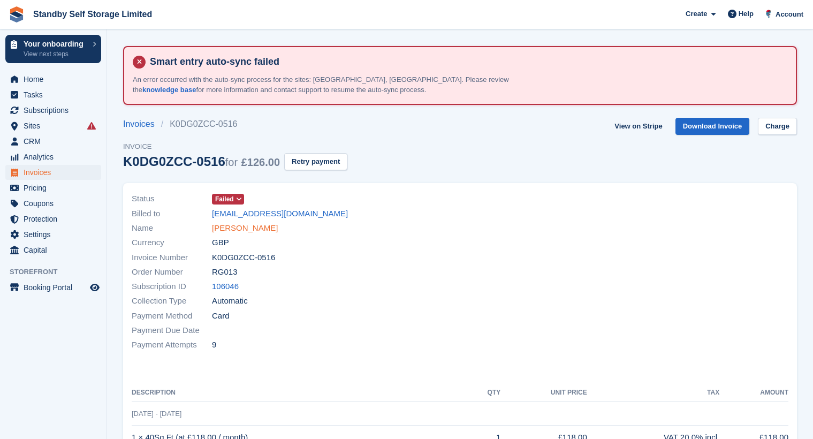
click at [242, 228] on link "Jazeem Azeez" at bounding box center [245, 228] width 66 height 12
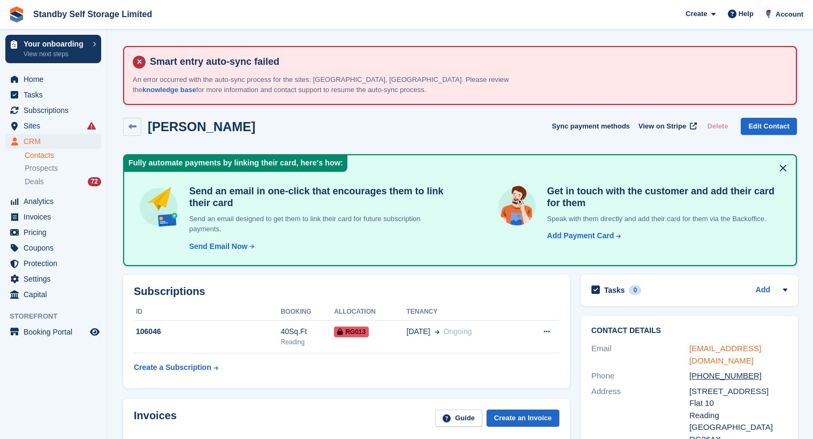
click at [712, 348] on link "jazeem10@gmail.com" at bounding box center [725, 353] width 72 height 21
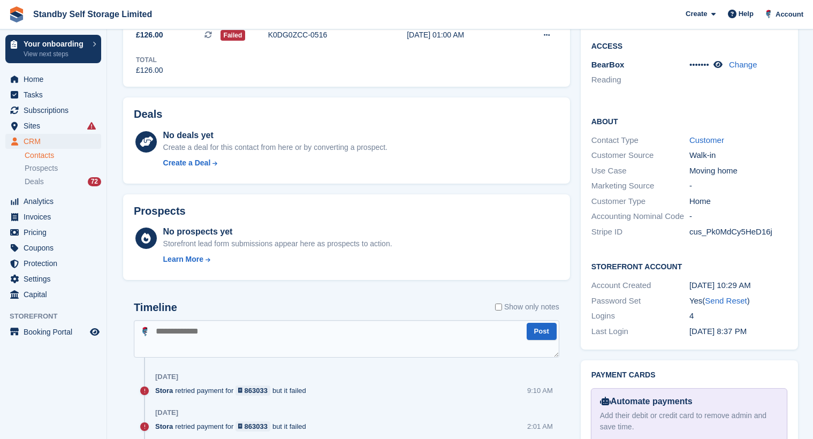
scroll to position [588, 0]
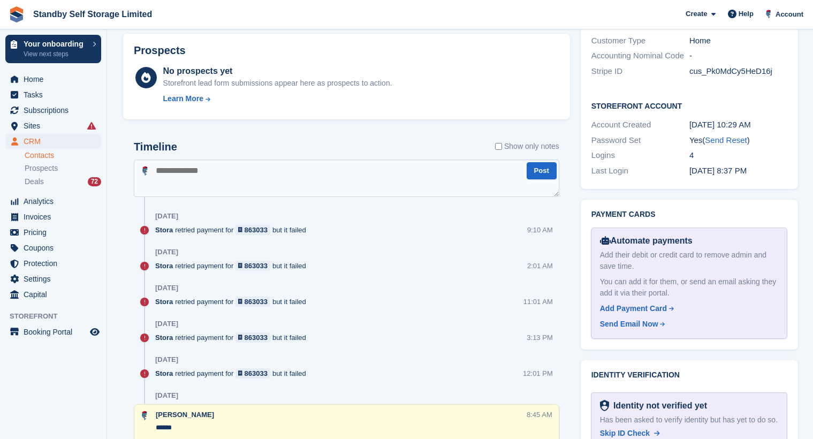
click at [194, 167] on textarea at bounding box center [346, 177] width 425 height 37
type textarea "**********"
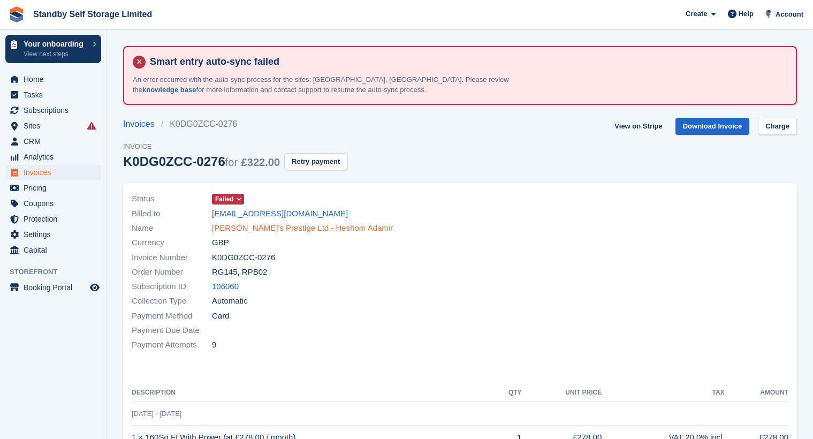
click at [289, 228] on link "[PERSON_NAME]’s Prestige Ltd - Heshom Adamir" at bounding box center [302, 228] width 181 height 12
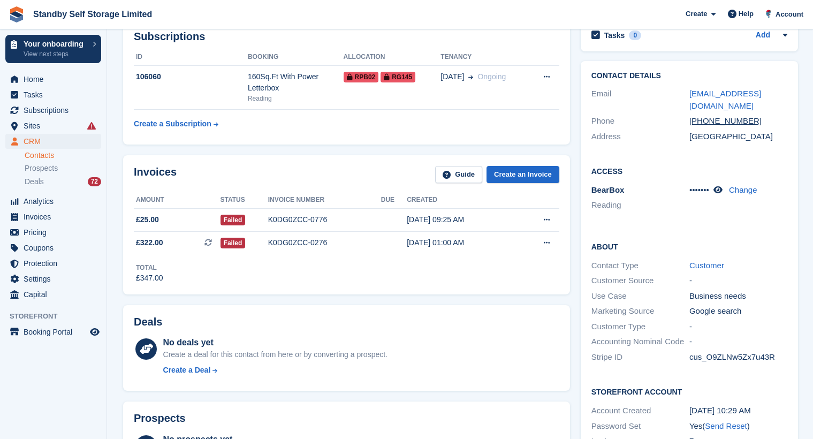
scroll to position [53, 0]
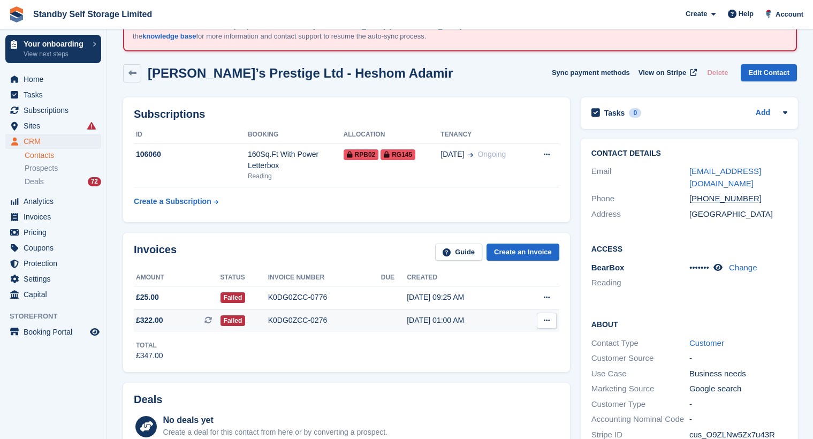
click at [275, 320] on div "K0DG0ZCC-0276" at bounding box center [324, 320] width 113 height 11
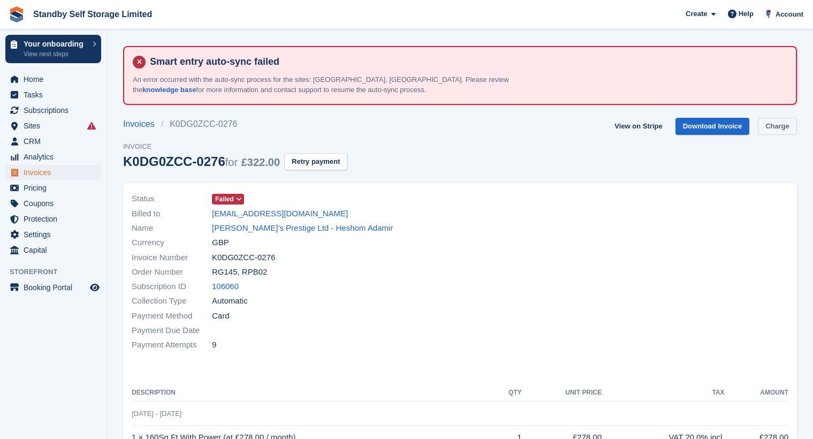
click at [776, 133] on link "Charge" at bounding box center [776, 127] width 39 height 18
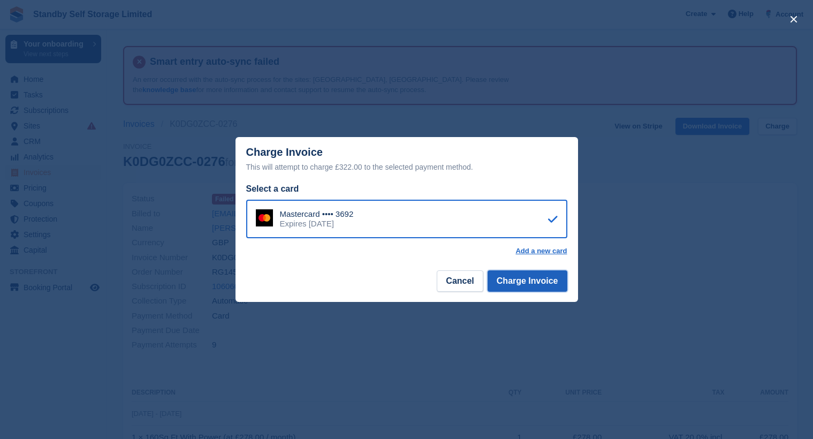
click at [526, 280] on button "Charge Invoice" at bounding box center [527, 280] width 80 height 21
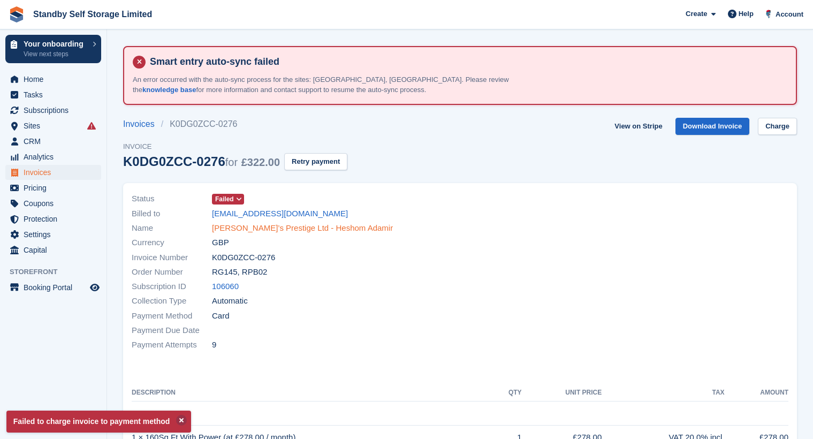
click at [312, 227] on link "Adamir’s Prestige Ltd - Heshom Adamir" at bounding box center [302, 228] width 181 height 12
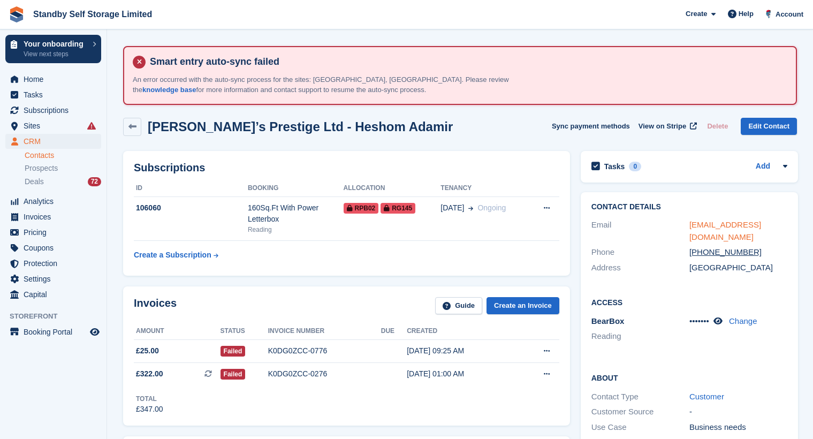
click at [716, 225] on link "adamir.servicesltd@gmail.com" at bounding box center [725, 230] width 72 height 21
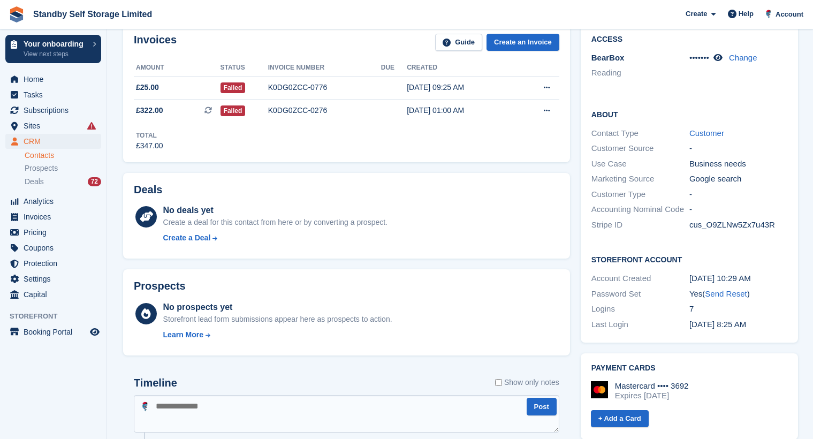
scroll to position [481, 0]
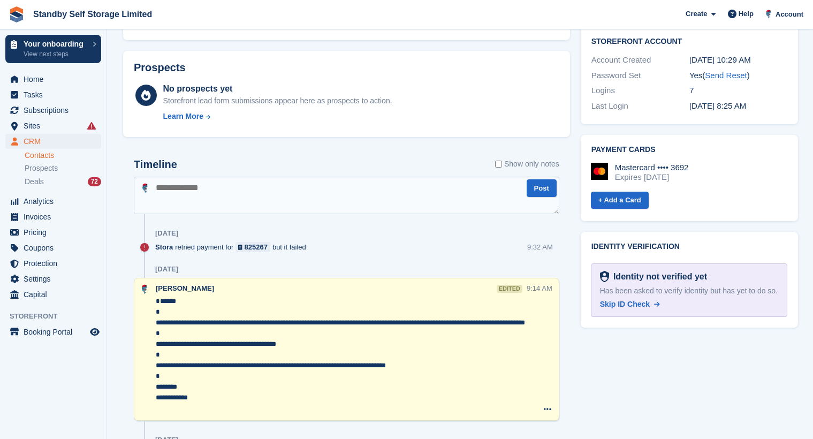
paste textarea "**********"
type textarea "**********"
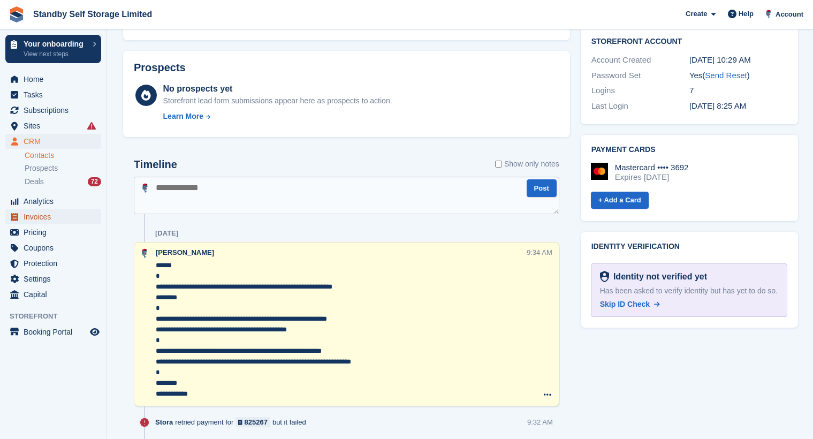
click at [45, 216] on span "Invoices" at bounding box center [56, 216] width 64 height 15
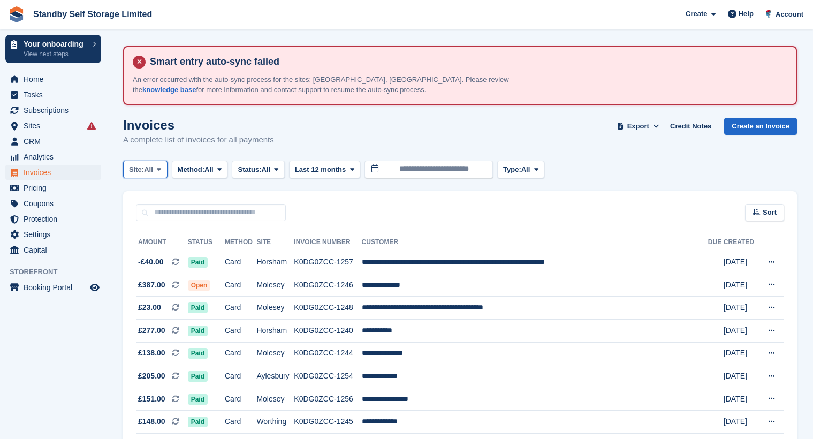
click at [155, 172] on button "Site: All" at bounding box center [145, 169] width 44 height 18
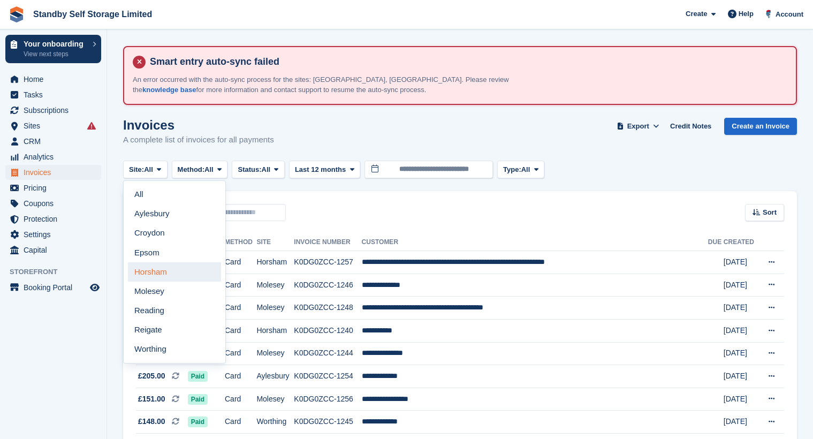
click at [158, 268] on link "Horsham" at bounding box center [174, 271] width 93 height 19
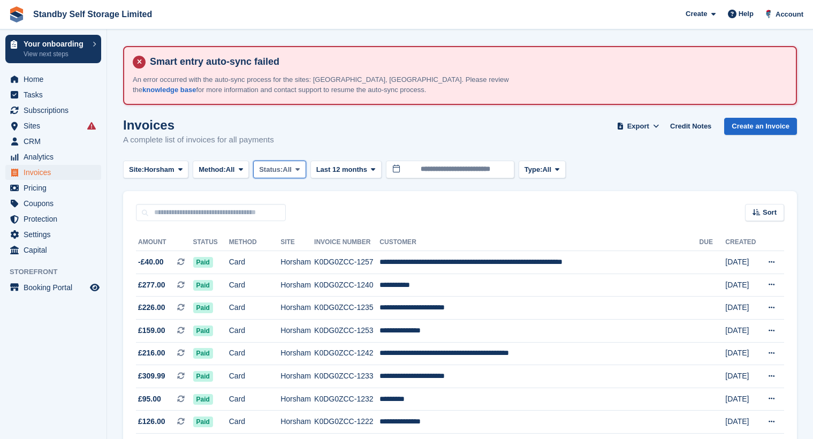
click at [267, 175] on button "Status: All" at bounding box center [279, 169] width 52 height 18
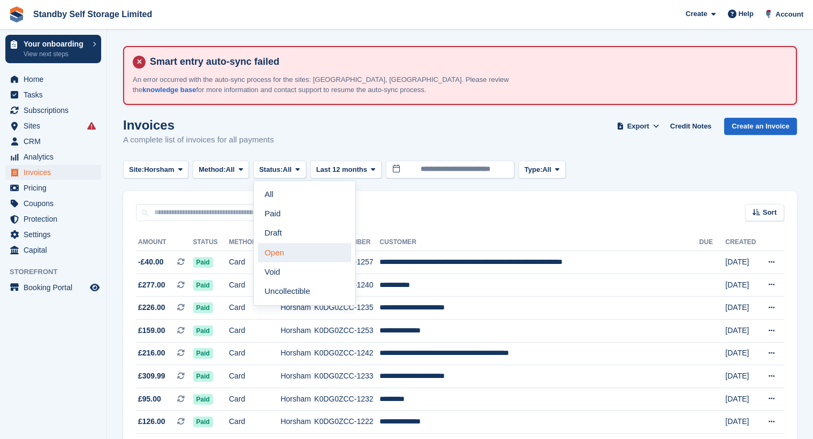
click at [290, 255] on link "Open" at bounding box center [304, 252] width 93 height 19
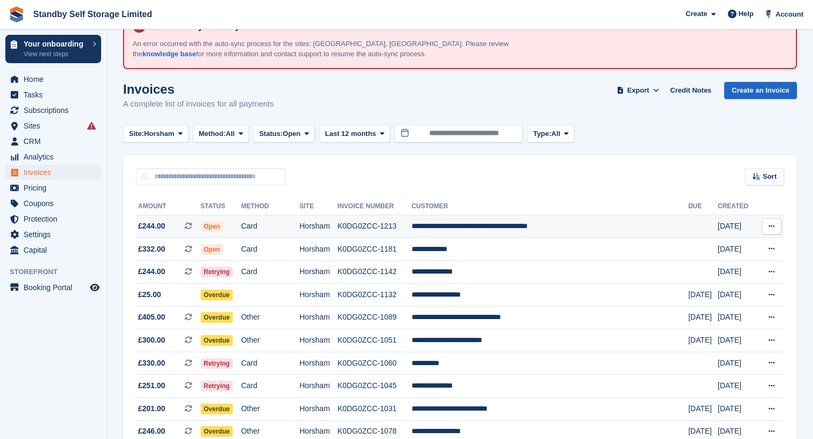
scroll to position [53, 0]
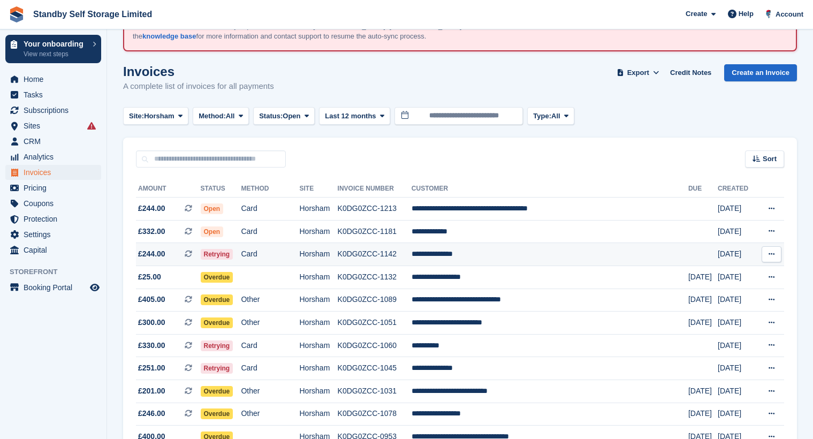
click at [505, 251] on td "**********" at bounding box center [549, 254] width 277 height 23
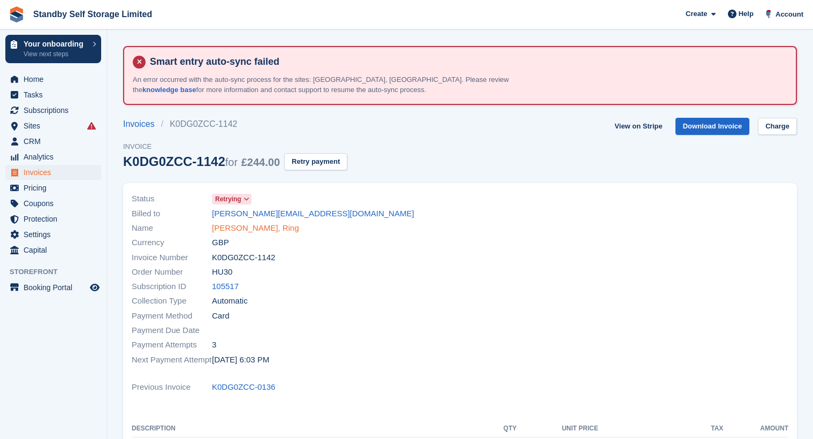
click at [224, 227] on link "[PERSON_NAME], Ring" at bounding box center [255, 228] width 87 height 12
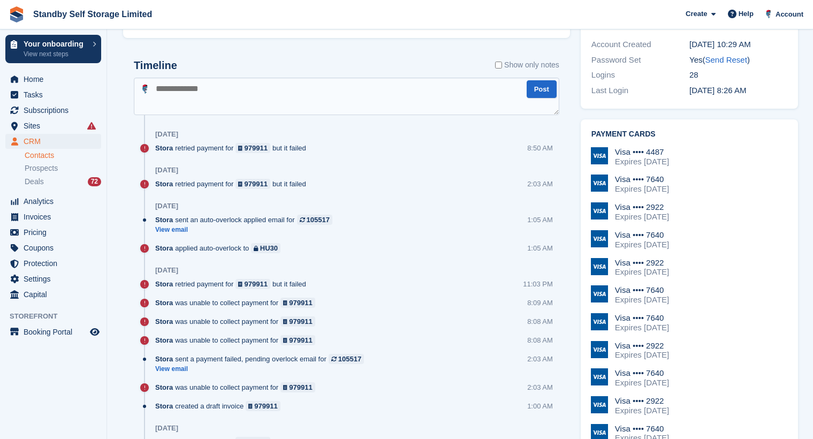
scroll to position [481, 0]
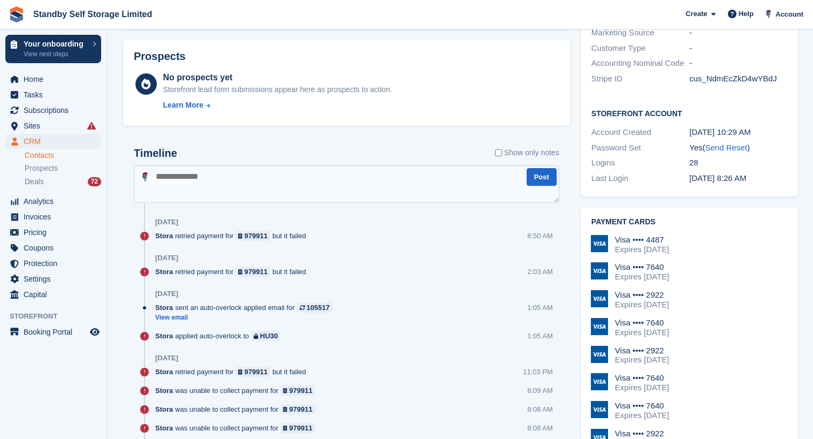
click at [519, 151] on label "Show only notes" at bounding box center [527, 152] width 64 height 11
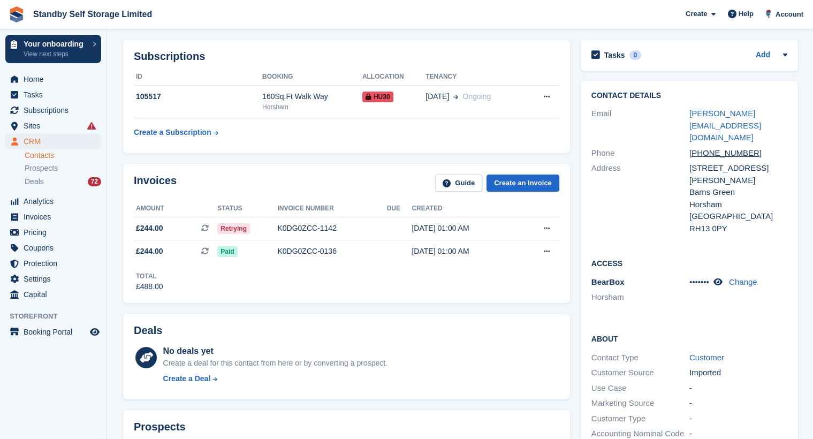
scroll to position [53, 0]
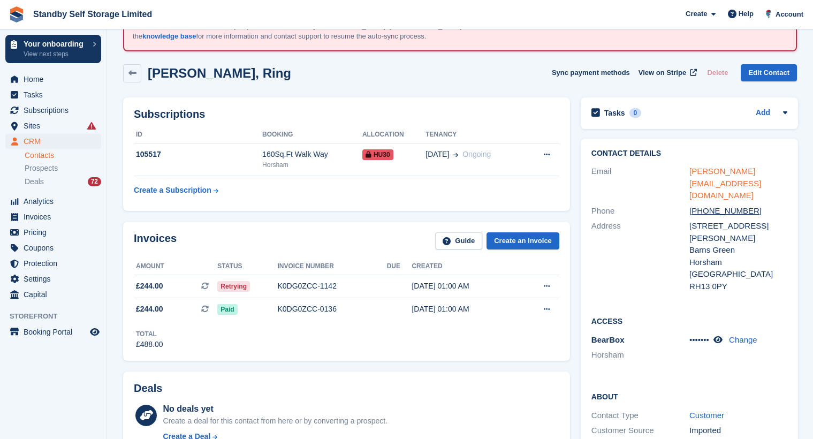
click at [718, 180] on link "[PERSON_NAME][EMAIL_ADDRESS][DOMAIN_NAME]" at bounding box center [725, 182] width 72 height 33
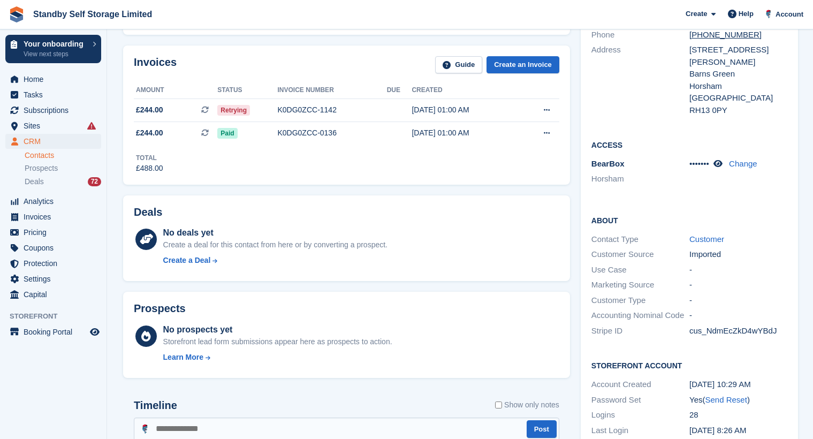
scroll to position [321, 0]
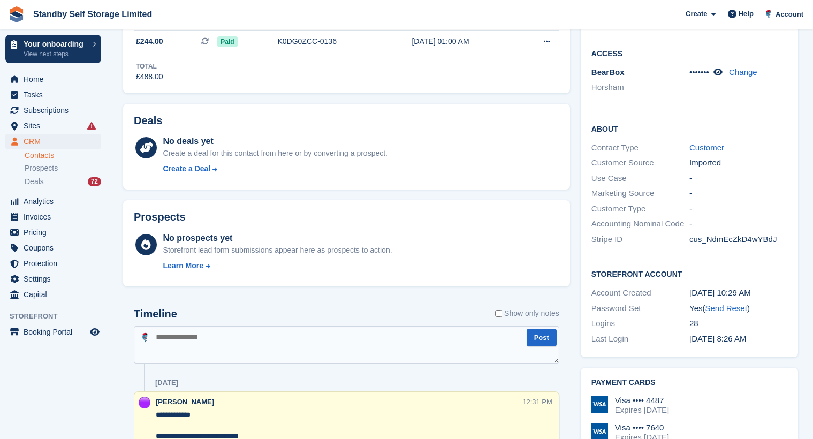
click at [179, 348] on textarea at bounding box center [346, 344] width 425 height 37
type textarea "**********"
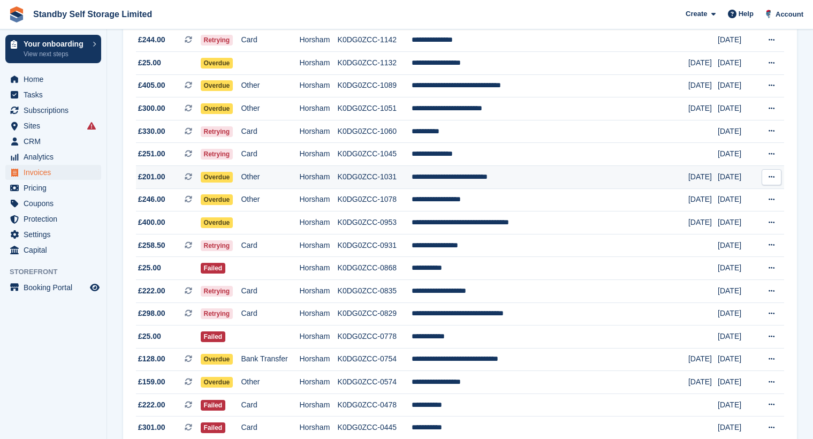
scroll to position [321, 0]
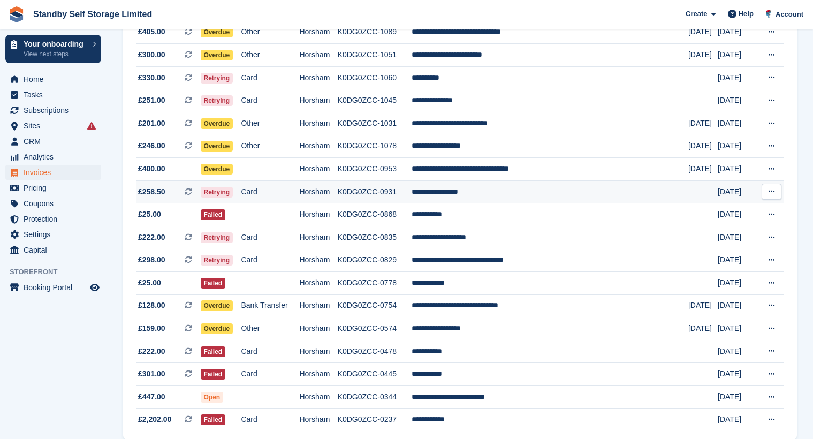
click at [502, 194] on td "**********" at bounding box center [549, 191] width 277 height 23
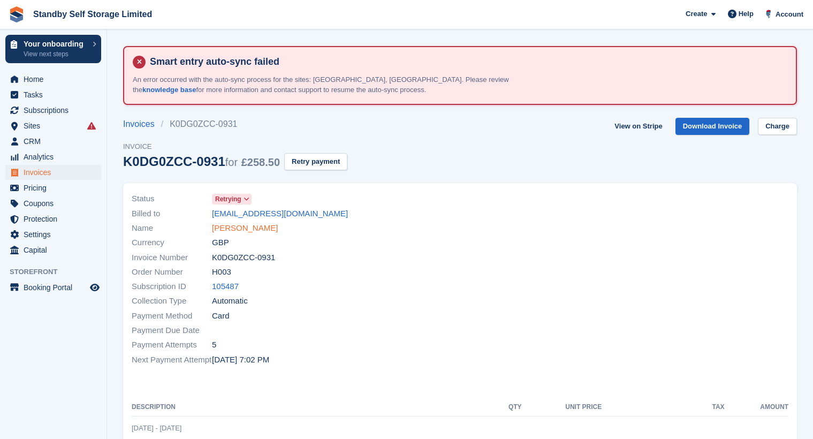
click at [222, 229] on link "Alexandra Colbert" at bounding box center [245, 228] width 66 height 12
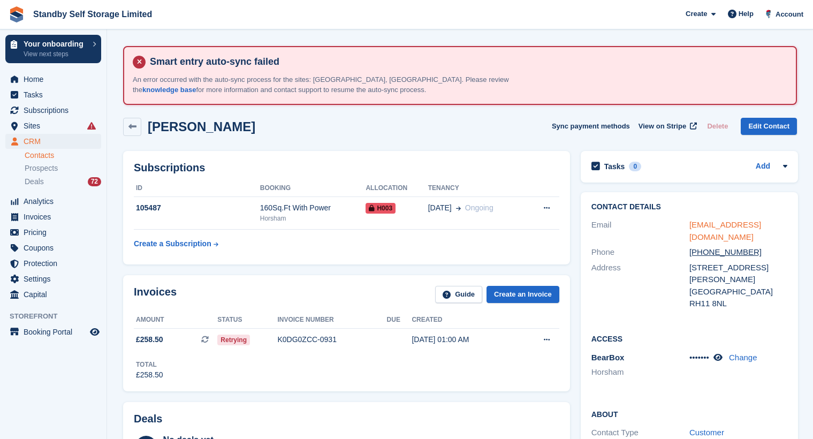
click at [730, 221] on link "colberta93@gmail.com" at bounding box center [725, 230] width 72 height 21
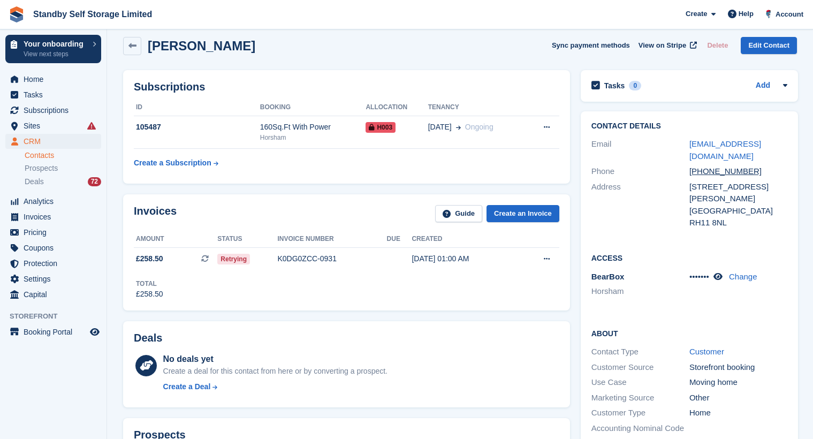
scroll to position [267, 0]
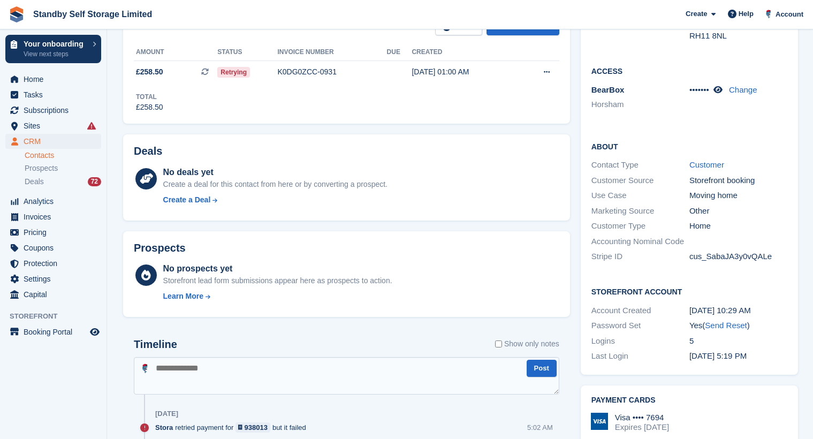
paste textarea "**********"
type textarea "**********"
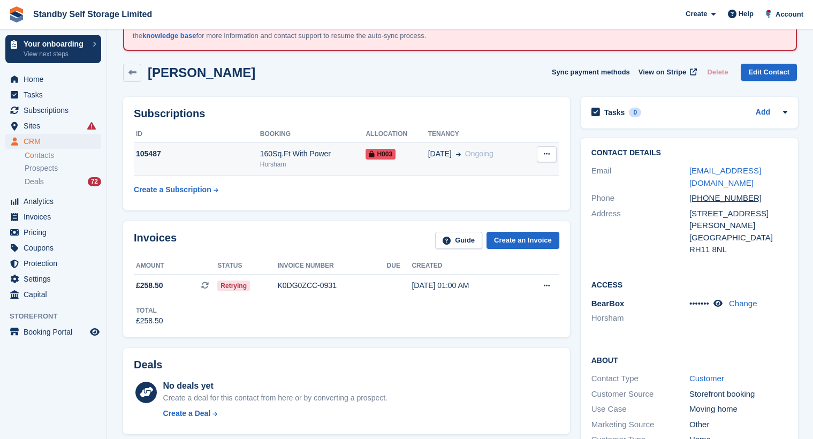
scroll to position [0, 0]
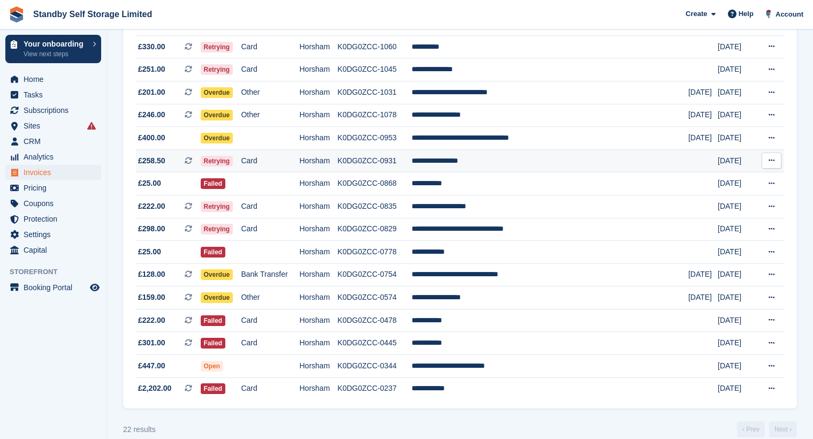
scroll to position [366, 0]
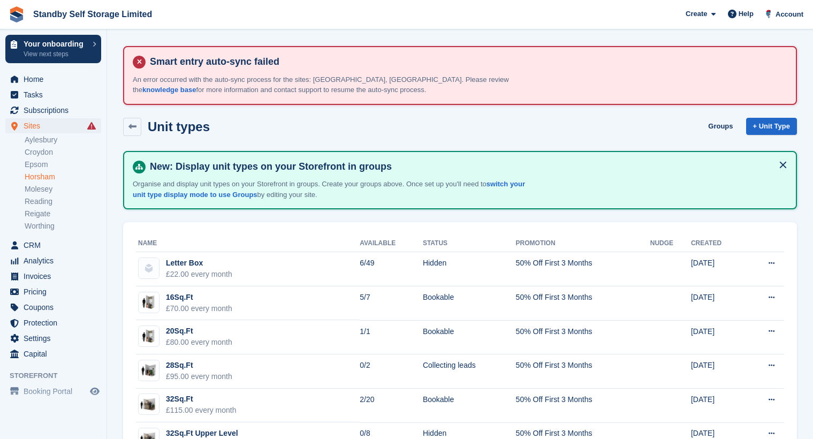
scroll to position [588, 0]
